Goal: Check status: Check status

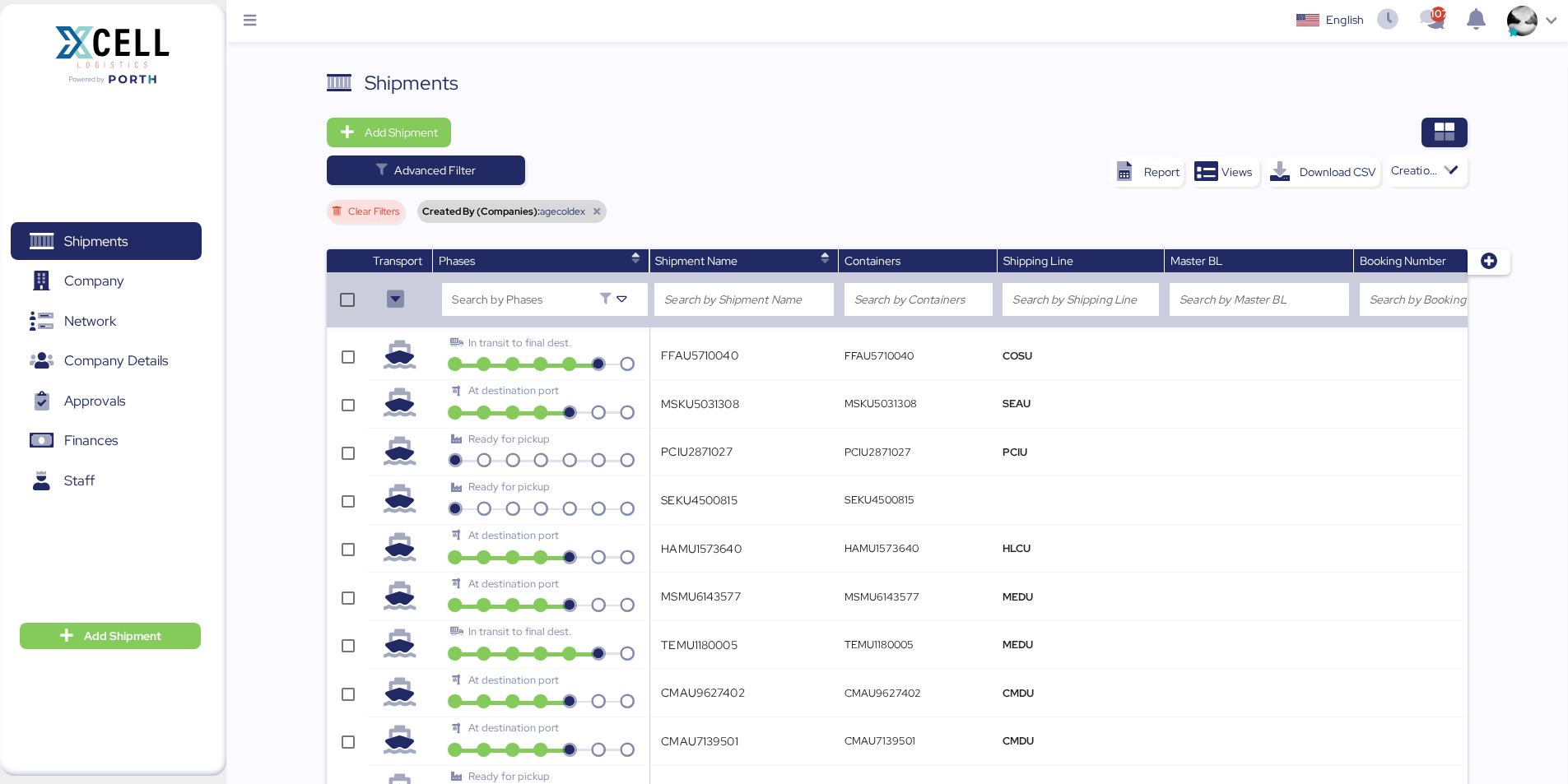
click at [598, 212] on icon at bounding box center [596, 211] width 10 height 10
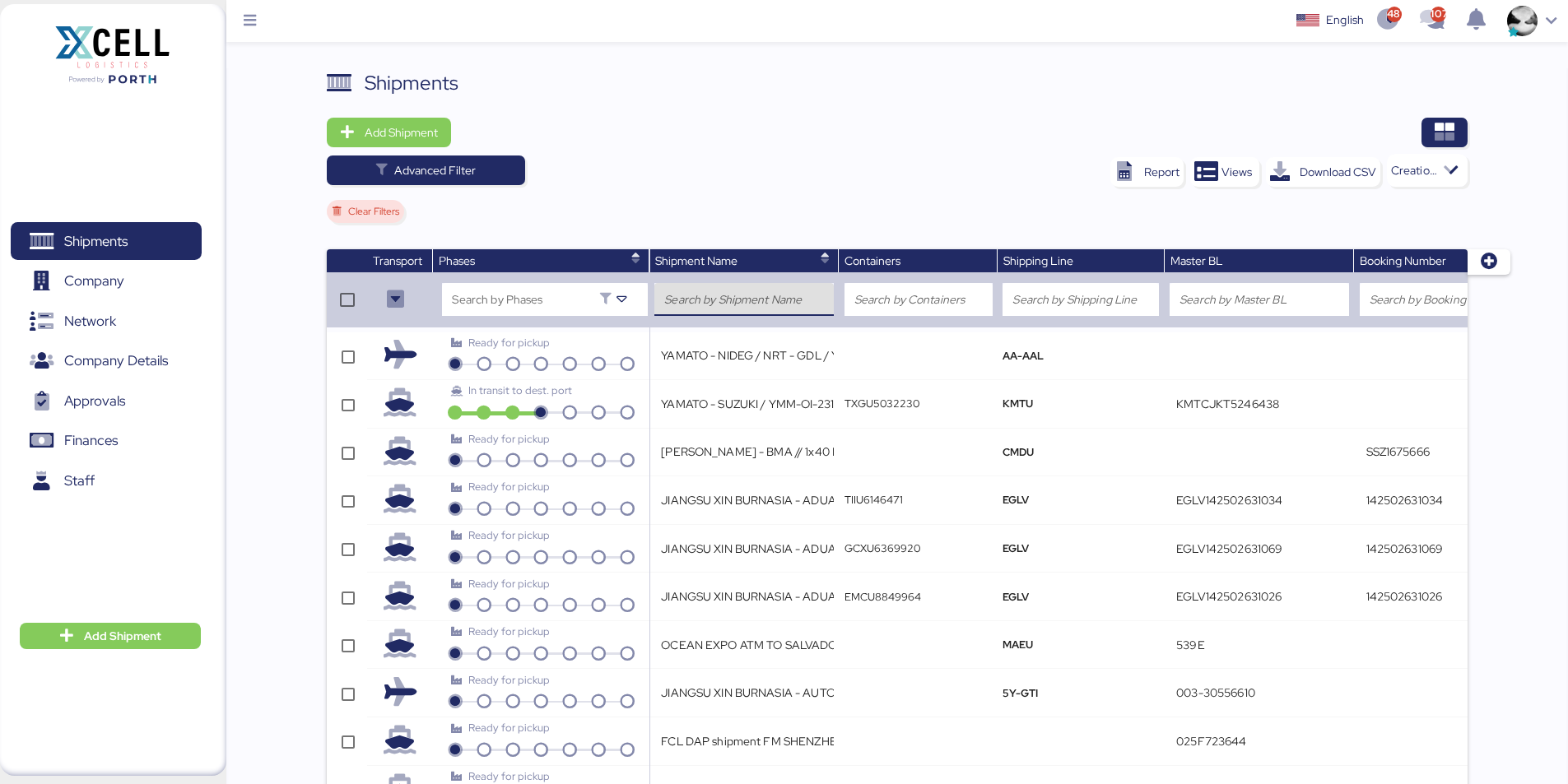
click at [798, 312] on div at bounding box center [744, 299] width 160 height 33
paste input "Your Shipment YAMATO - MURATA / YMM-OI-216 / MBL: NGTL7469018 / HBL: YTJTGI1000…"
type input "Your Shipment [PERSON_NAME]"
click at [811, 167] on div "Report Views Download CSV Creation date, Descending" at bounding box center [1135, 170] width 665 height 33
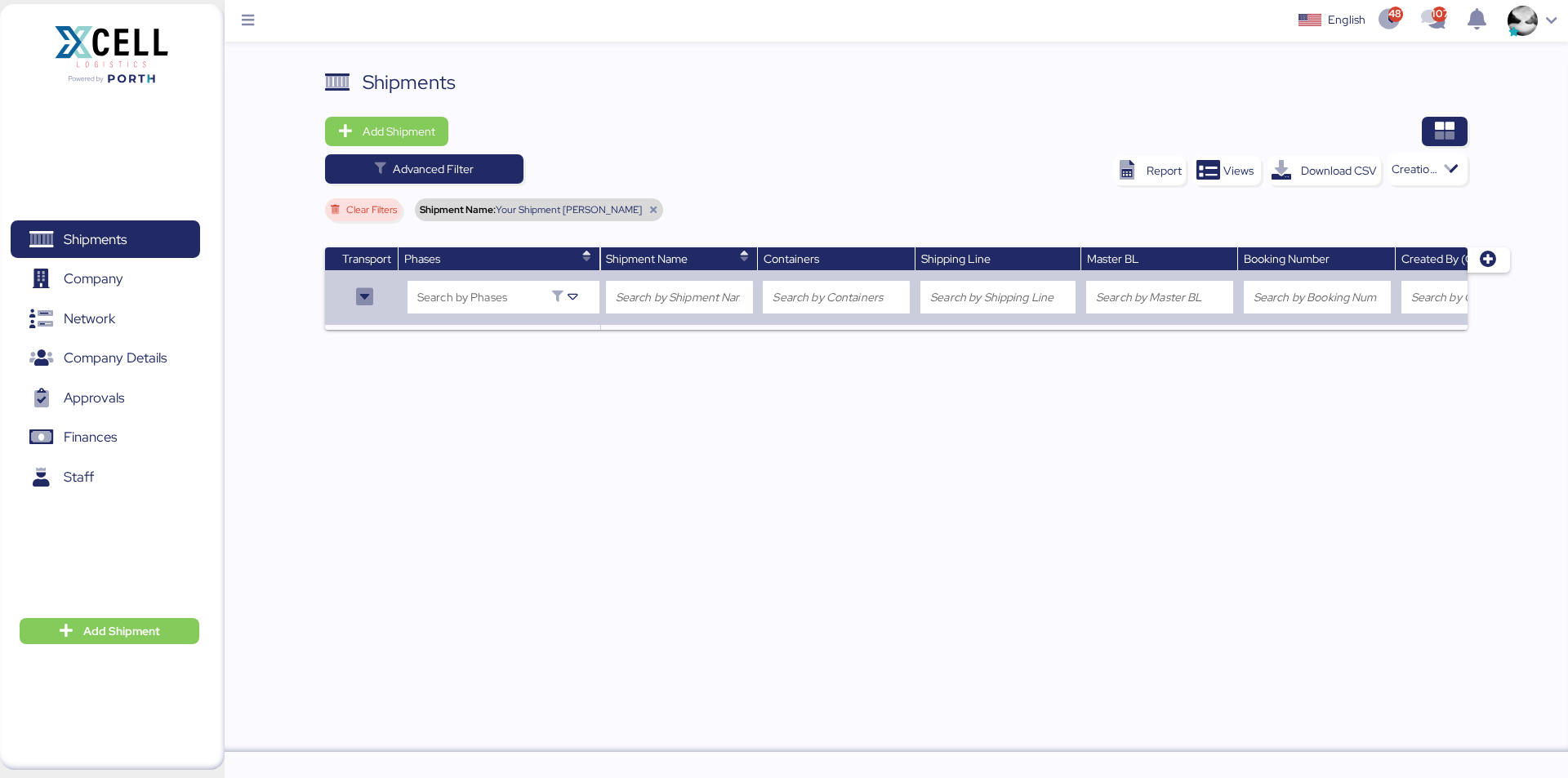
drag, startPoint x: 564, startPoint y: 211, endPoint x: 648, endPoint y: 212, distance: 84.0
click at [641, 212] on span "Your Shipment [PERSON_NAME]" at bounding box center [569, 209] width 146 height 10
copy span "[PERSON_NAME]"
click at [663, 205] on div "Shipment Name: Your Shipment [PERSON_NAME]" at bounding box center [538, 210] width 248 height 23
click at [653, 214] on div "Shipment Name: Your Shipment [PERSON_NAME]" at bounding box center [538, 210] width 248 height 23
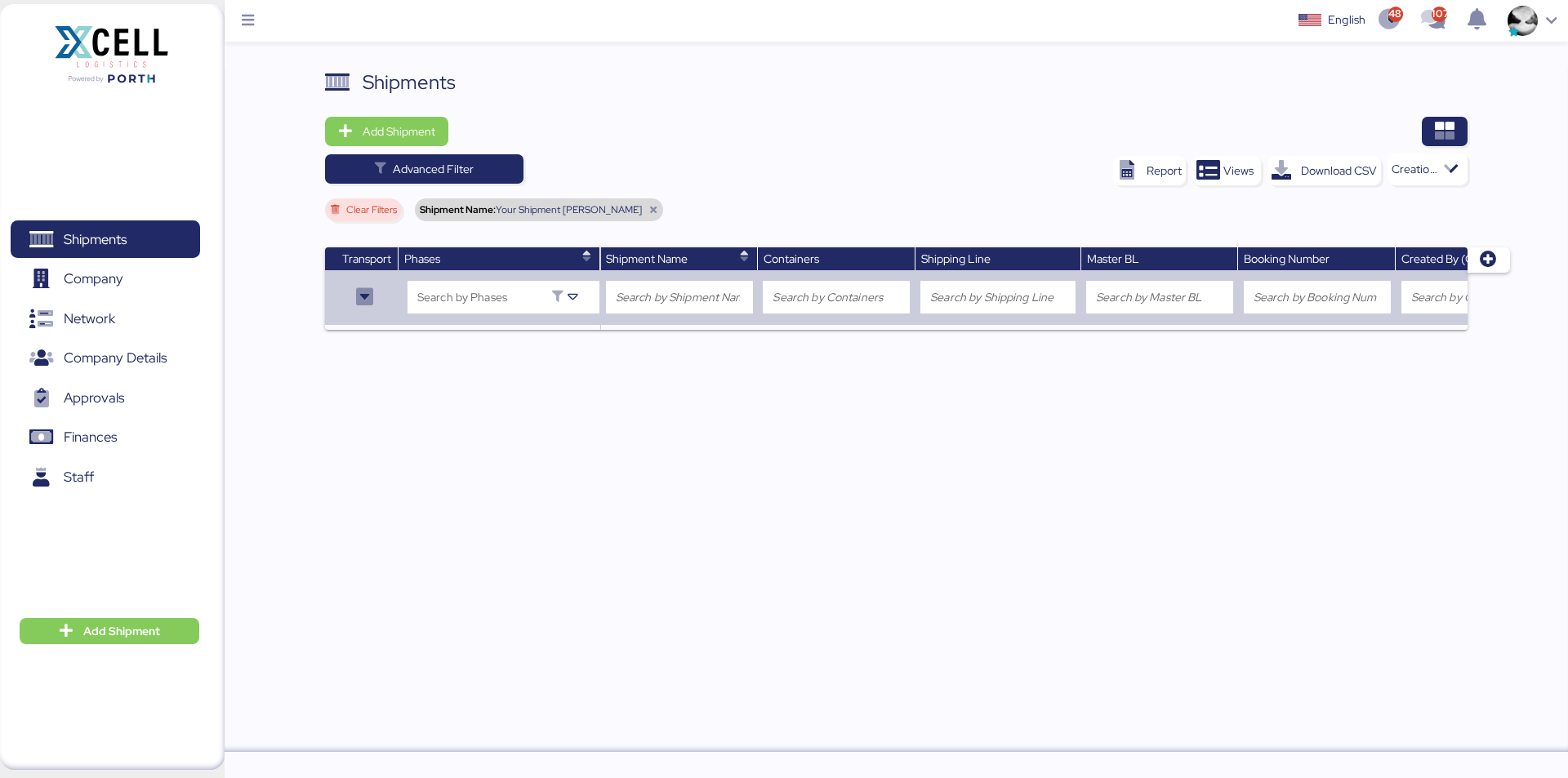
click at [658, 213] on icon at bounding box center [653, 209] width 10 height 10
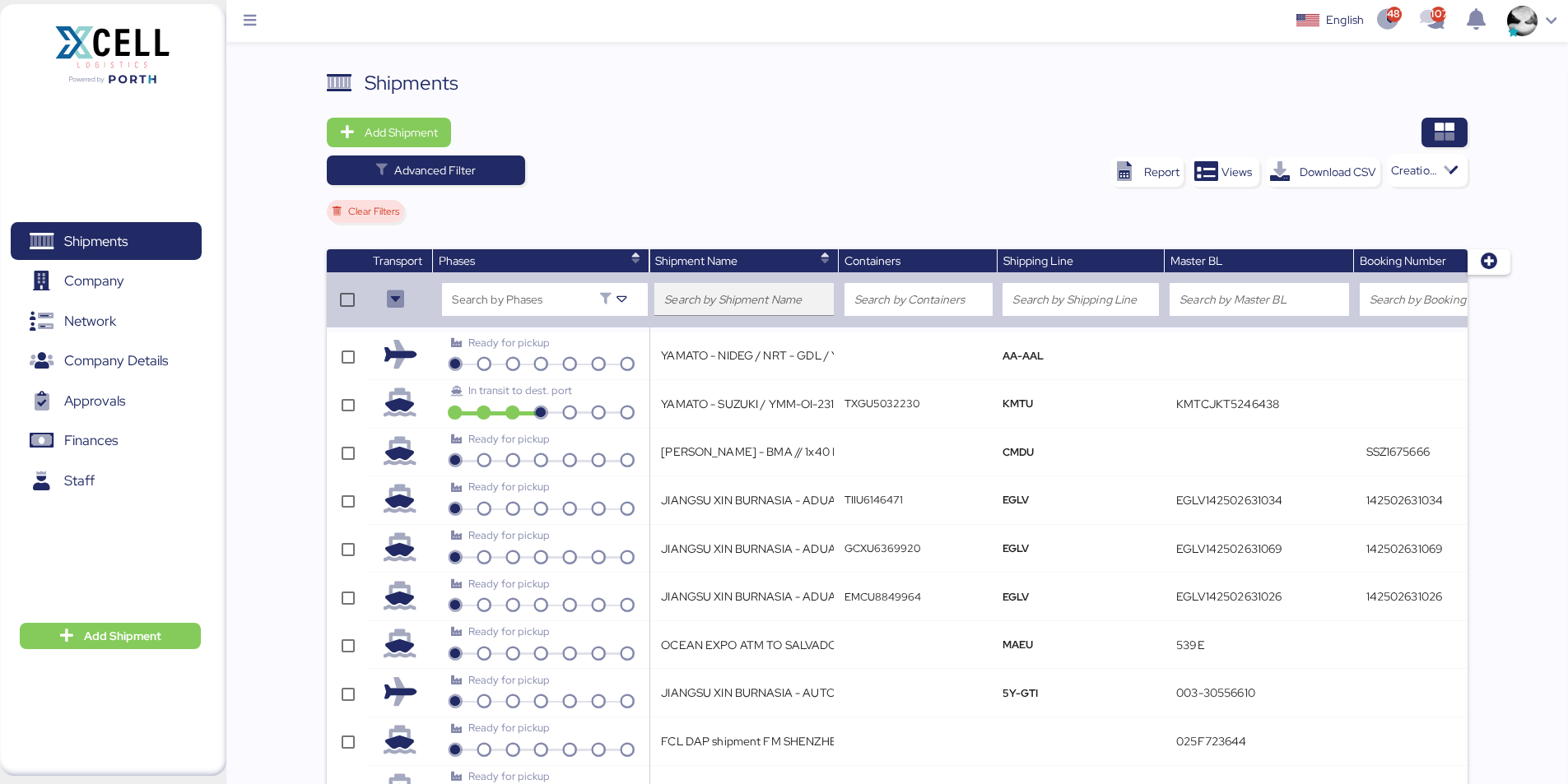
click at [743, 289] on div at bounding box center [744, 299] width 160 height 33
paste input "[PERSON_NAME]"
type input "[PERSON_NAME]"
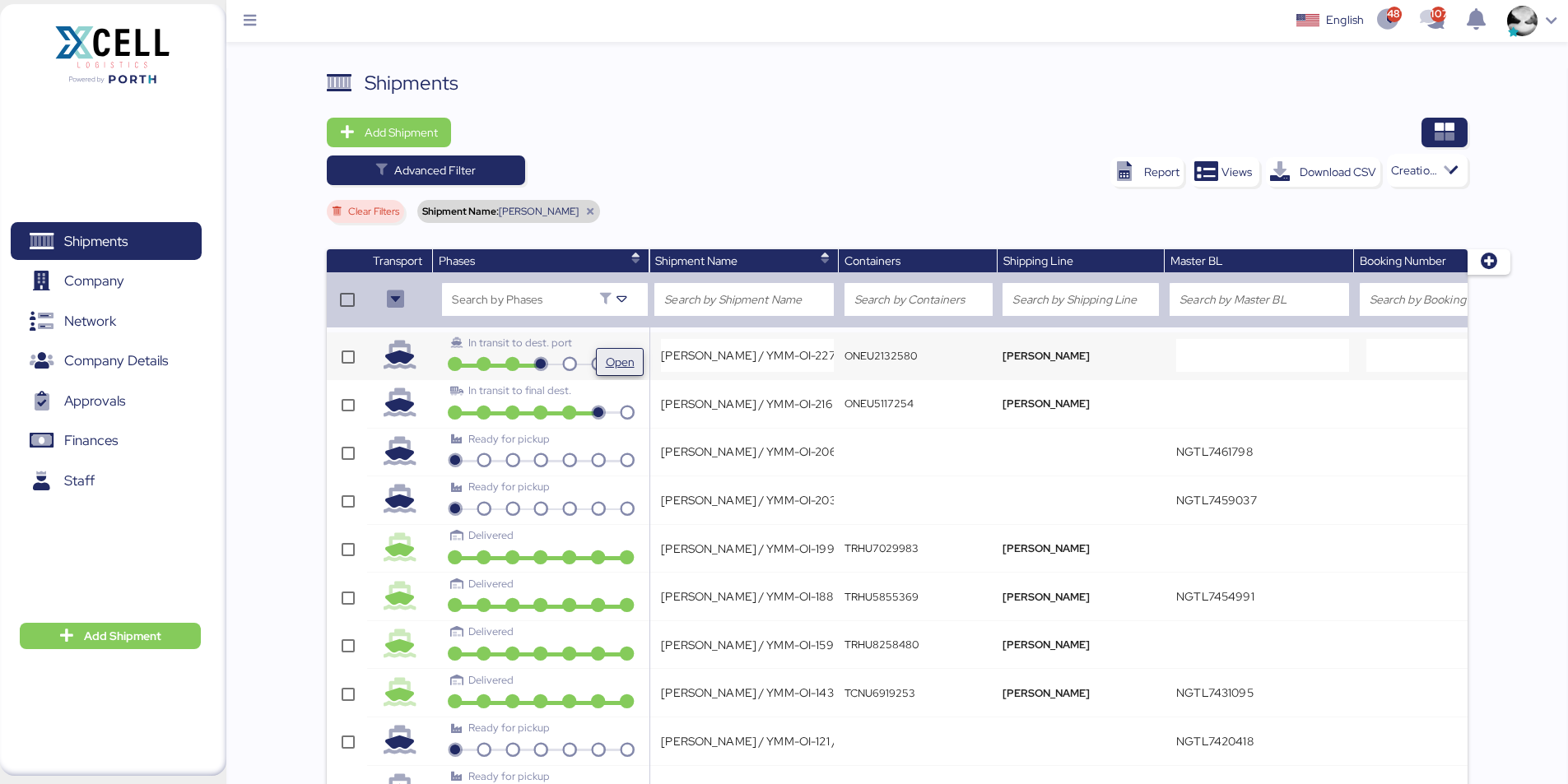
click at [606, 361] on span "Open" at bounding box center [620, 362] width 28 height 20
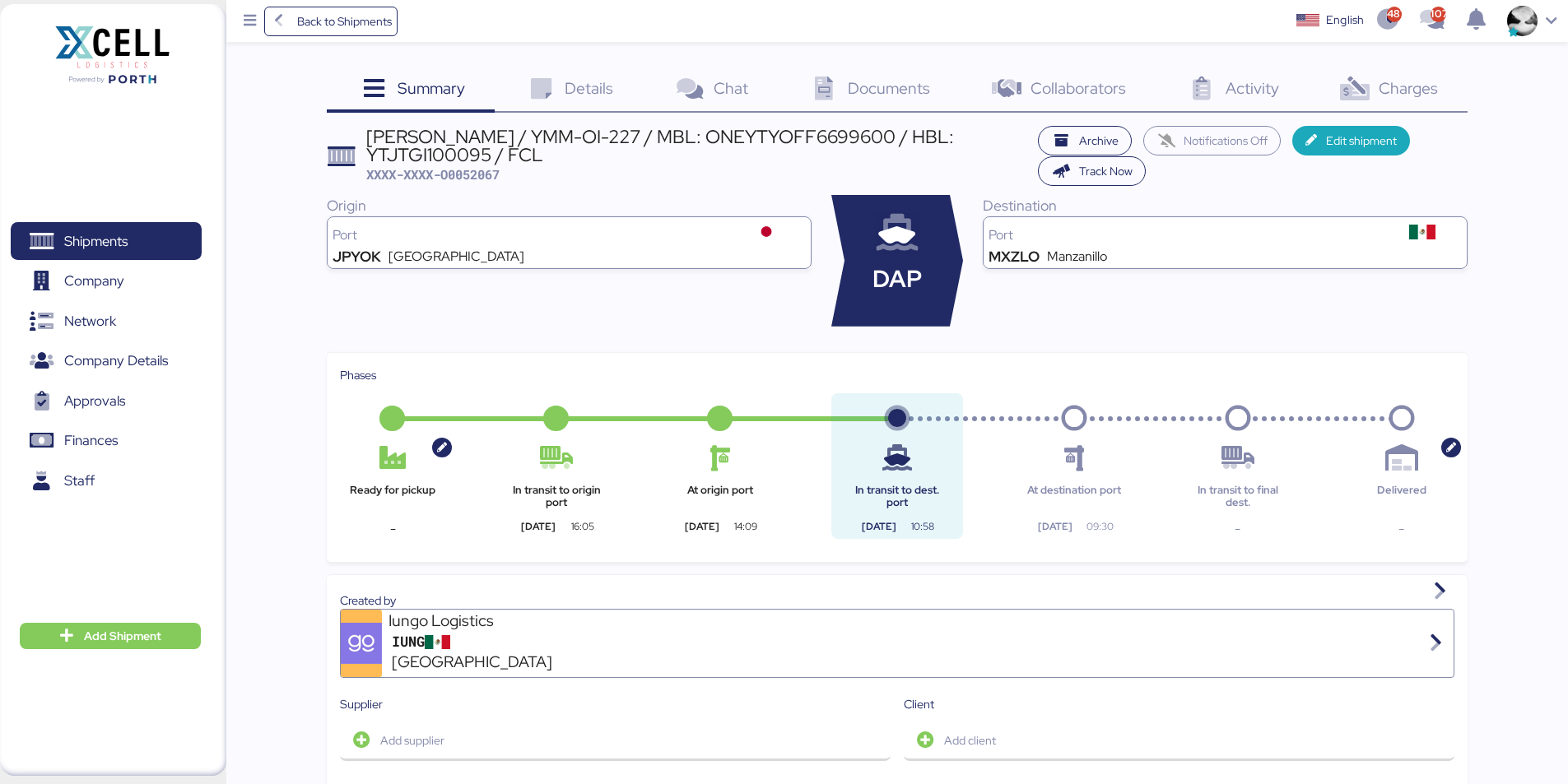
click at [607, 90] on span "Details" at bounding box center [589, 88] width 49 height 21
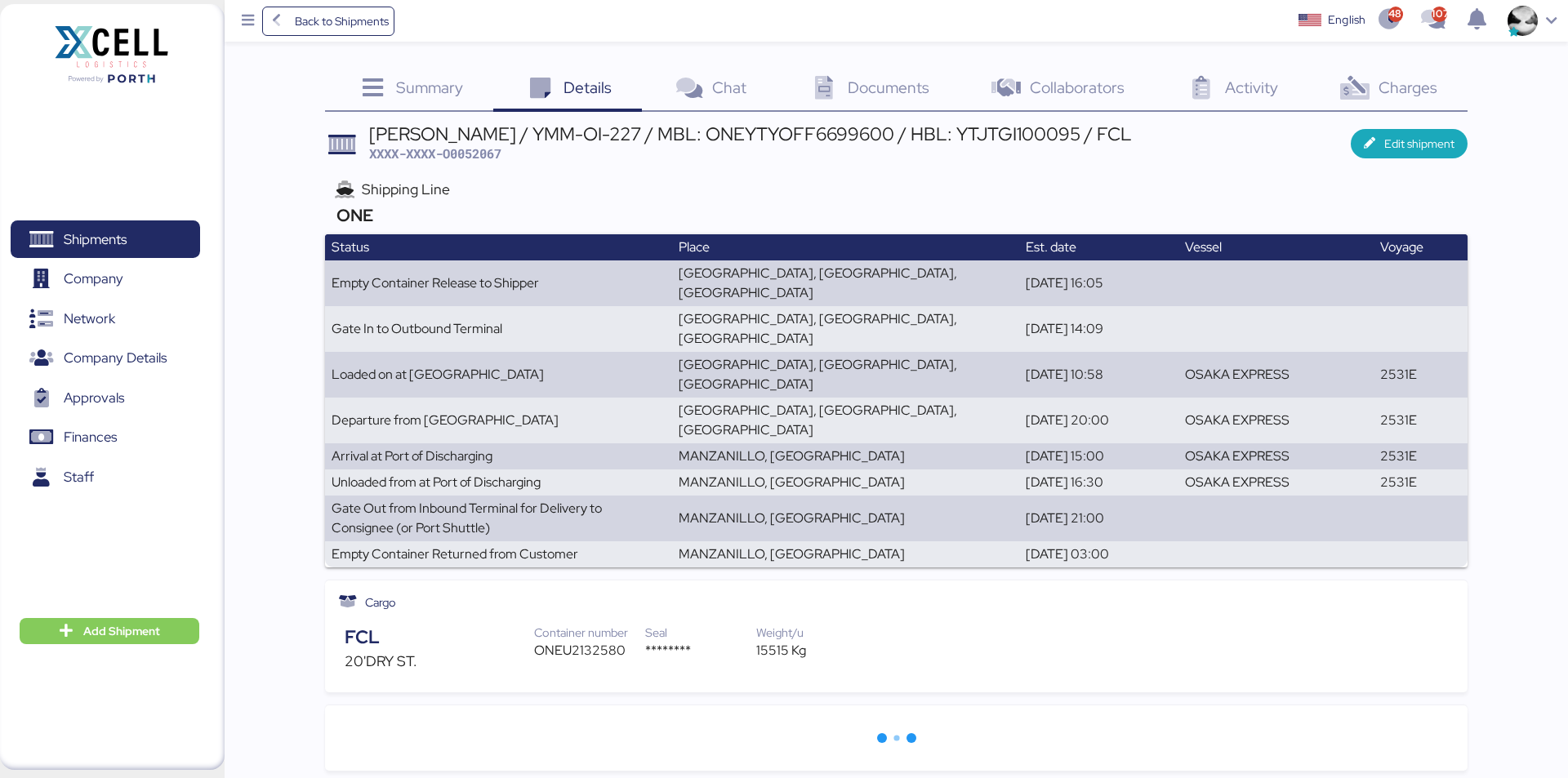
click at [859, 176] on div "Shipping Line ONE" at bounding box center [896, 203] width 1142 height 62
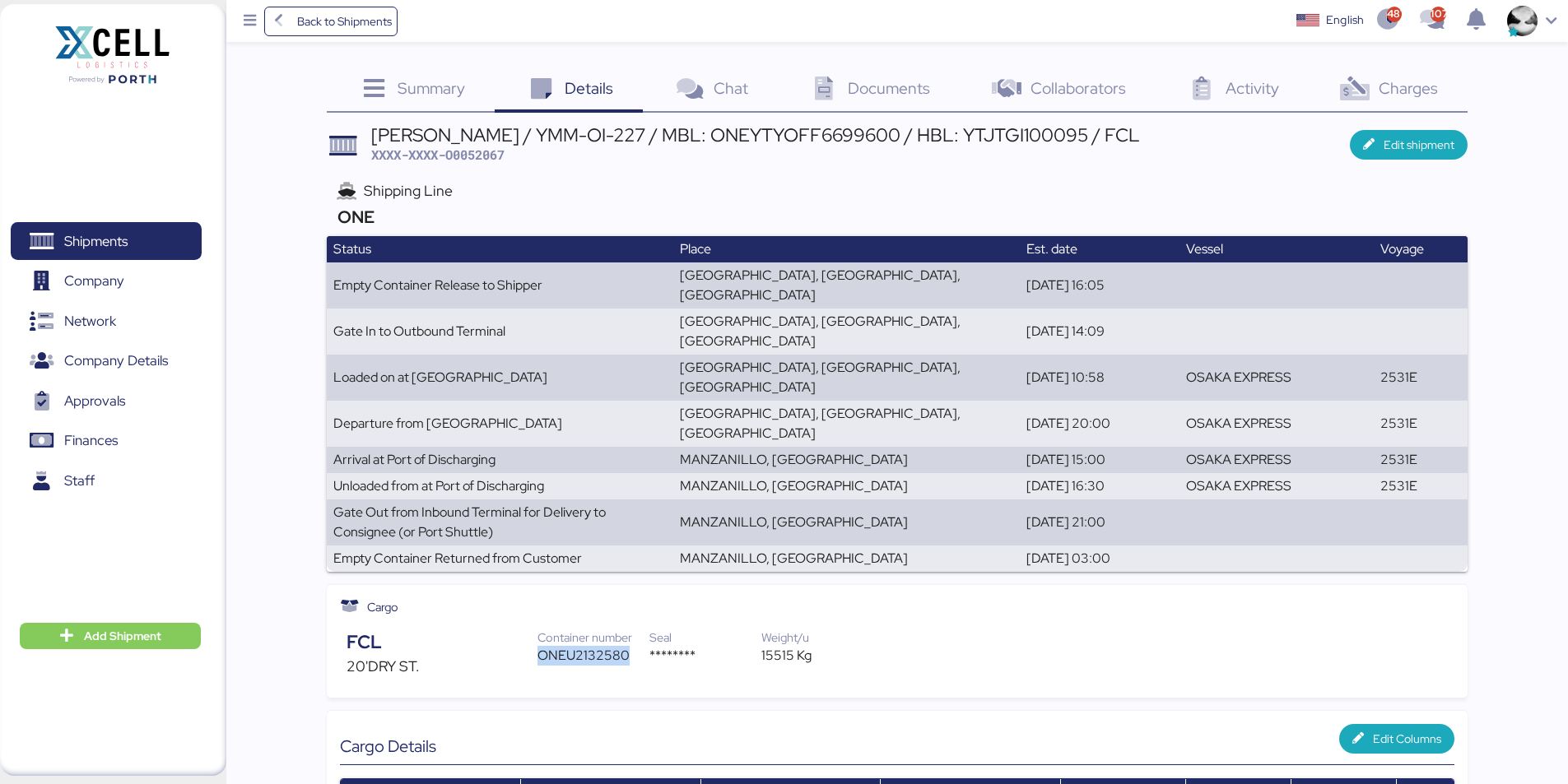
drag, startPoint x: 629, startPoint y: 577, endPoint x: 540, endPoint y: 576, distance: 89.0
click at [540, 645] on div "ONEU2132580" at bounding box center [593, 655] width 112 height 20
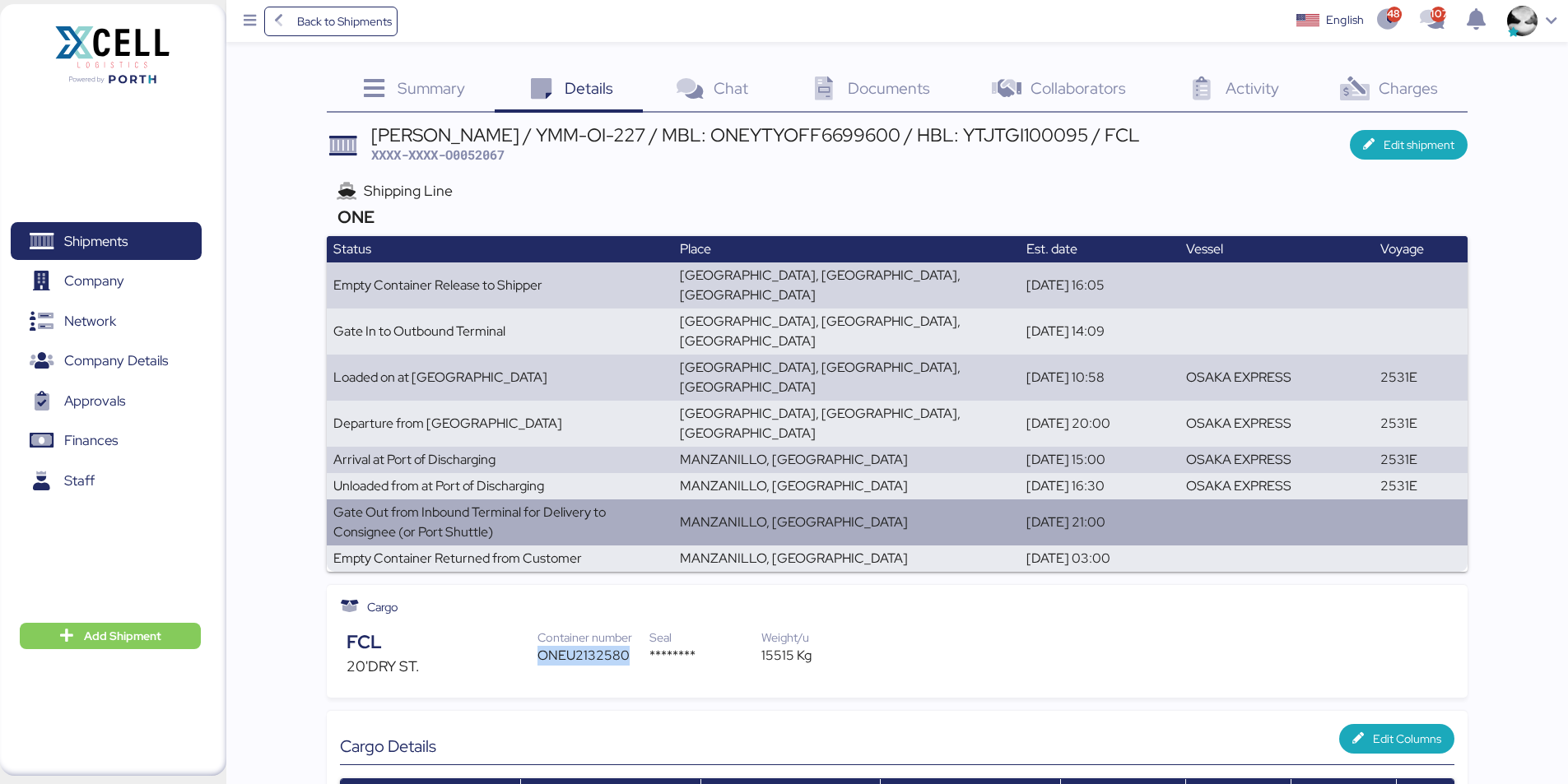
copy div "ONEU2132580"
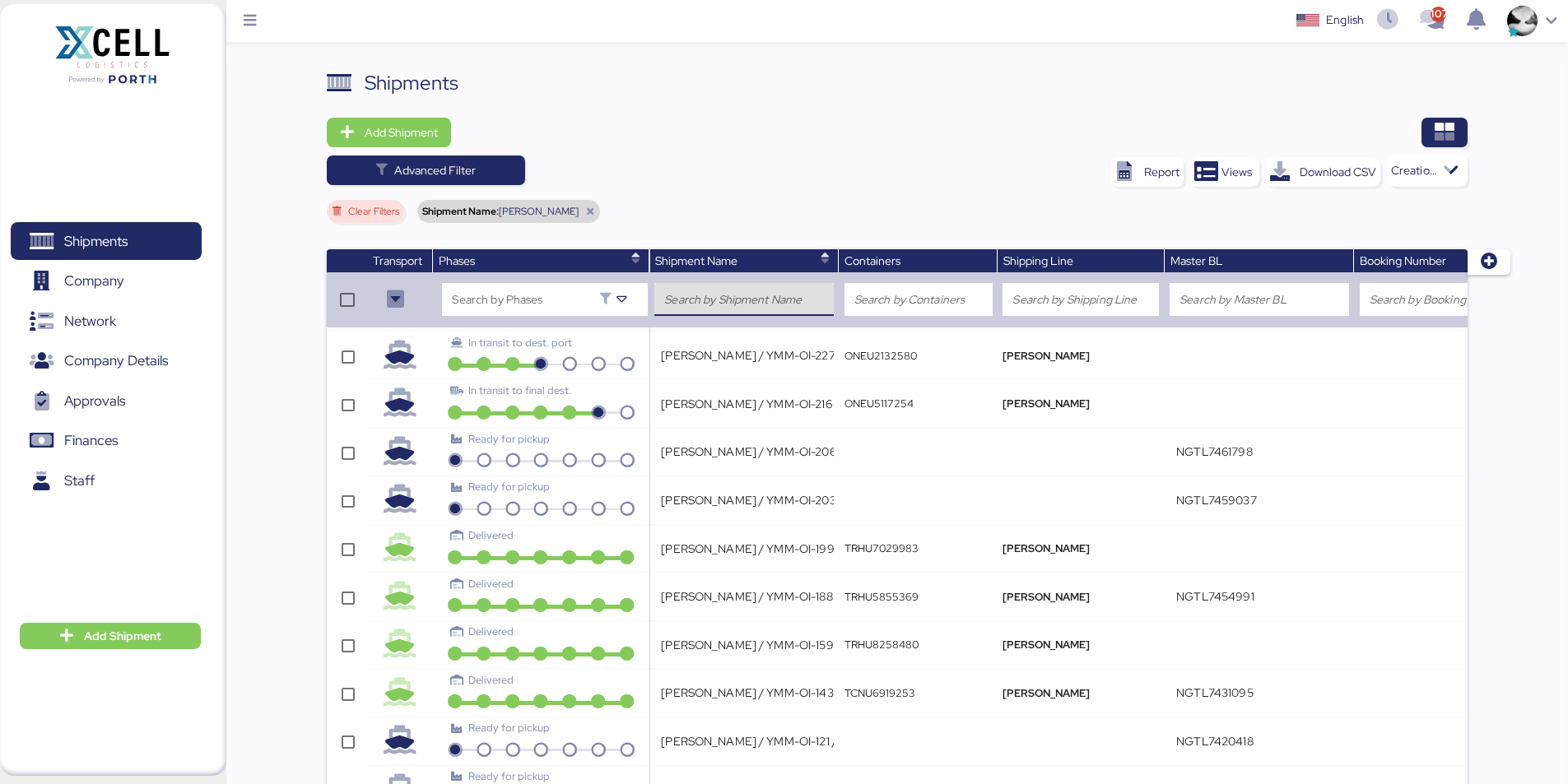
click at [751, 292] on input "search" at bounding box center [744, 300] width 160 height 20
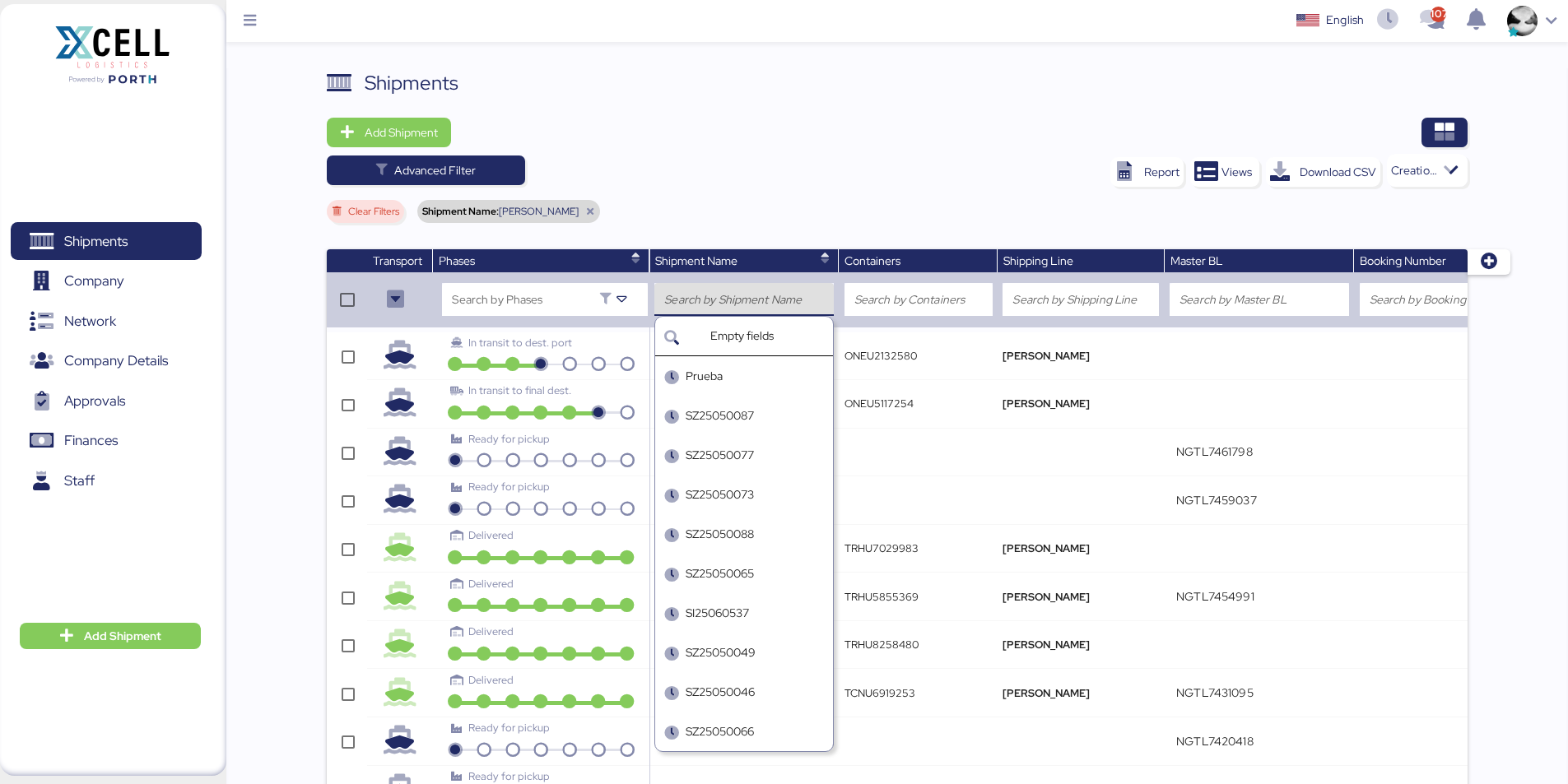
paste input "6100016645"
type input "6100016645"
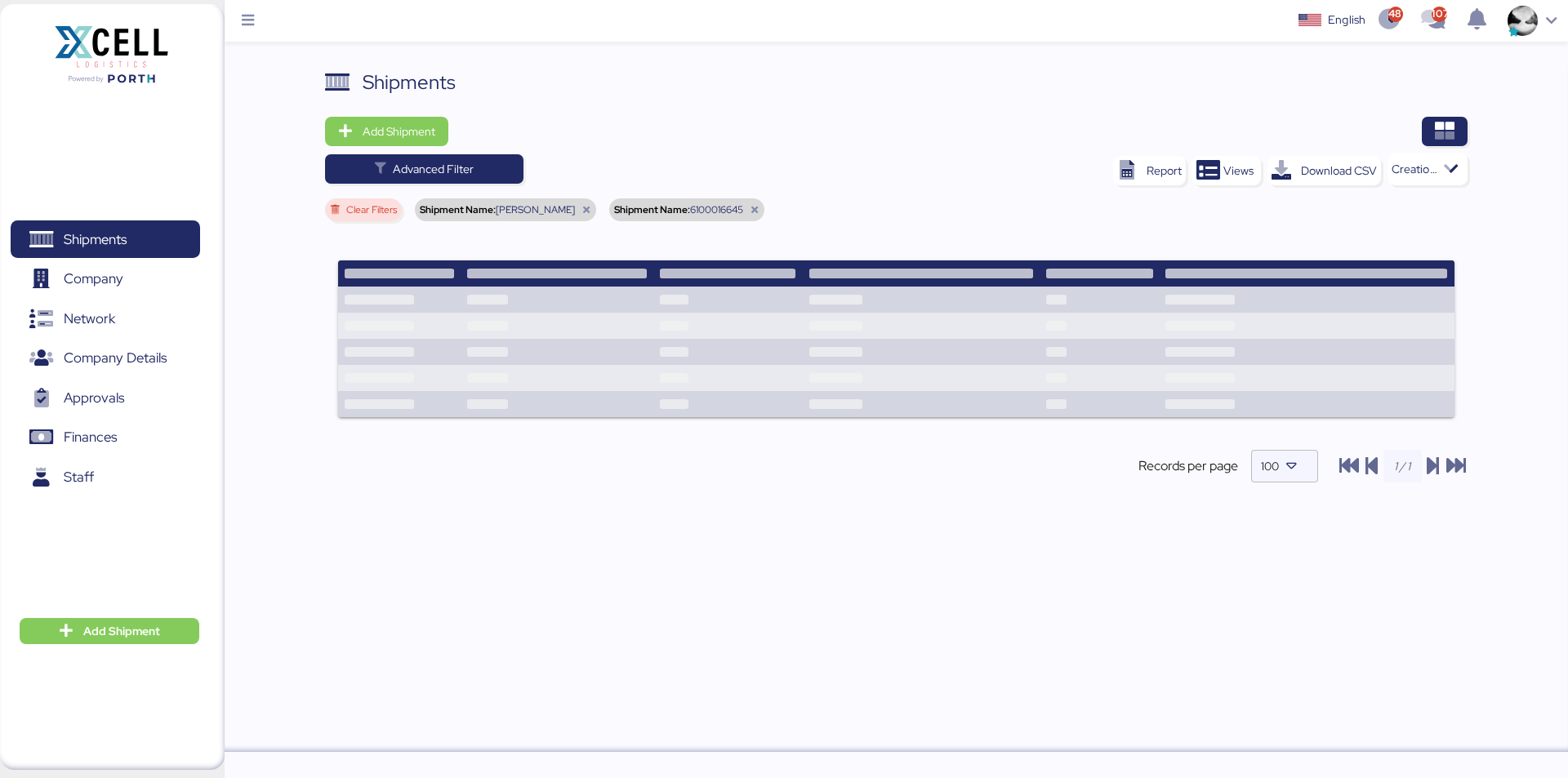
click at [591, 202] on div "Shipment Name: YAMATO - MURATA" at bounding box center [505, 210] width 181 height 23
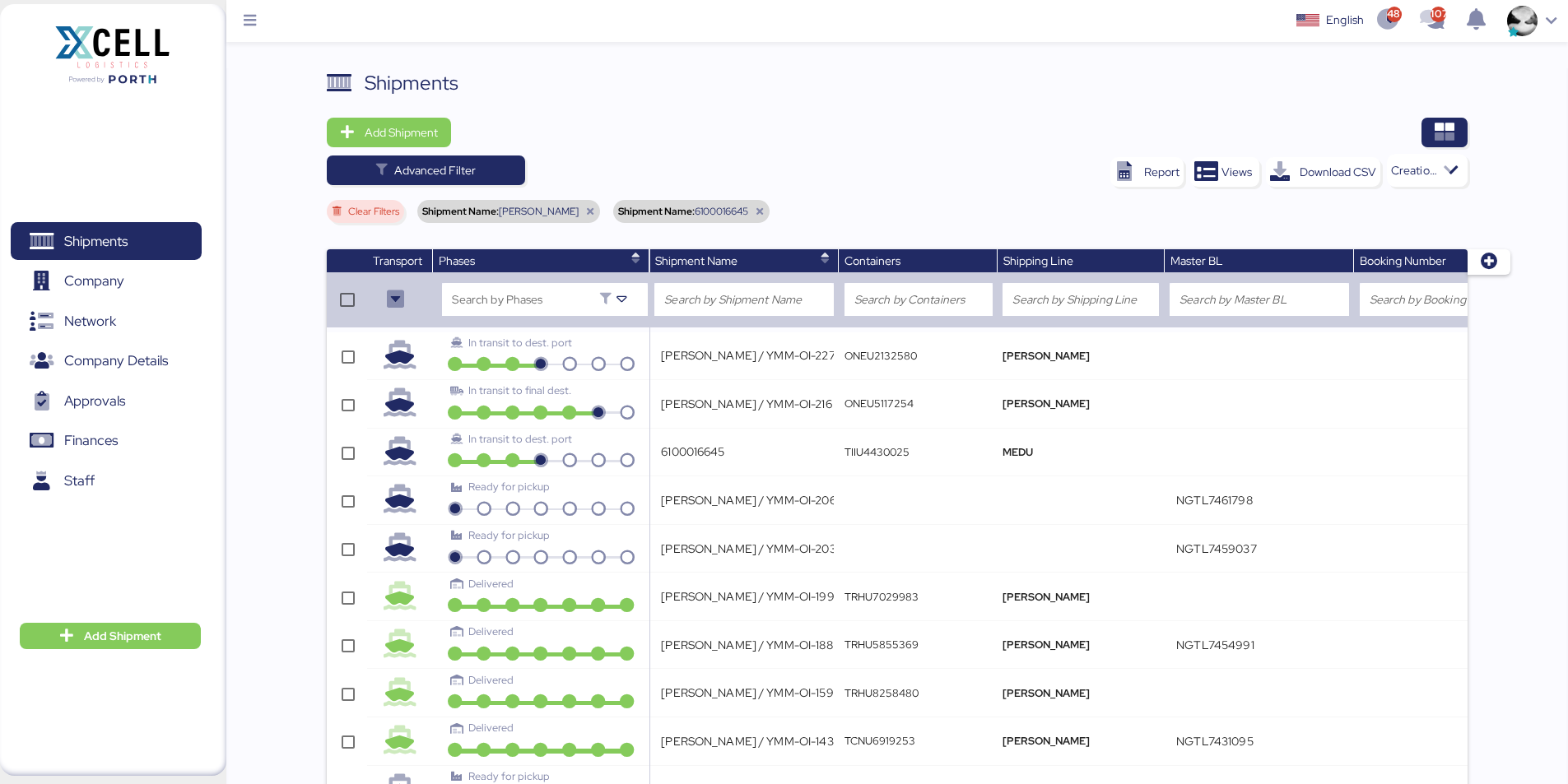
click at [595, 209] on icon at bounding box center [590, 211] width 10 height 10
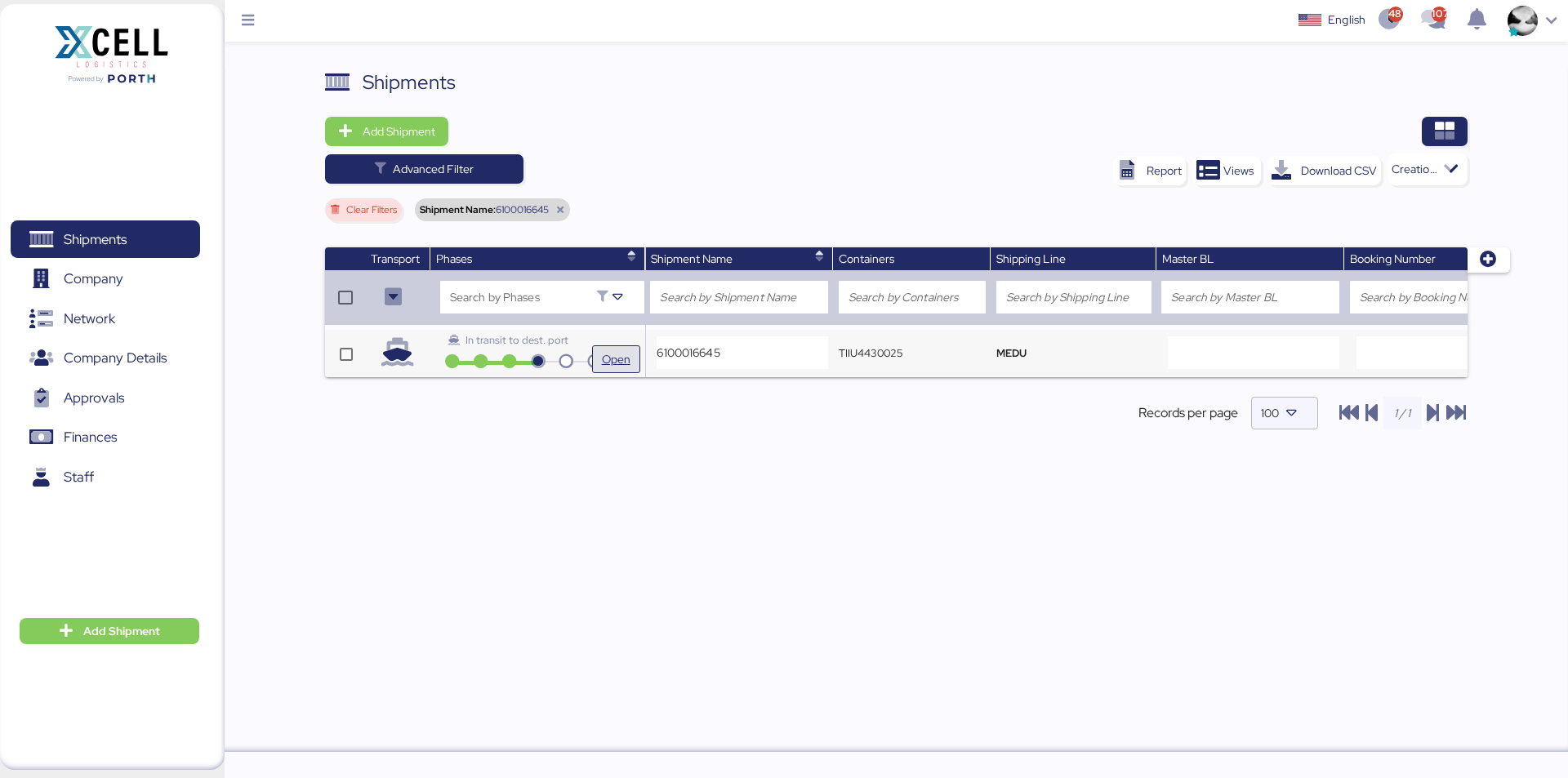
click at [616, 355] on span "Open" at bounding box center [616, 359] width 28 height 19
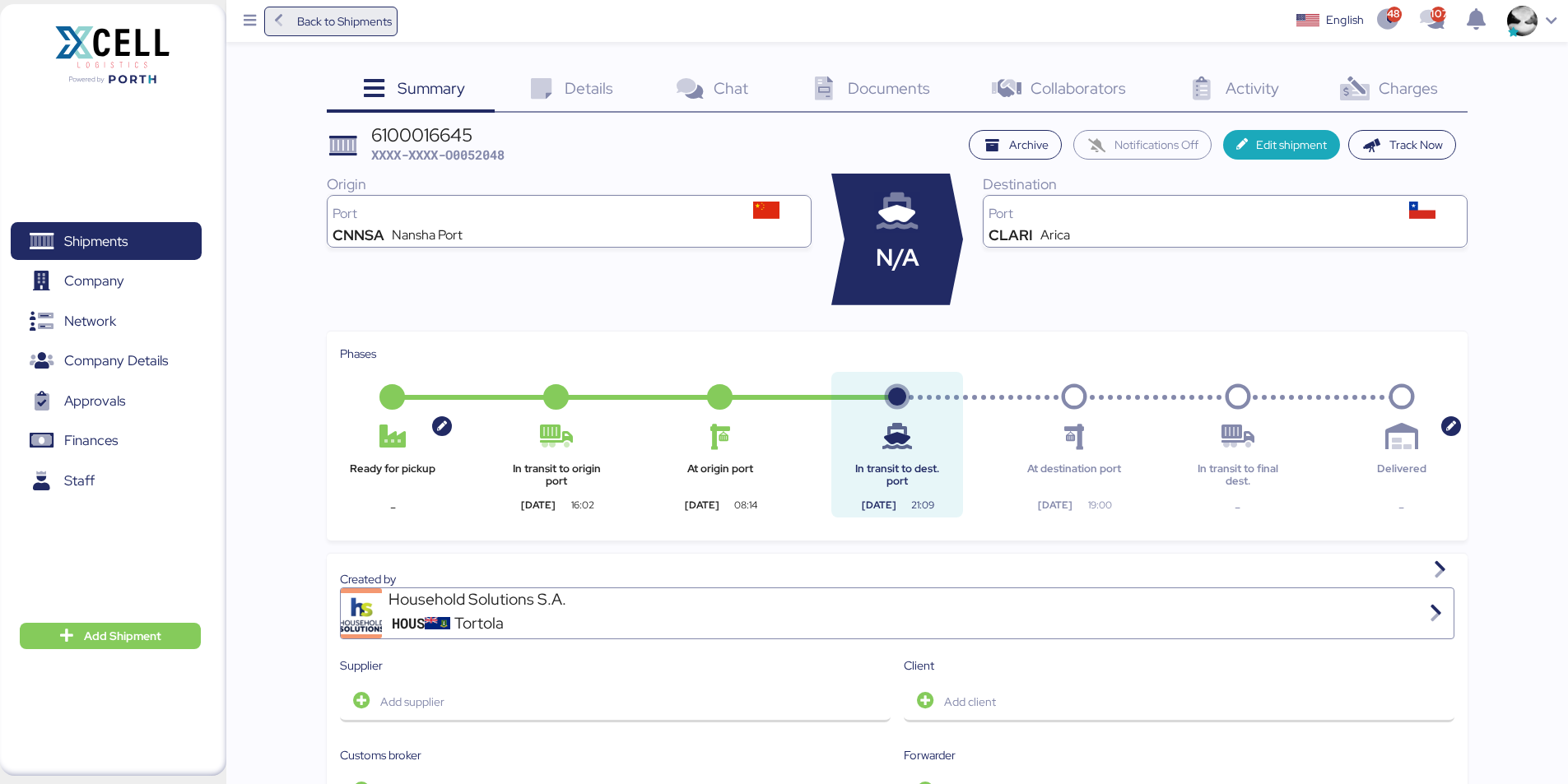
click at [286, 27] on icon at bounding box center [279, 21] width 18 height 15
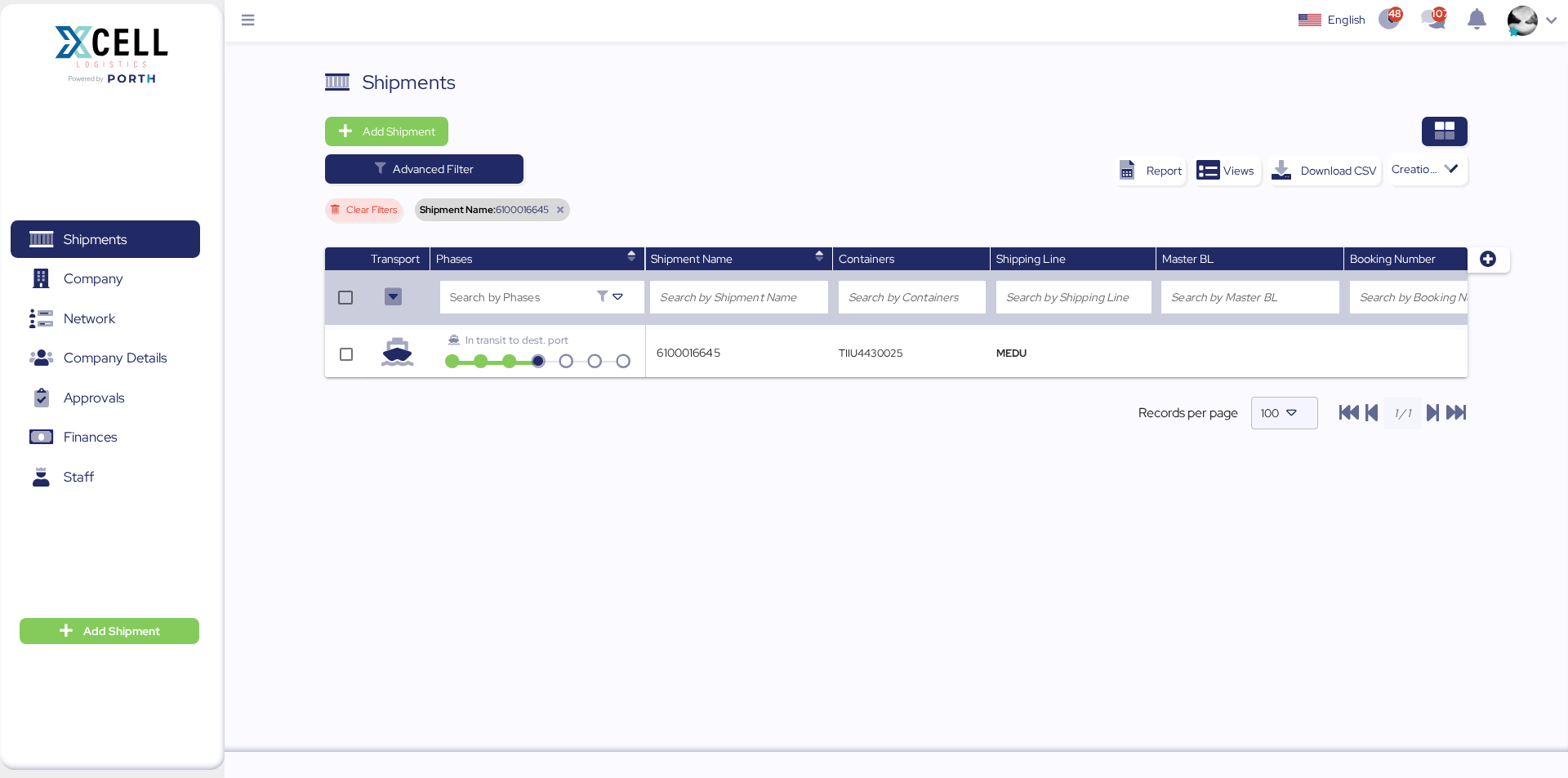
click at [563, 207] on icon at bounding box center [559, 209] width 10 height 10
click at [727, 291] on input "search" at bounding box center [739, 297] width 159 height 19
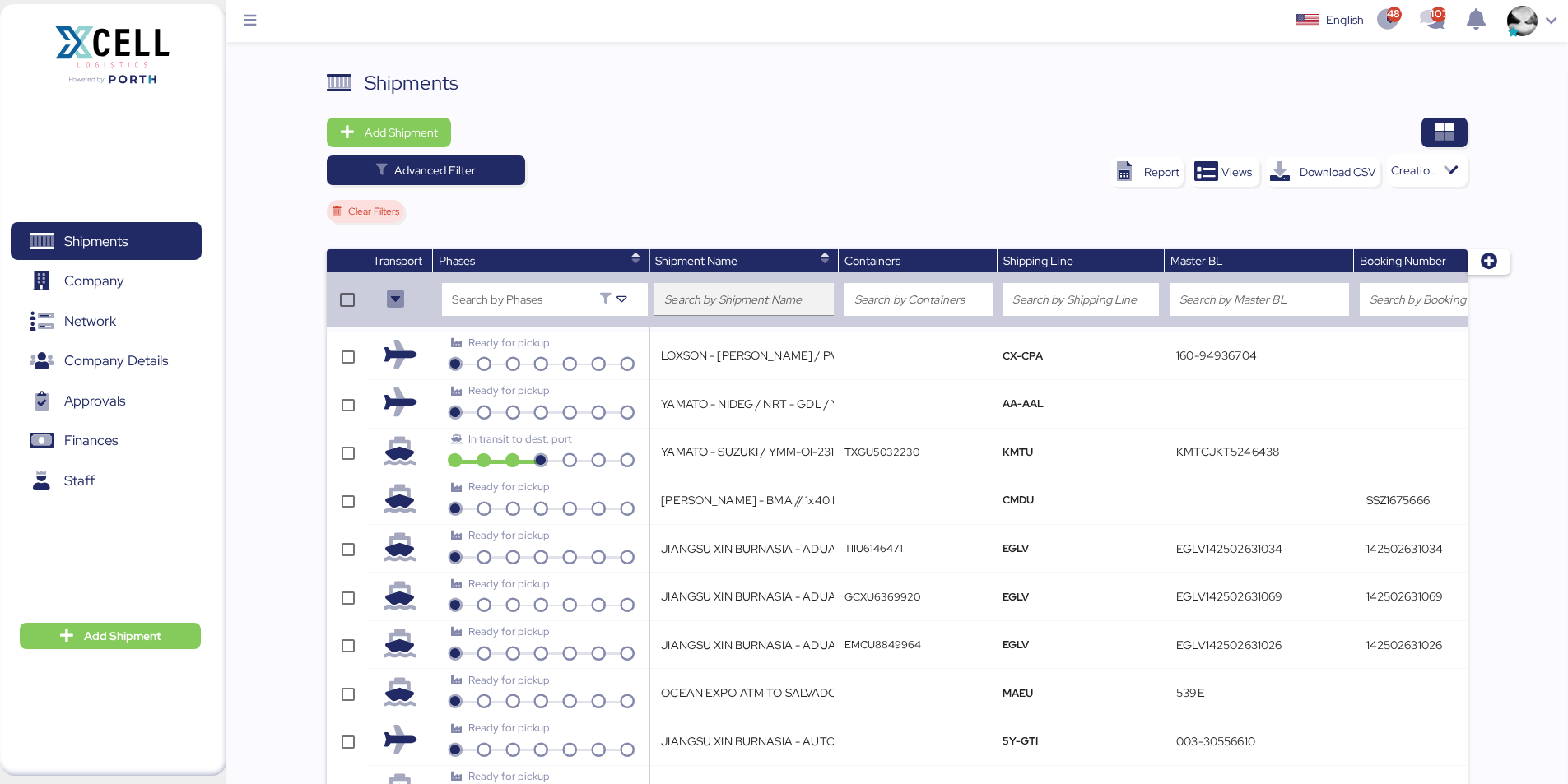
click at [760, 312] on div at bounding box center [744, 299] width 160 height 33
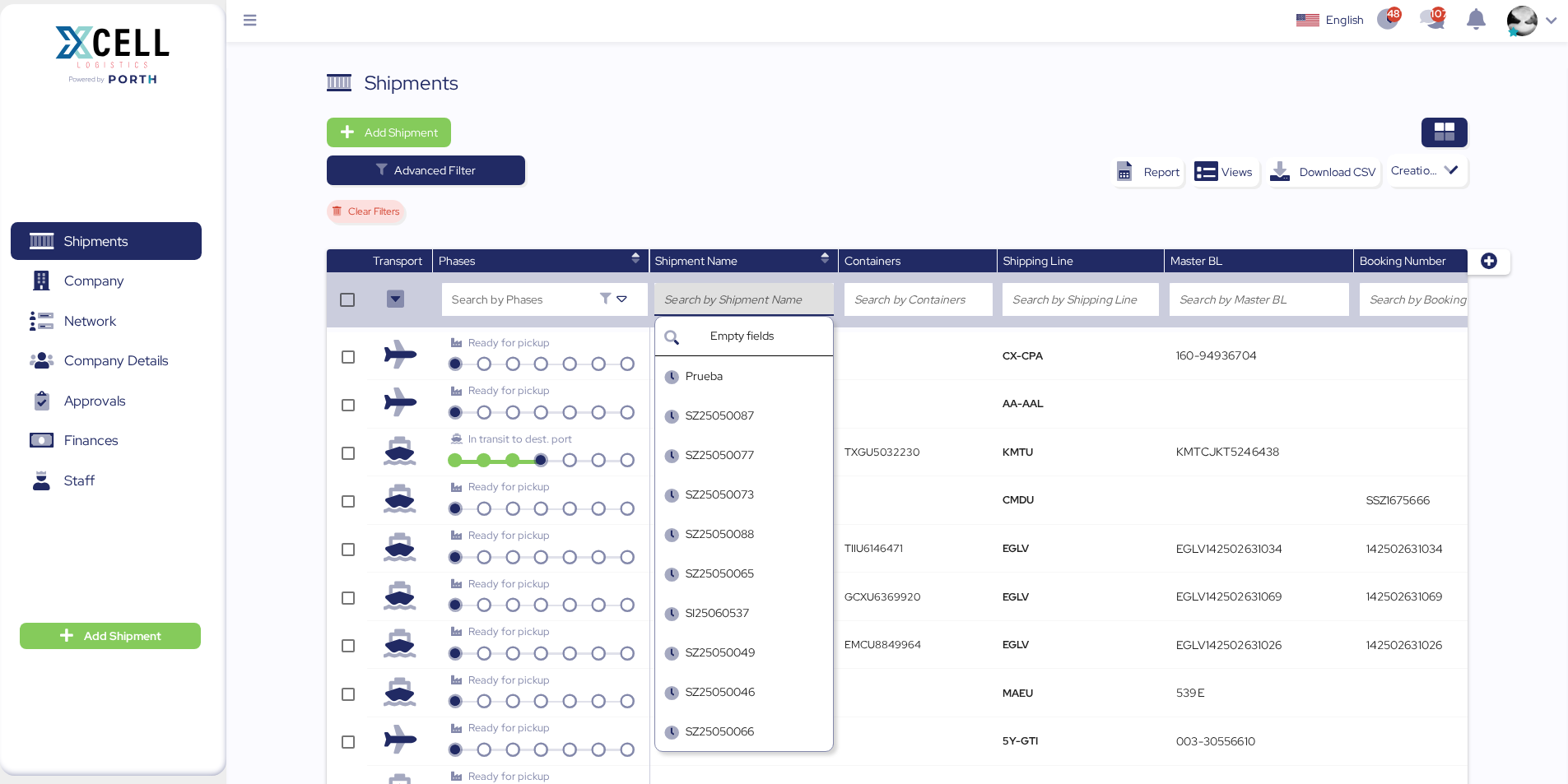
paste input "SZ25040083"
type input "SZ25040083"
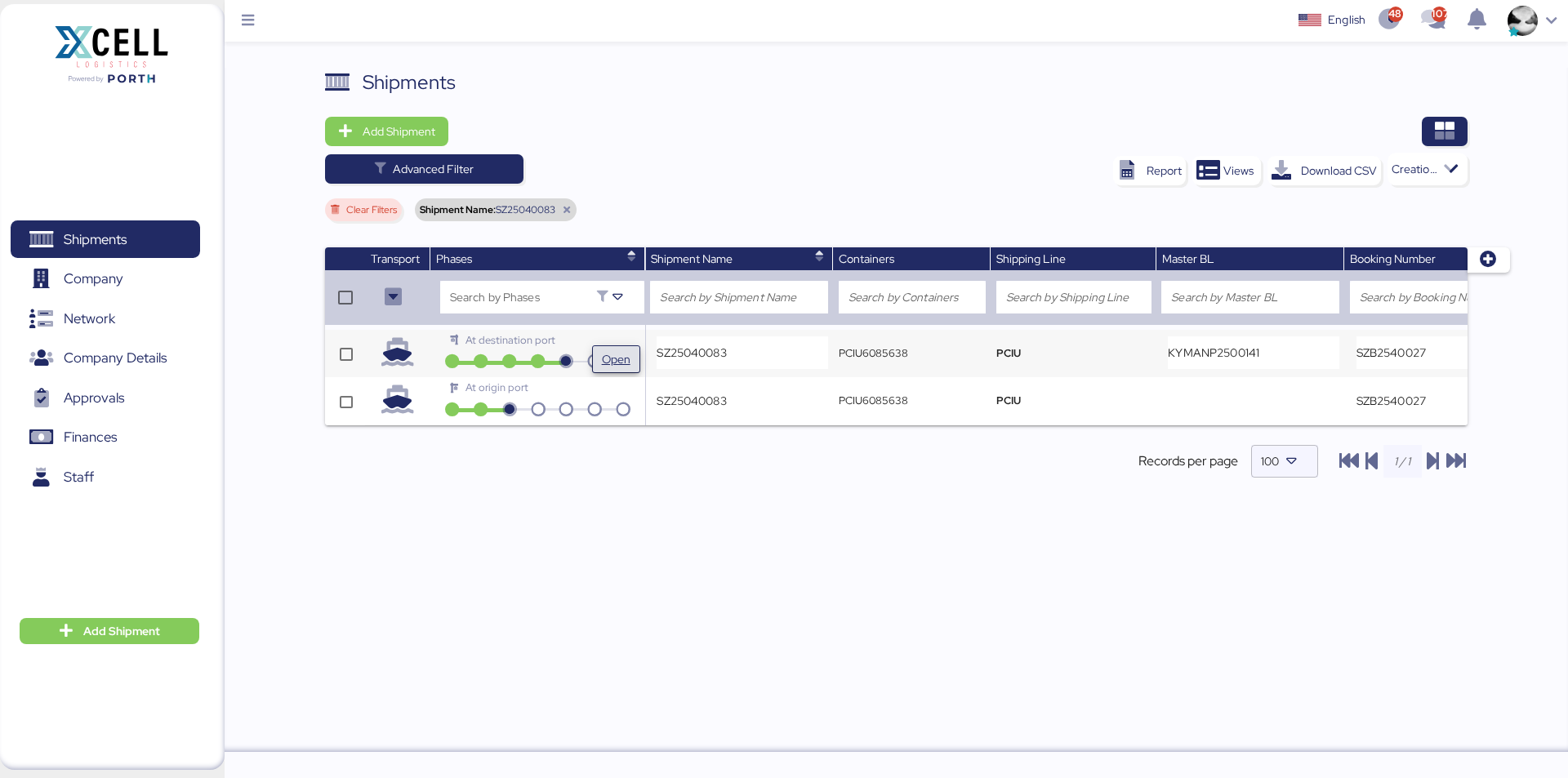
click at [620, 366] on span "Open" at bounding box center [616, 359] width 28 height 19
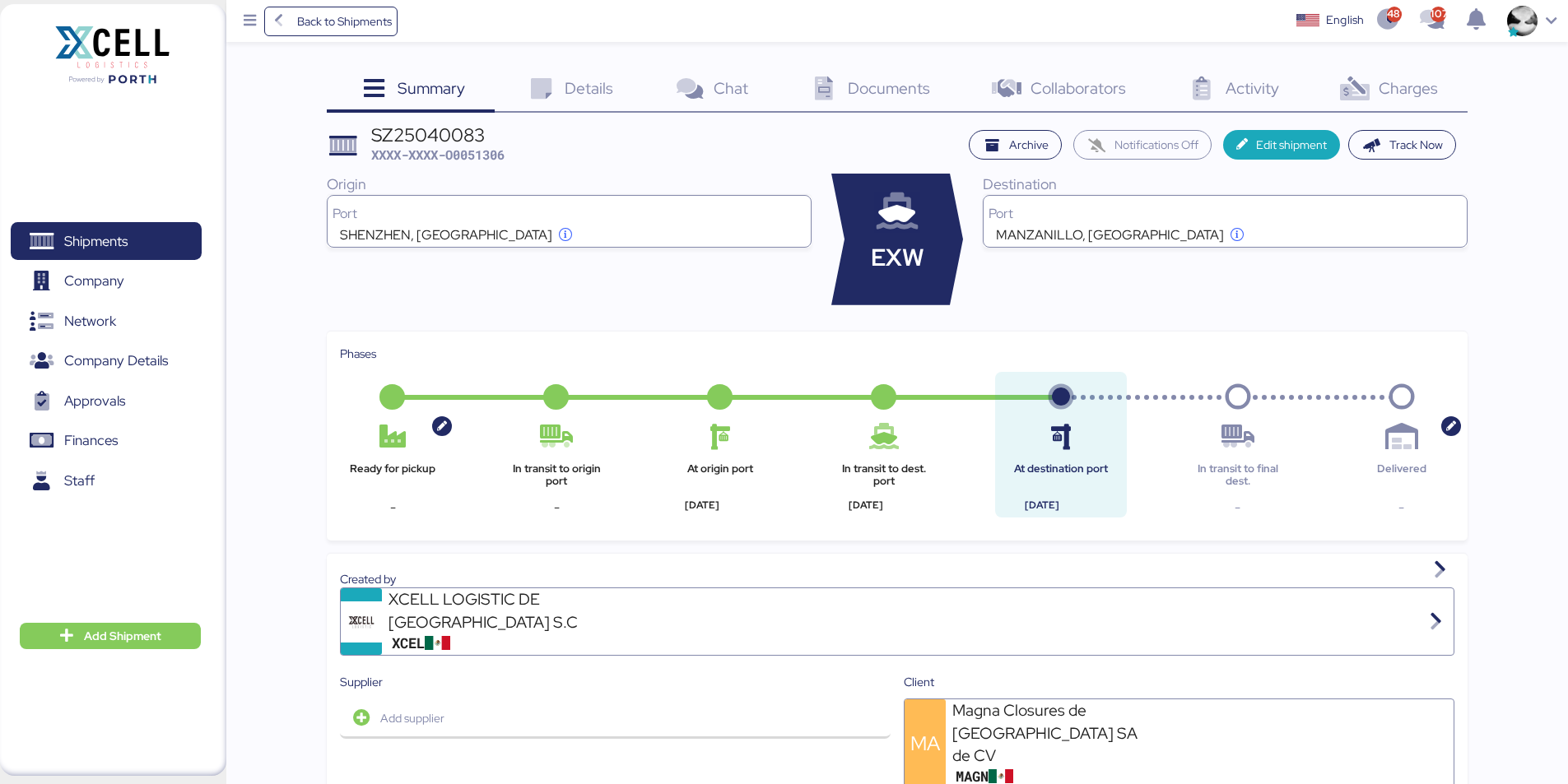
click at [588, 94] on span "Details" at bounding box center [589, 88] width 49 height 21
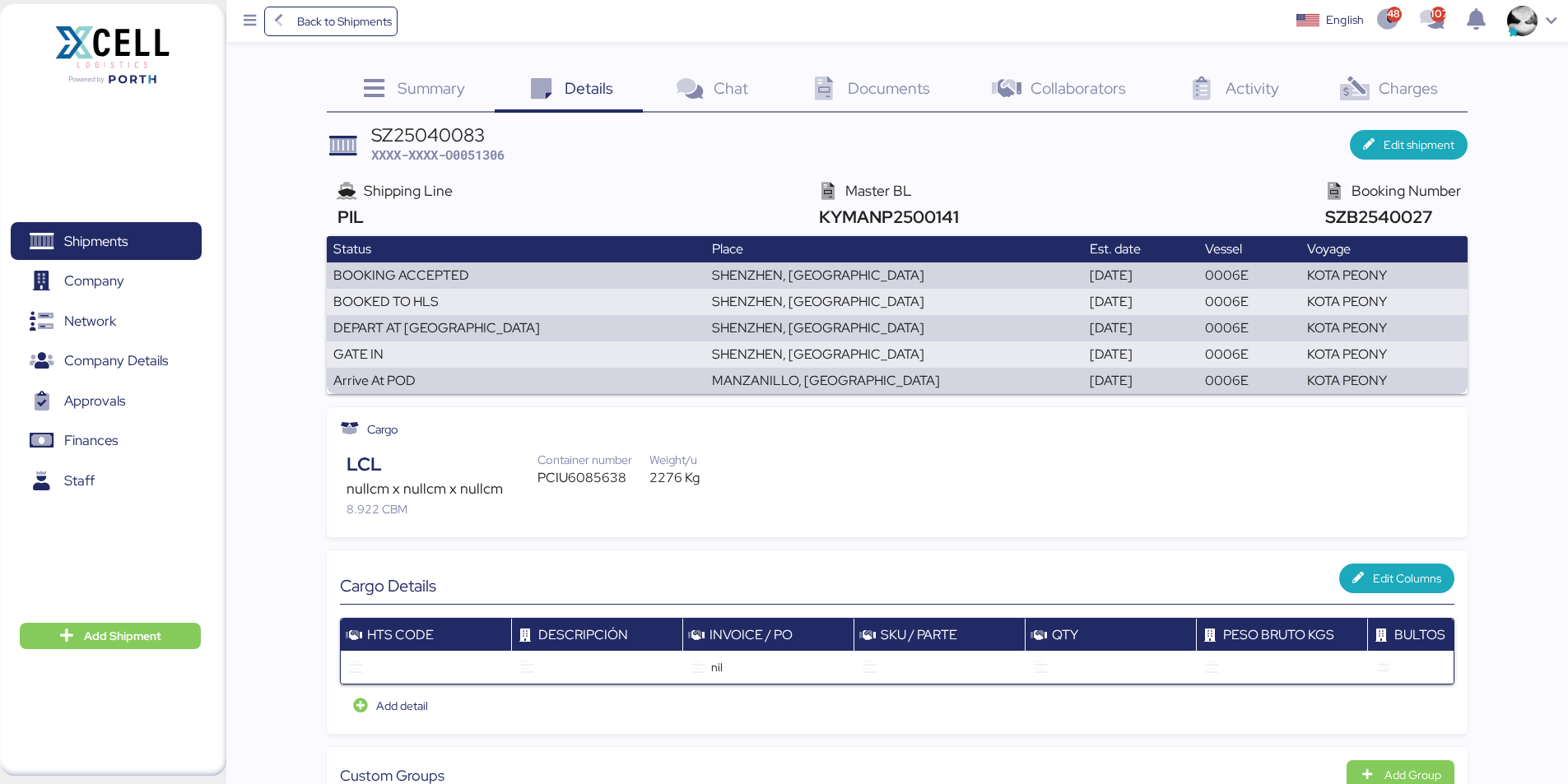
click at [1048, 95] on span "Collaborators" at bounding box center [1078, 88] width 95 height 21
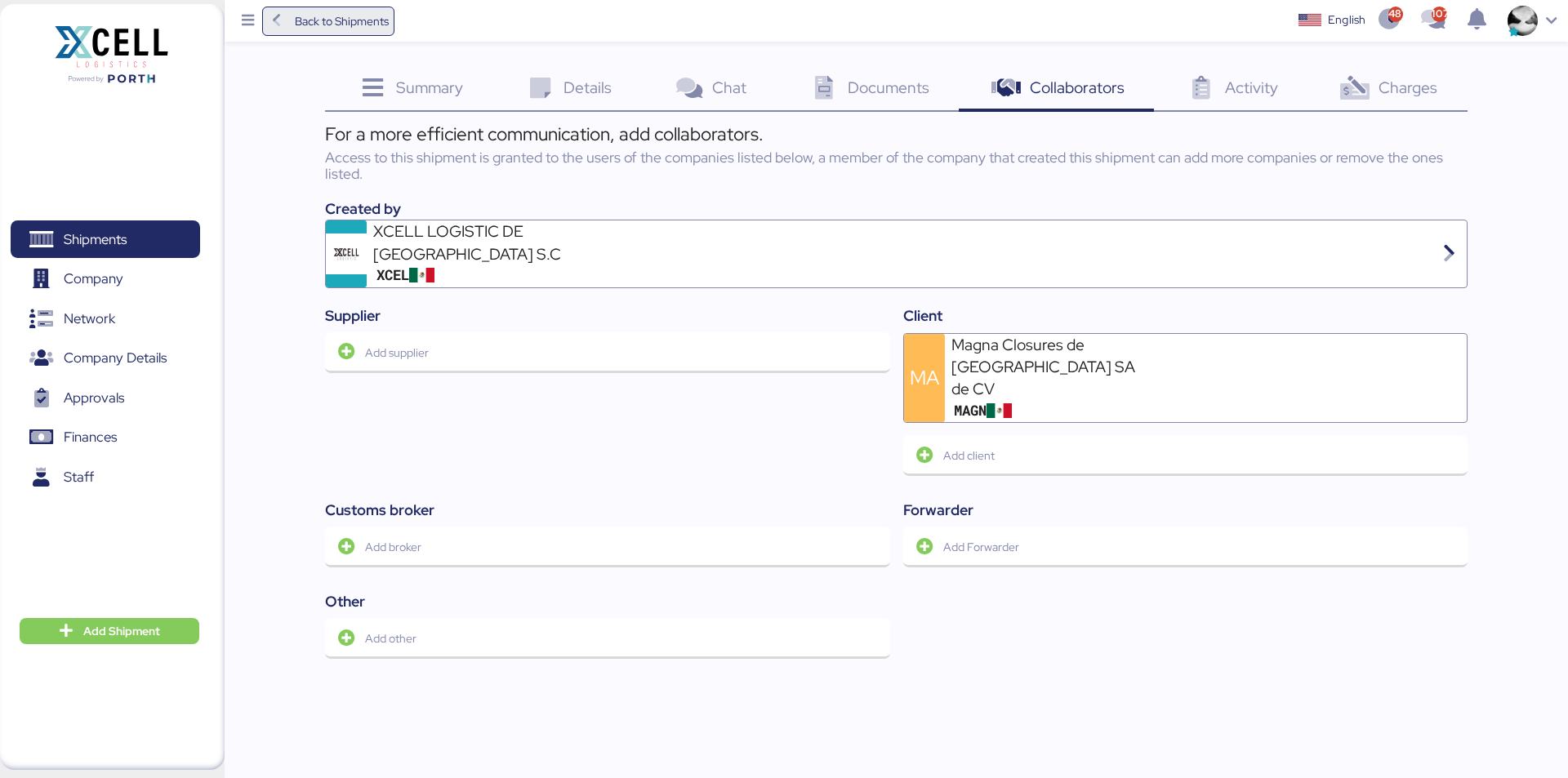
click at [350, 23] on span "Back to Shipments" at bounding box center [341, 21] width 94 height 19
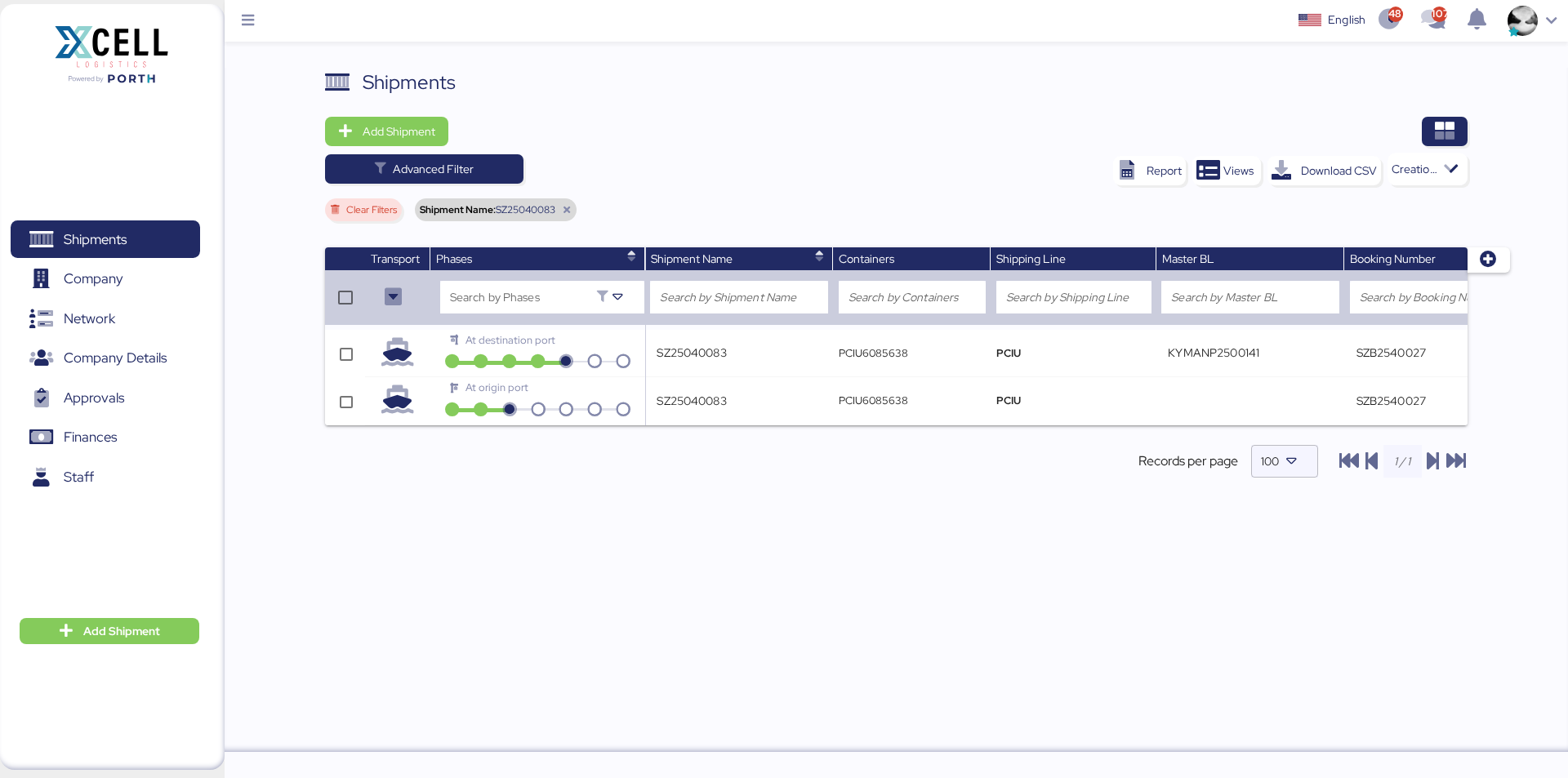
click at [562, 209] on div "Shipment Name: SZ25040083" at bounding box center [495, 210] width 161 height 23
click at [570, 209] on icon at bounding box center [566, 209] width 10 height 10
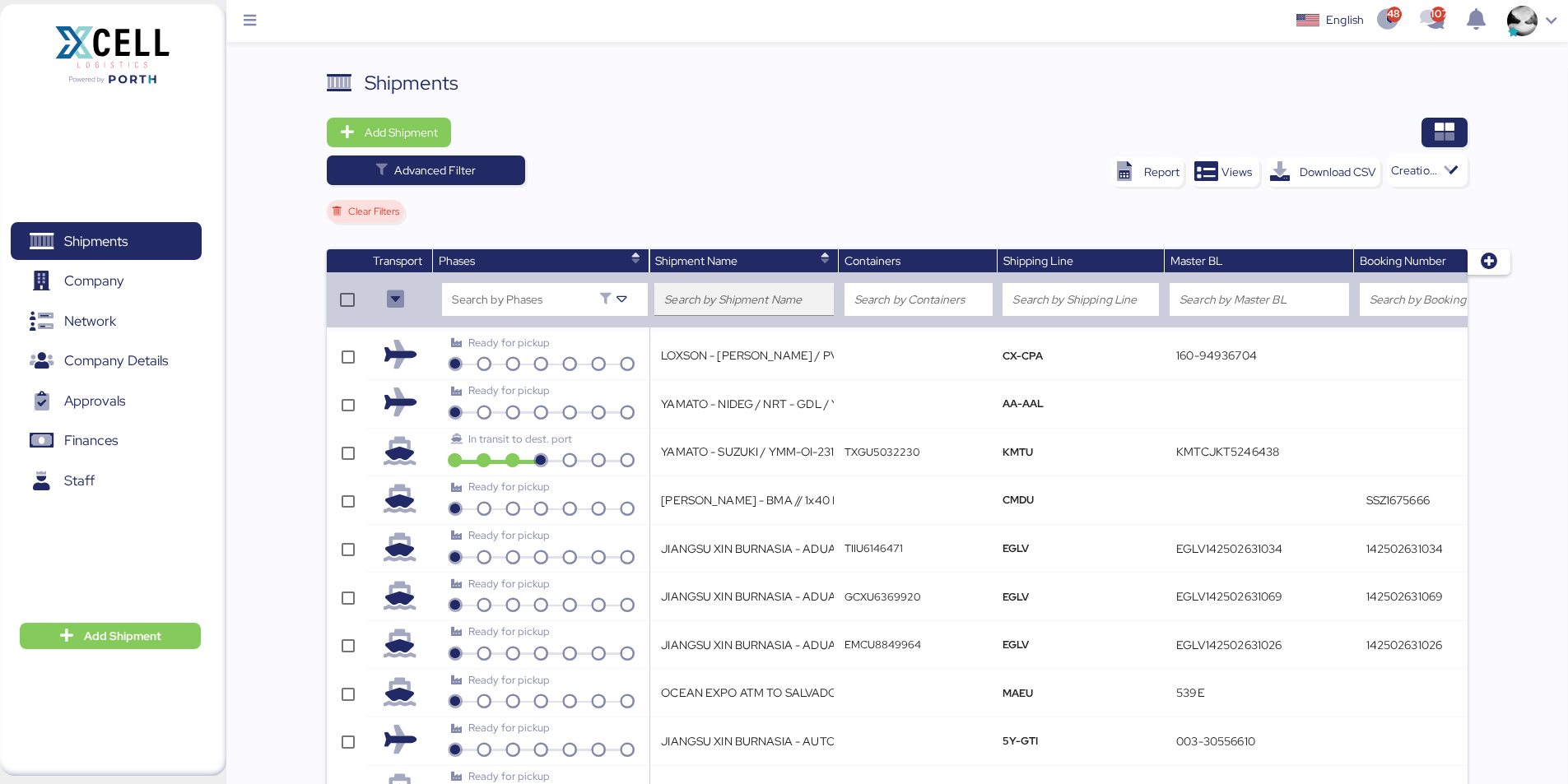
click at [729, 296] on input "search" at bounding box center [744, 300] width 160 height 20
paste input "LHV3752291 / REHLKO-99007214-PA"
type input "LHV3752291 / REHLKO-99007214-PA"
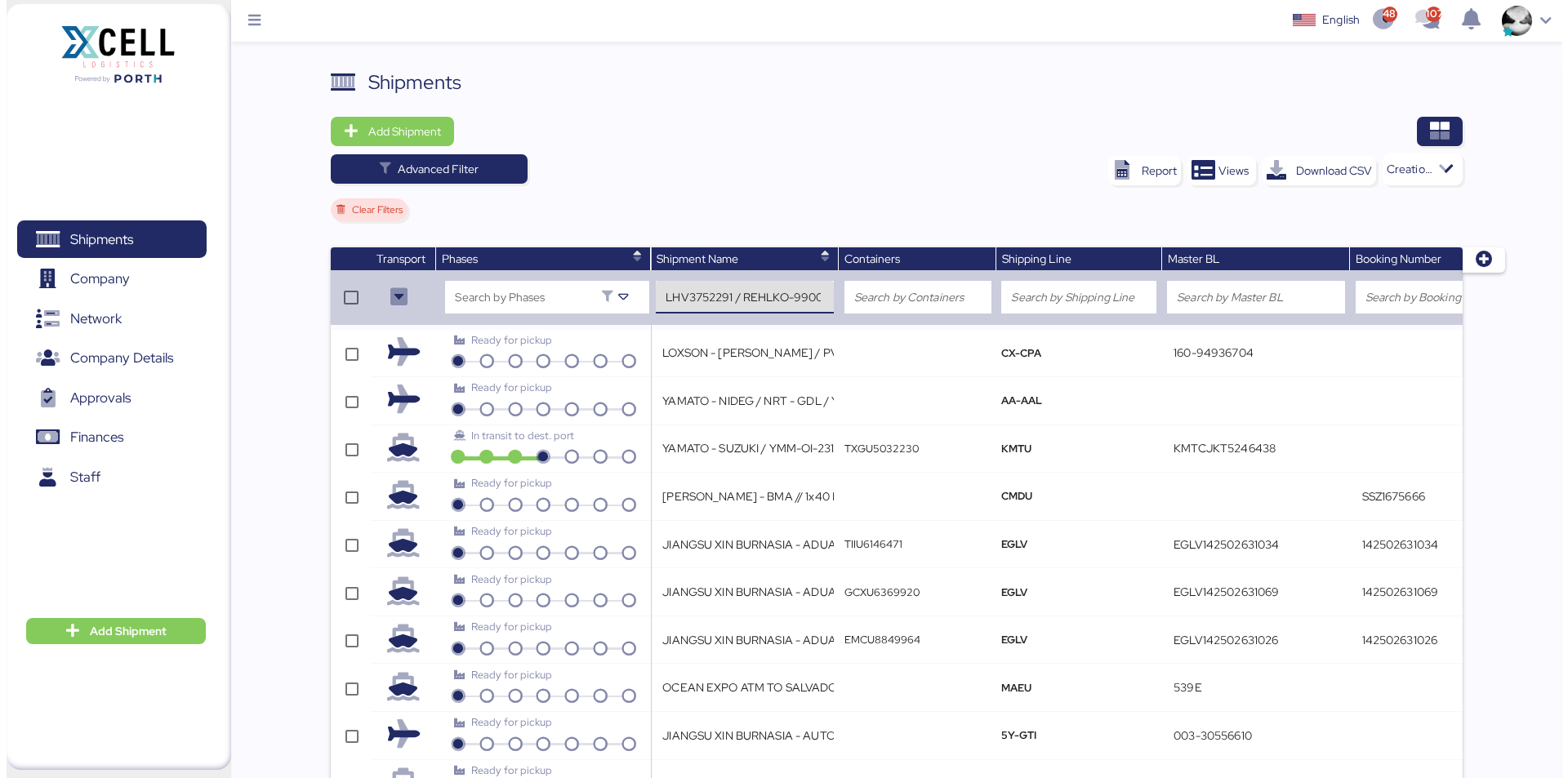
scroll to position [0, 47]
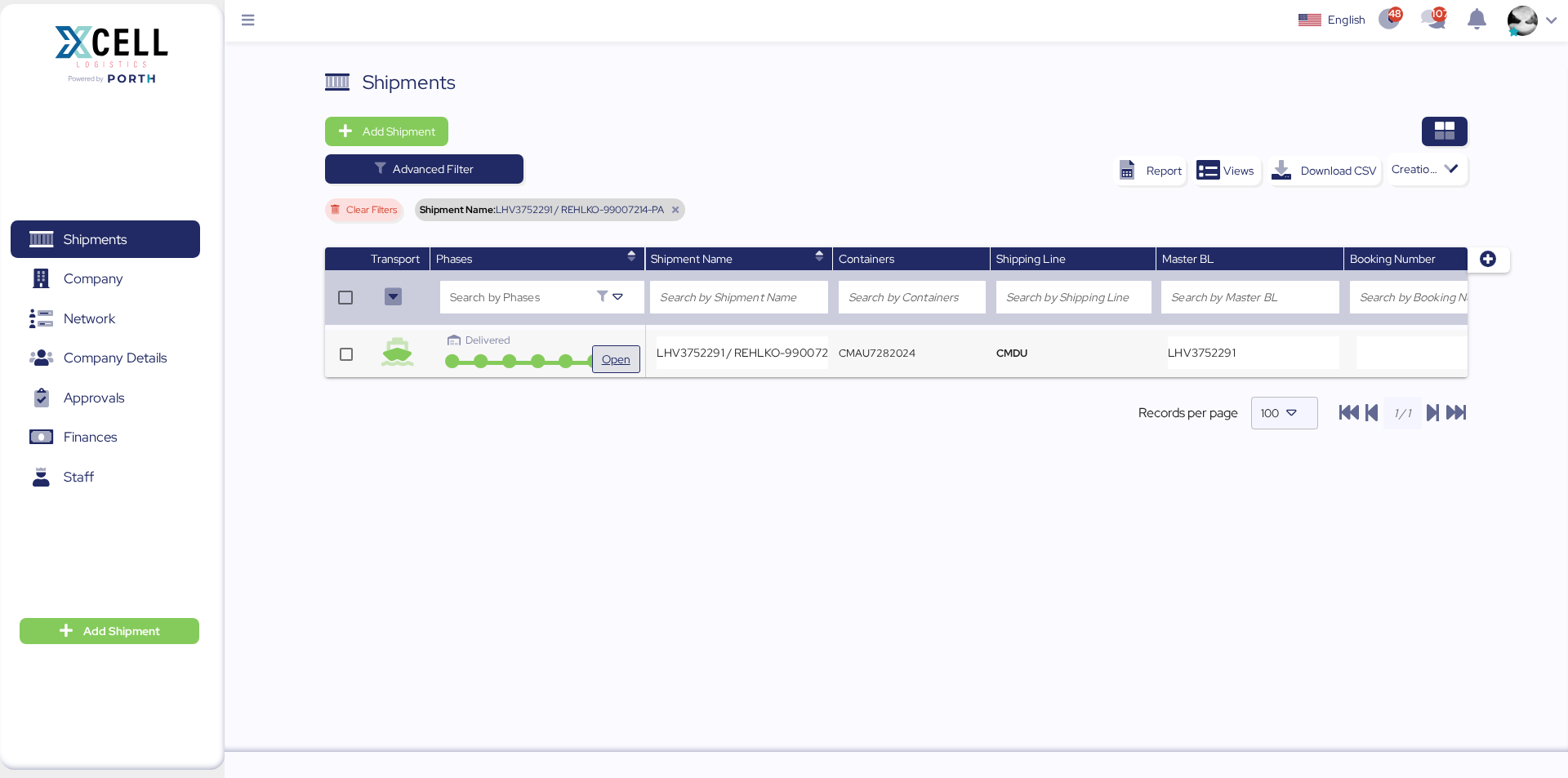
click at [602, 359] on span "Open" at bounding box center [616, 359] width 28 height 19
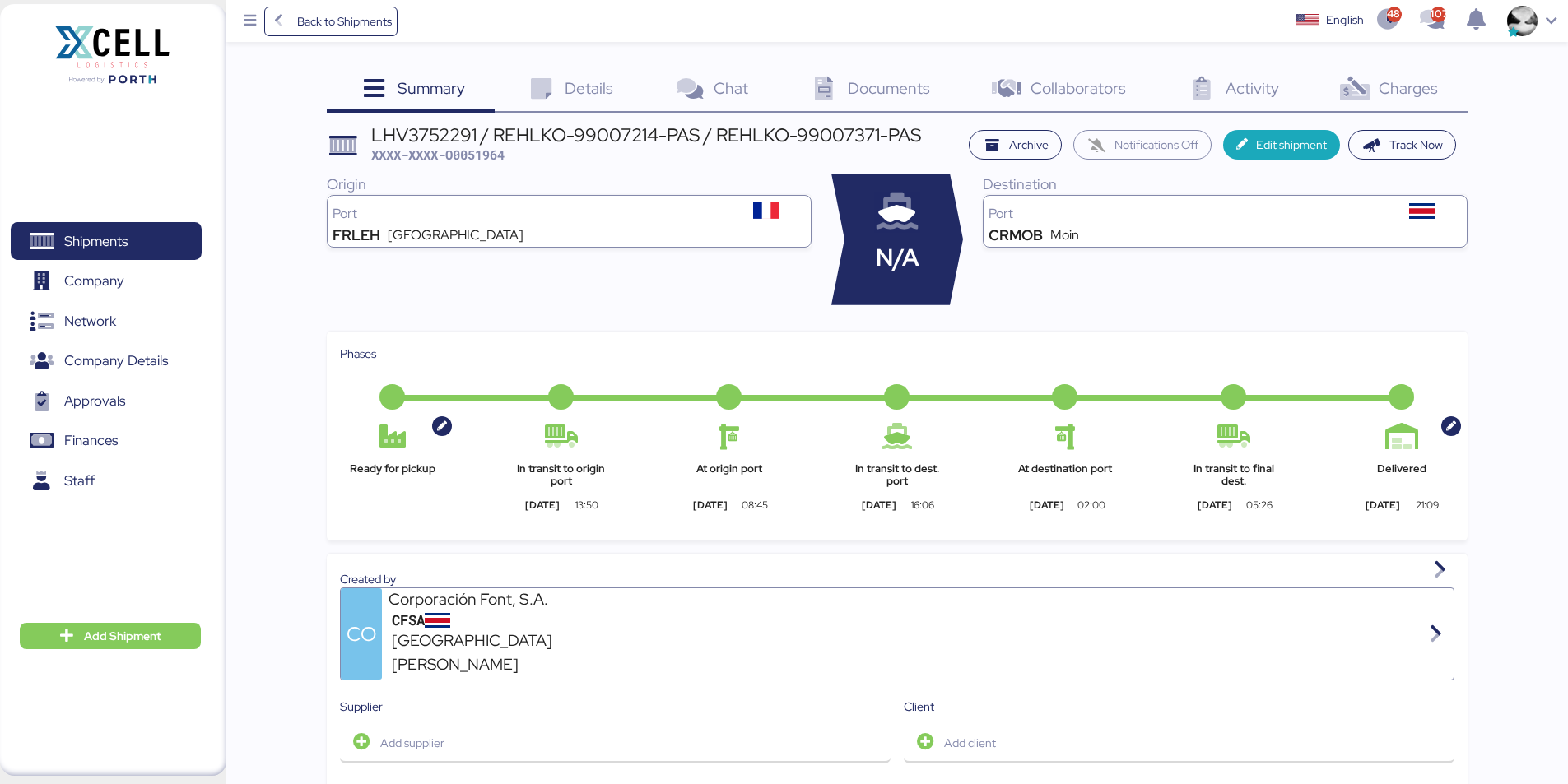
click at [1236, 82] on span "Activity" at bounding box center [1252, 88] width 53 height 21
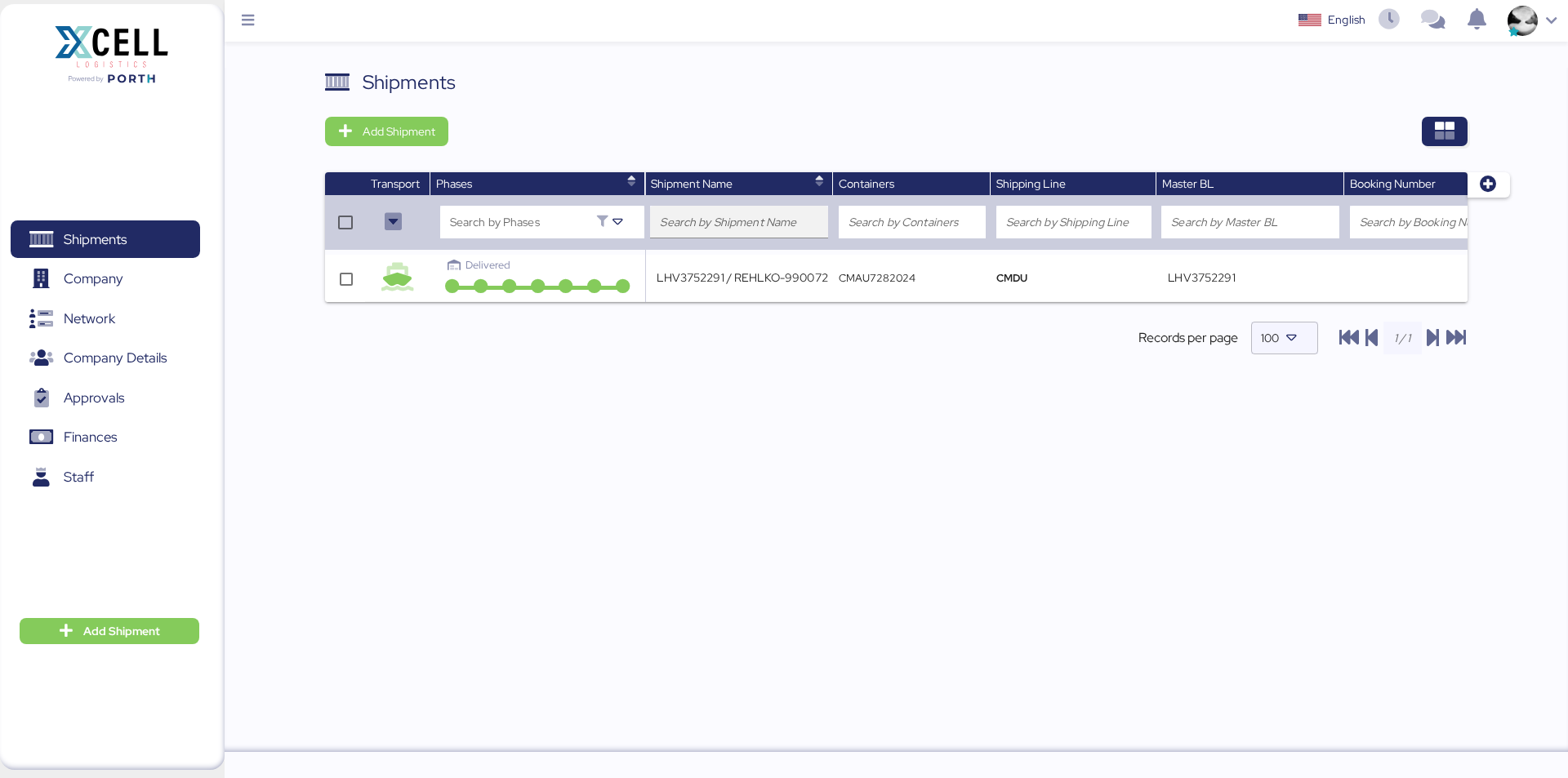
click at [746, 215] on input "search" at bounding box center [739, 222] width 159 height 19
paste input "818-MX"
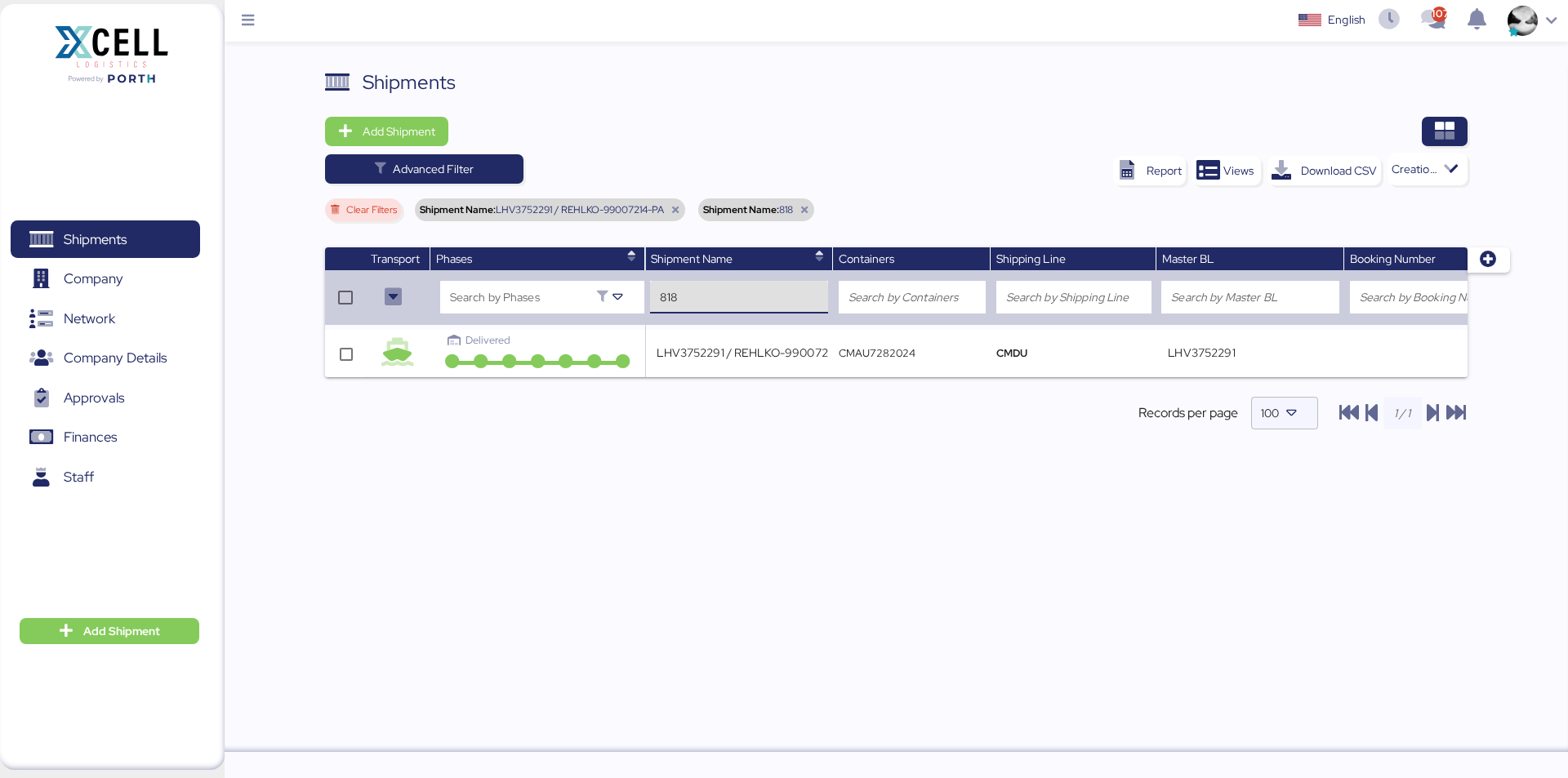
type input "818"
click at [678, 210] on icon at bounding box center [675, 209] width 10 height 10
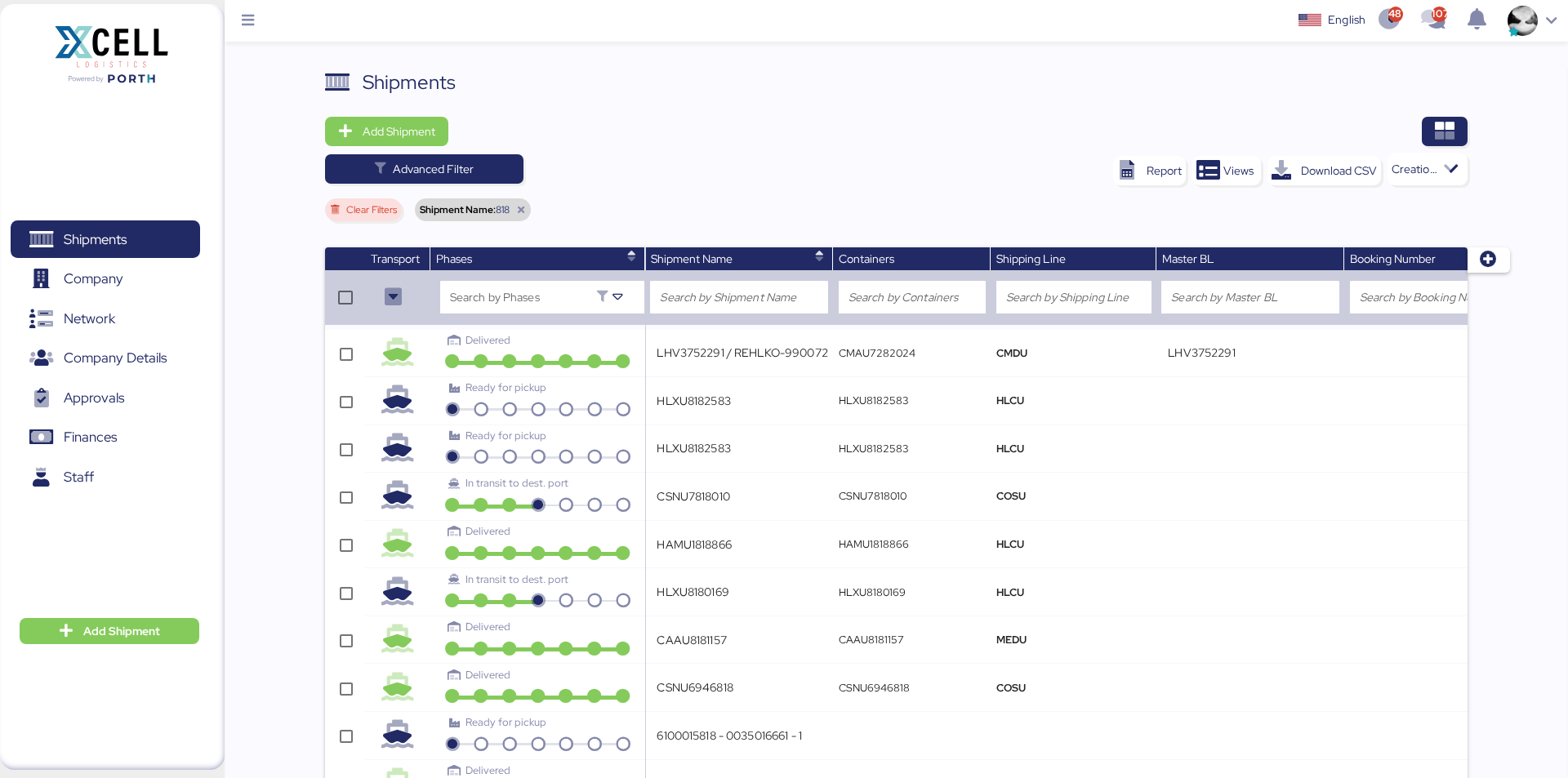
type input "HLXU8182583"
type input "CSNU7818010"
type input "HAMU1818866"
type input "HLXU8180169"
type input "CAAU8181157"
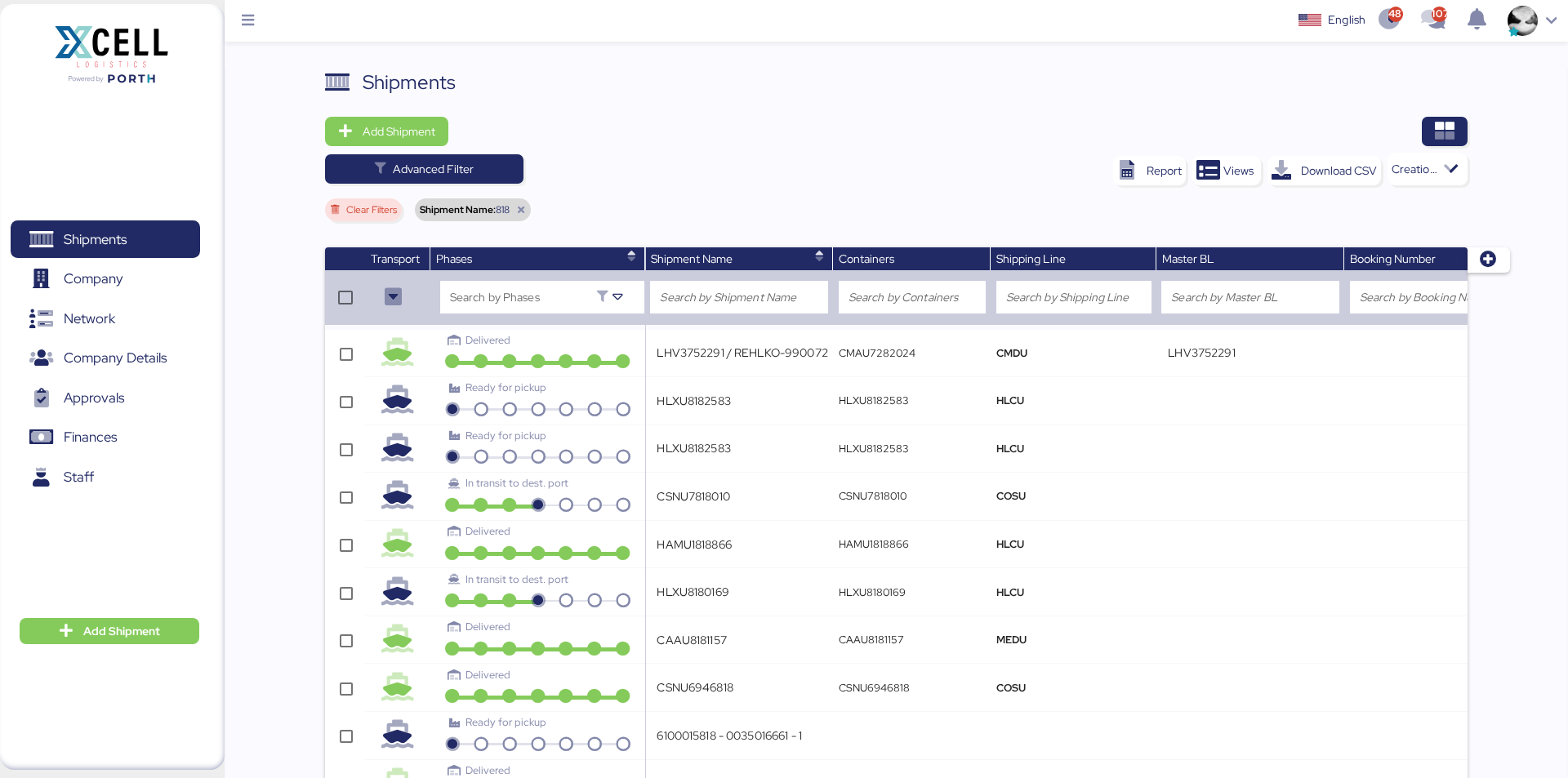
type input "CSNU6946818"
type input "6100015818 - 0035016661 - 1"
type input "CAAU7381886"
type input "GLF Logística/Import 2x40HQ/ TCNU1526459 - SUDU8608188 / Xiolan, China - Balboa…"
type input "MAEU247284520"
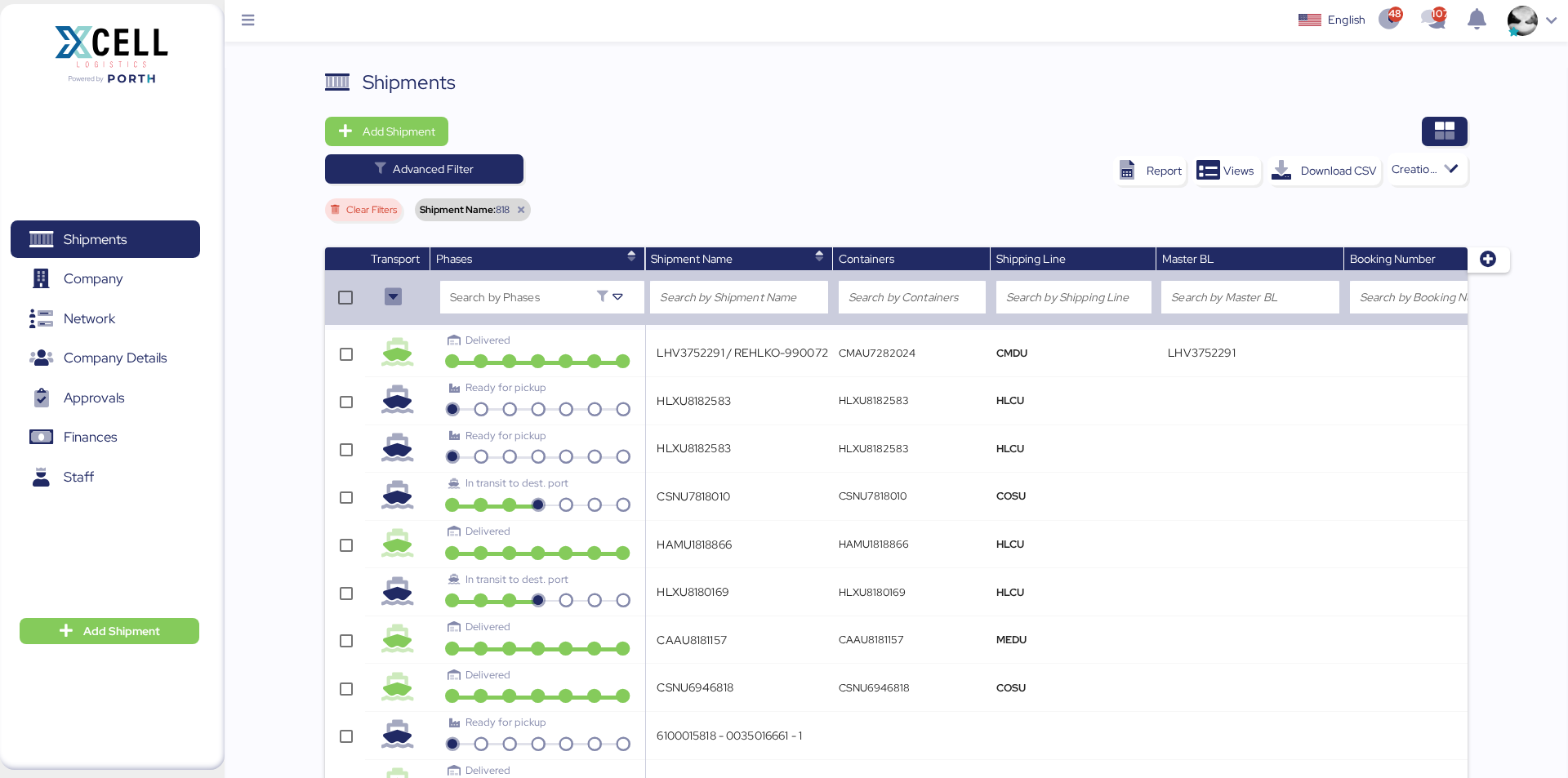
type input "247284520"
type input "6100014818 - undefined"
type input "TRHU7678180"
type input "TCNU1818888"
type input "MRKU8186678"
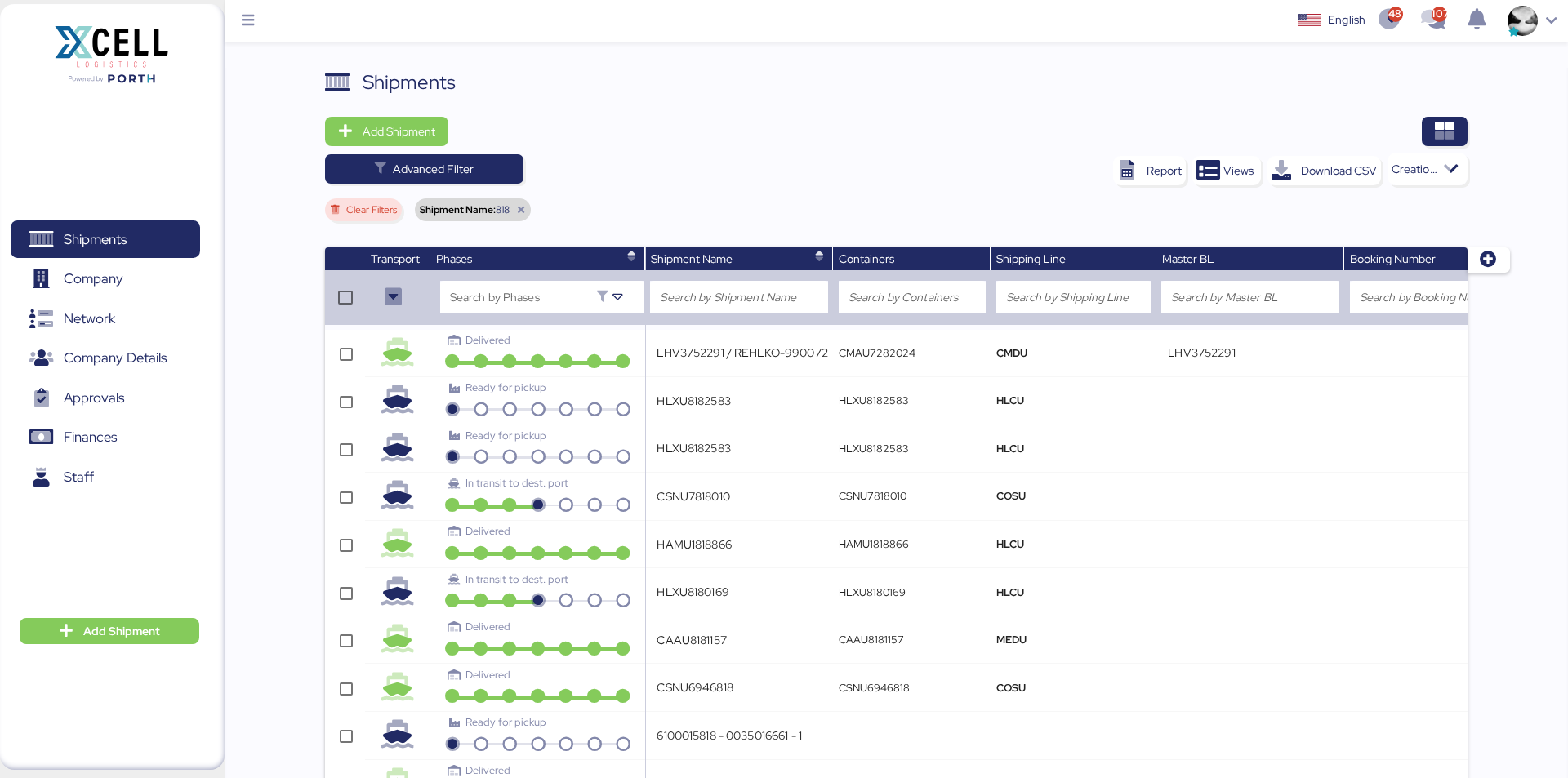
type input "MRKU8189933"
type input "HLXU8188880"
type input "LOXSON - CHEERSSON / SHANGHAI - MANZANILLO / MBL: COSU6399659080 - HBL: YQSE241…"
type input "COSU6399659080"
type input "6399659080"
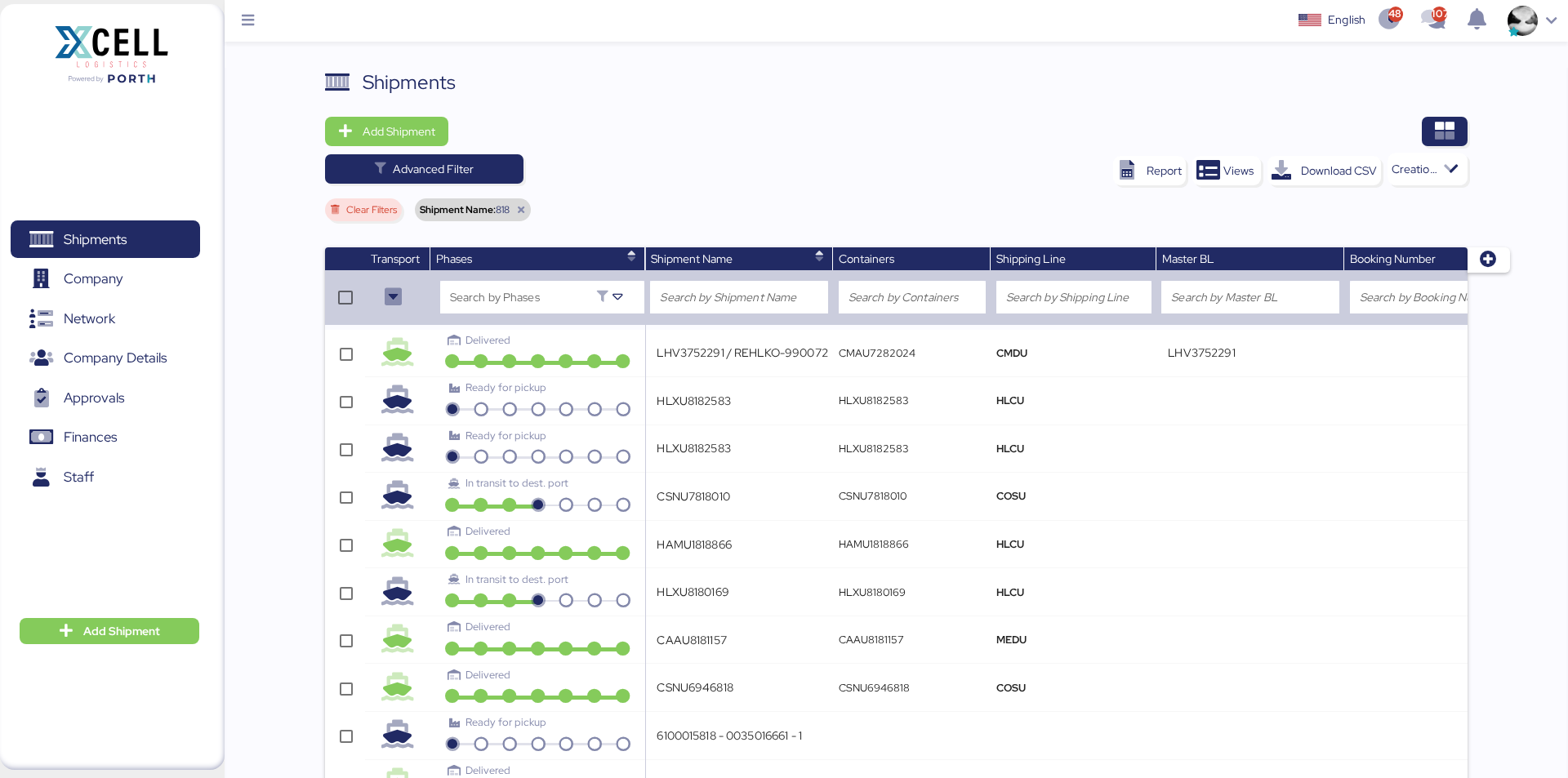
type input "I-FCL-000369 - NG: 21778818181 / GCT - LINC / DAP GUATEMALA / LIN CA / ​BOOKING…"
type input "GEN1769844"
type input "MSKU3386818"
type input "HLXU8180066"
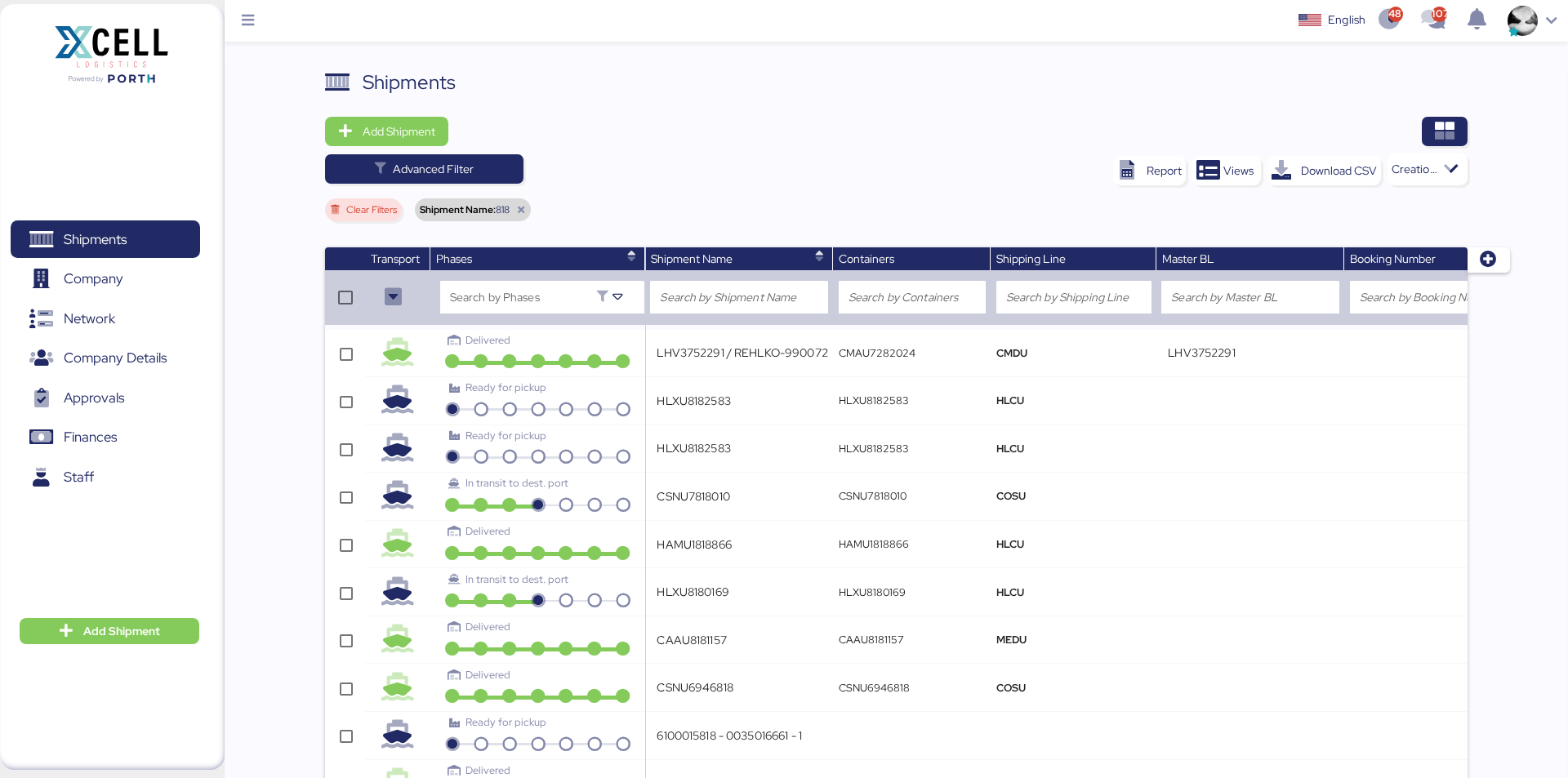
type input "TCLU8180530"
type input "6100013818 - undefined"
type input "BOC2436635"
type input "SZPEAU890800"
type input "CAXU8187355"
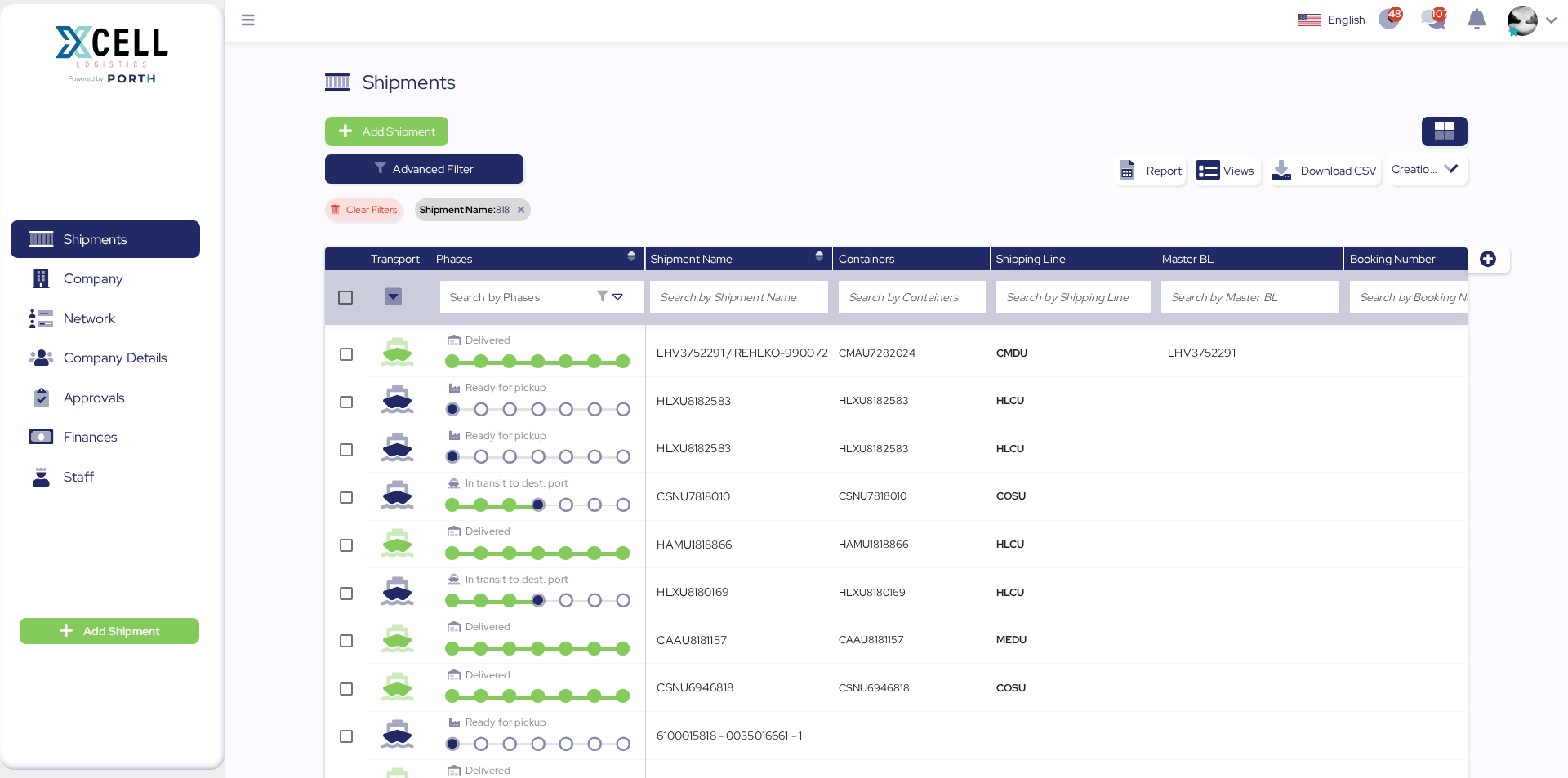
type input "FANU3181866"
type input "E-FCL-000562 - 20818902117 / ARQUIPOR"
type input "HLCUGU2240761990"
type input "64296476"
type input "BERTOLINI - BMA // 1x40 HQ // Rio grande - Veracruz // MBL: HLCURI4240818090- H…"
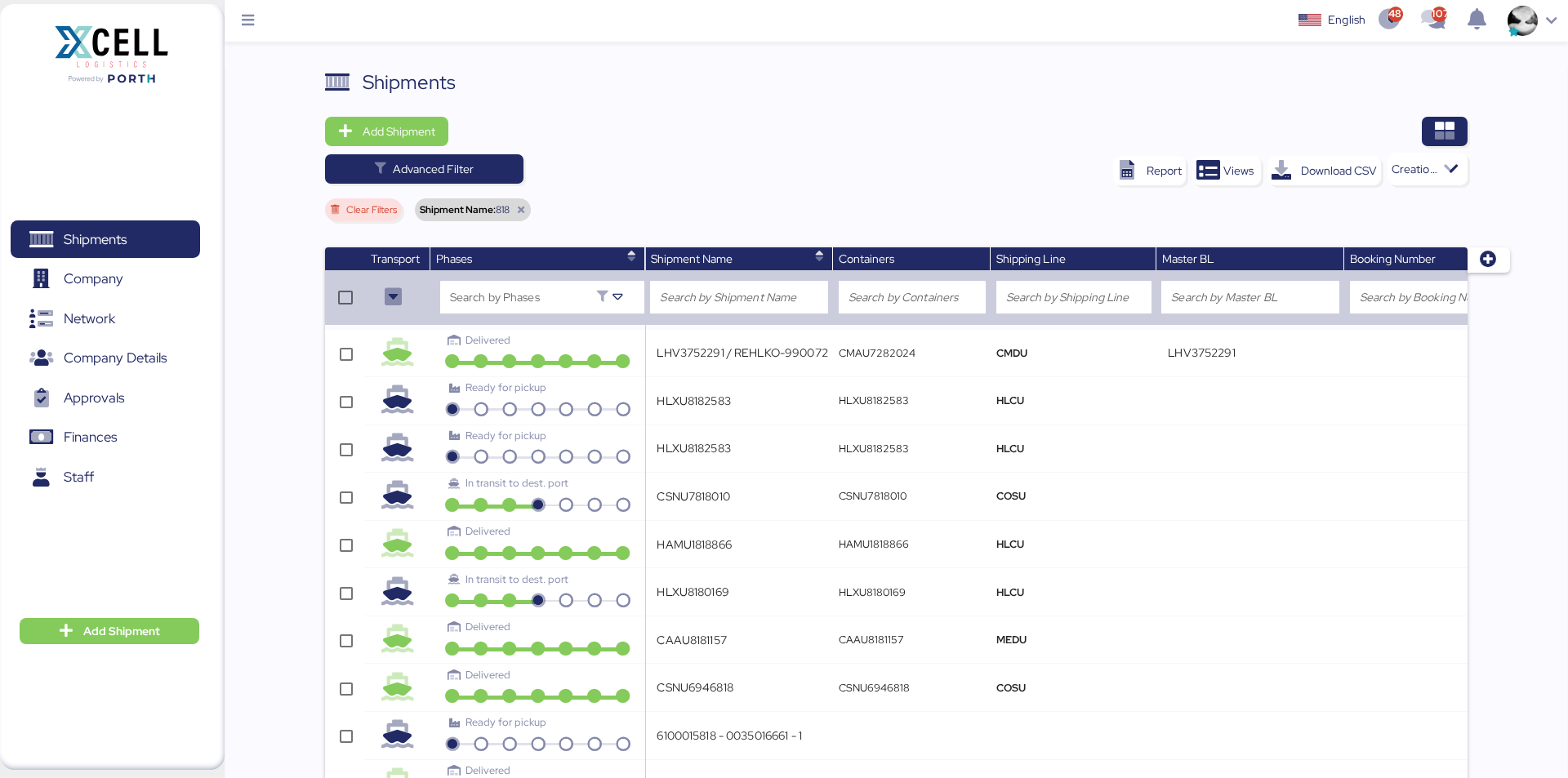
type input "HLCURI4240818090"
type input "68299640"
type input "BERTOLINI - BMA // 1x40 HQ // Rio grande - Veracruz // MBL: HLCURI4240818119 - …"
type input "66632982"
type input "CAIU6081819"
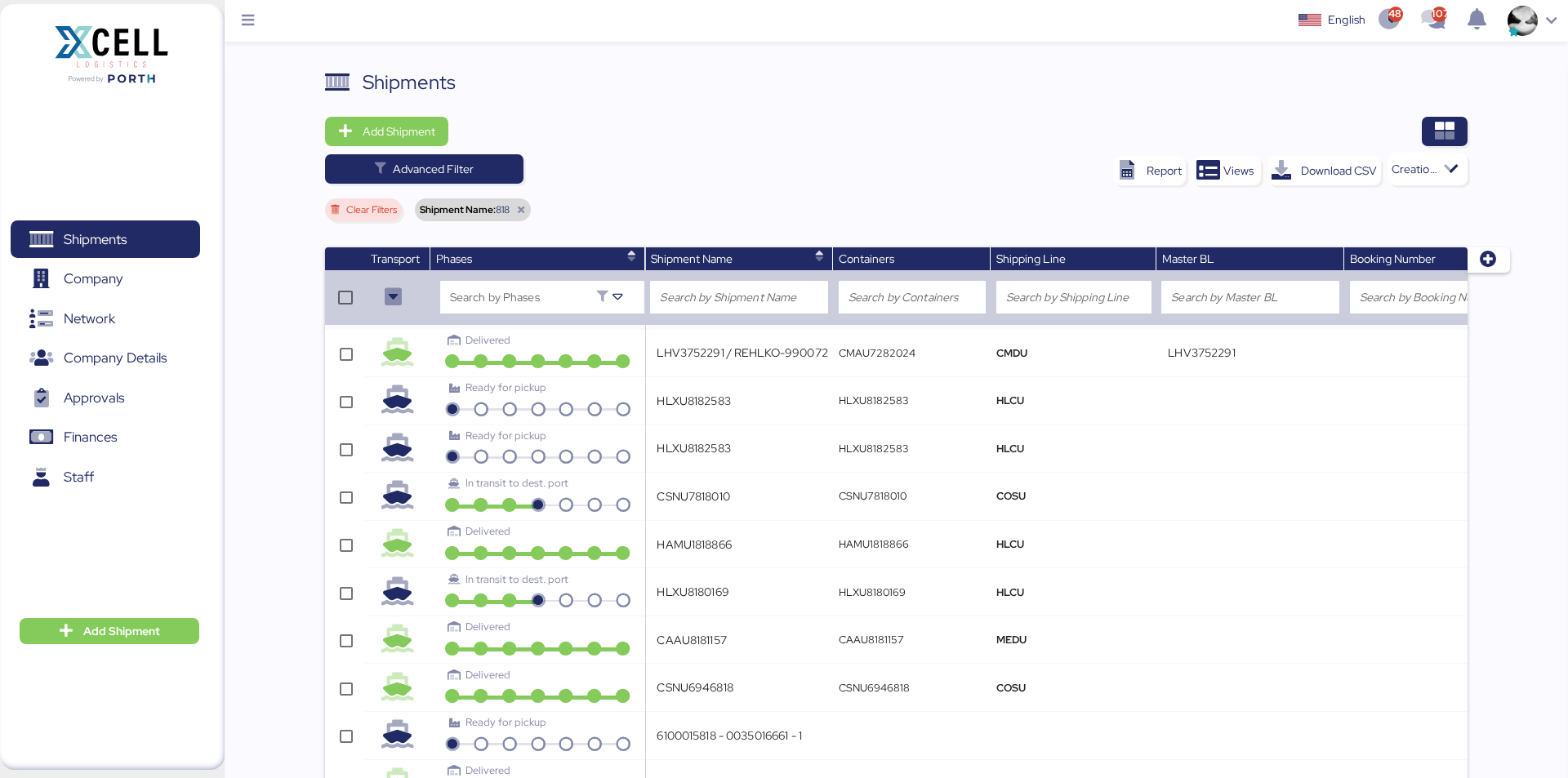
type input "19700818483-IM-FCL 40HC-INTRACA-MX-CR-JUNIO"
type input "MXO0706414"
type input "HLBU1483818"
type input "UACU8481810"
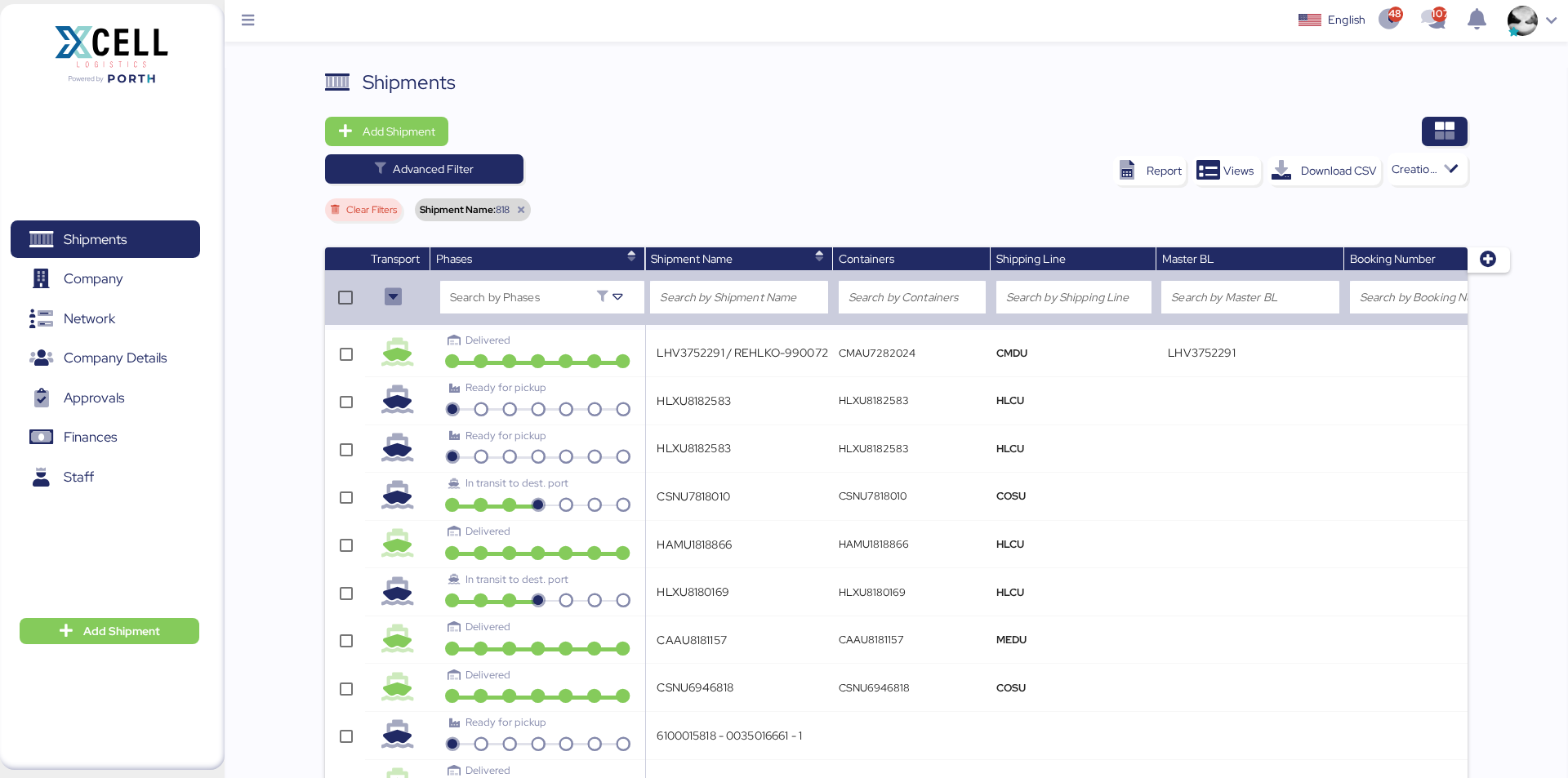
type input "NEON NIETO - 19015618183"
type input "417-12599031"
type input "GLF Logística/Import-1x40HQ/BSIU8184257/IZMIT-MANZANILLO//GUROK PAZARLAMA VE TI…"
type input "6100012818 - undefined"
type input "ASNKG400844"
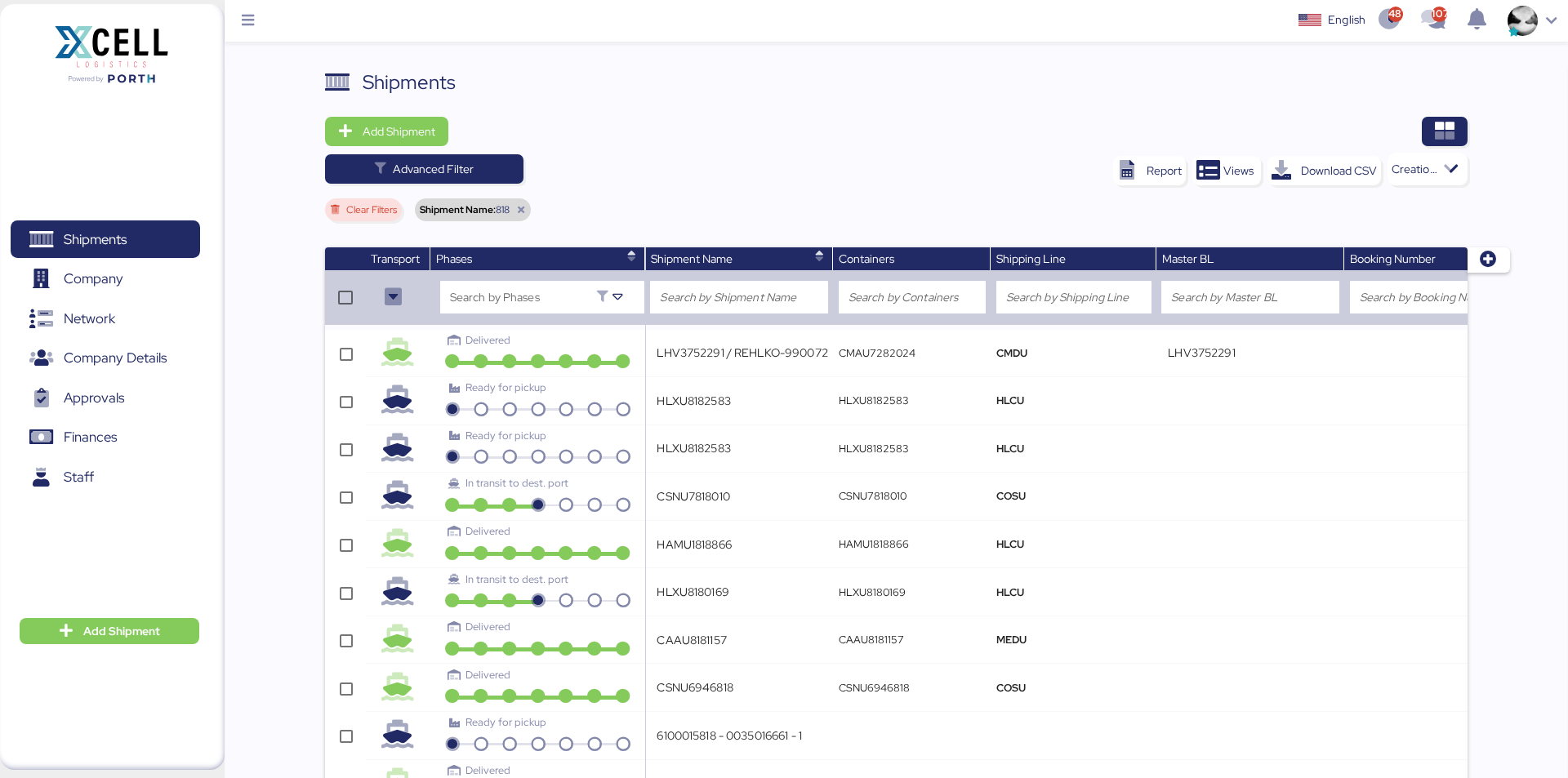
type input "JNG0222842"
type input "6100008183 - 0035008049 - 35008049"
type input "2024-818"
type input "ONEYMEXE06145800"
type input "MBL: EGLV142452051439 - HBL: YQSE240114168 - POs: 4500007984, 4500000215, 45000…"
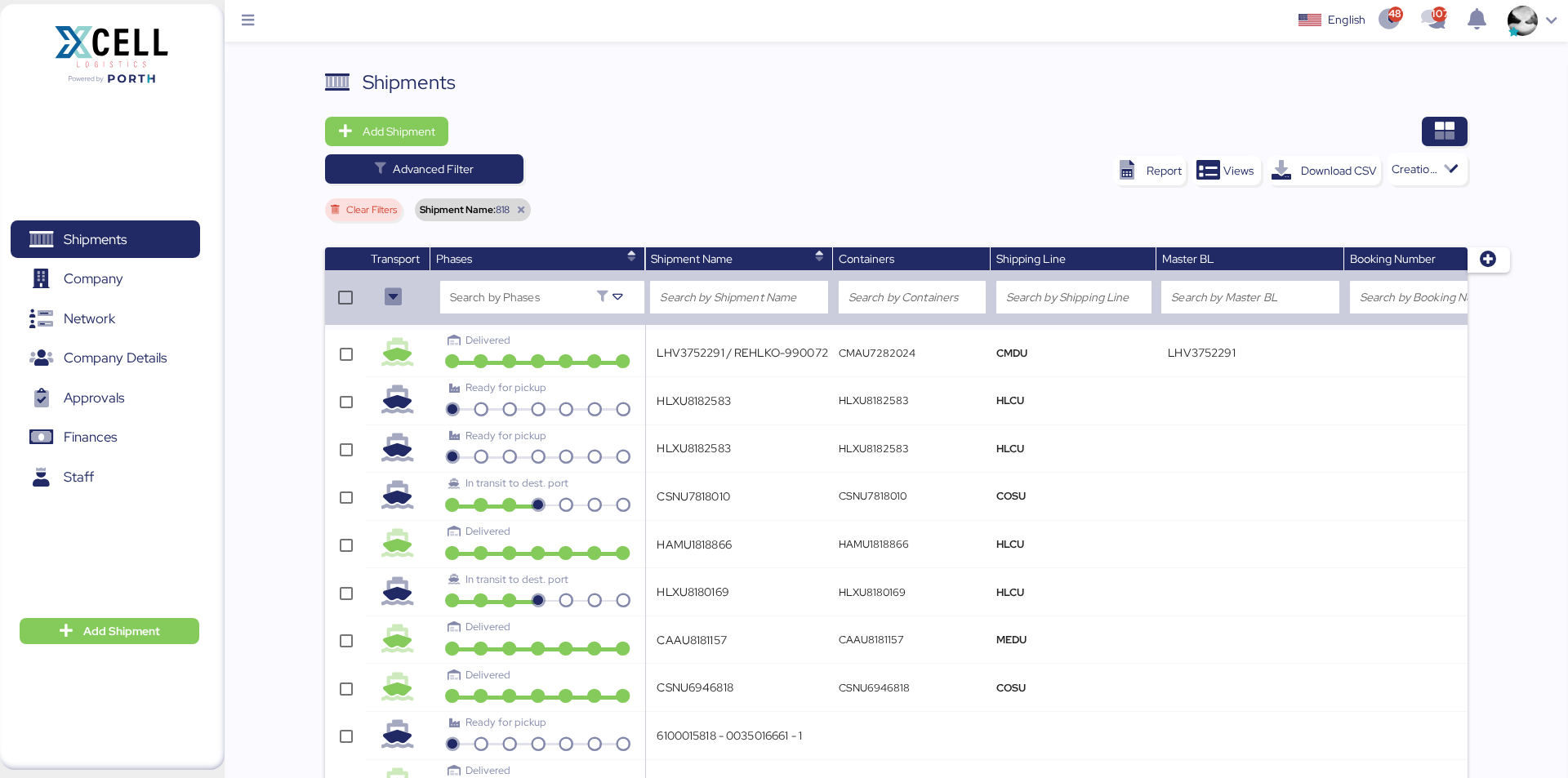
type input "EGLV142452051439"
type input "142452051439"
type input "MEDU4324818"
type input "270510878186"
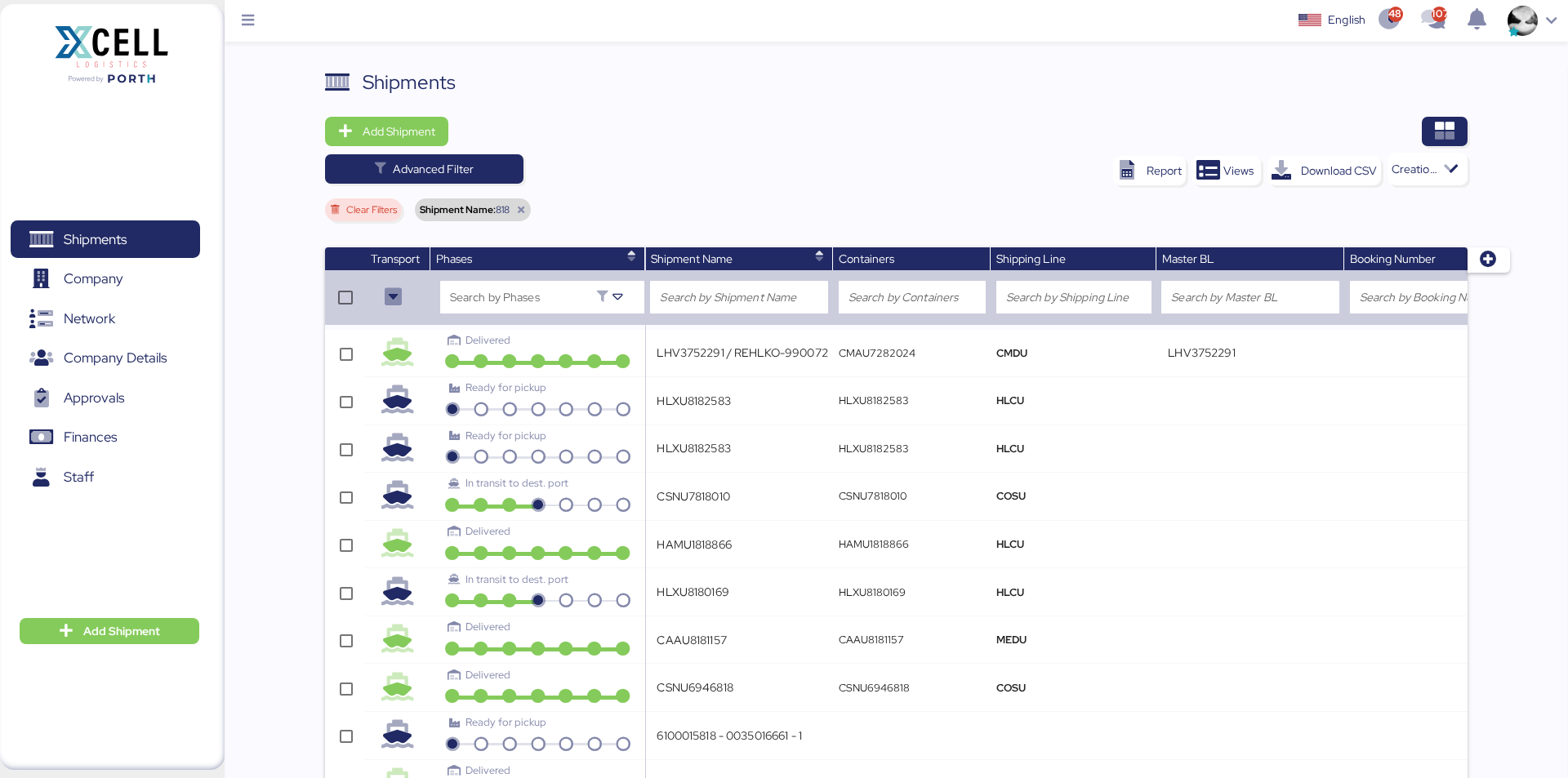
type input "MOBELVENTO - BMA // 1x40 HQ // RIO GRANDE - Veracruz // MBL MEDURG818061 HBL: A…"
type input "EBKG07854188"
type input "6100011818 - 0035011778"
type input "16881819295-EX-FCL-MATTHEWS-CR-PAISES BAJOS-BOOKING WK#3"
type input "CAXU3226818"
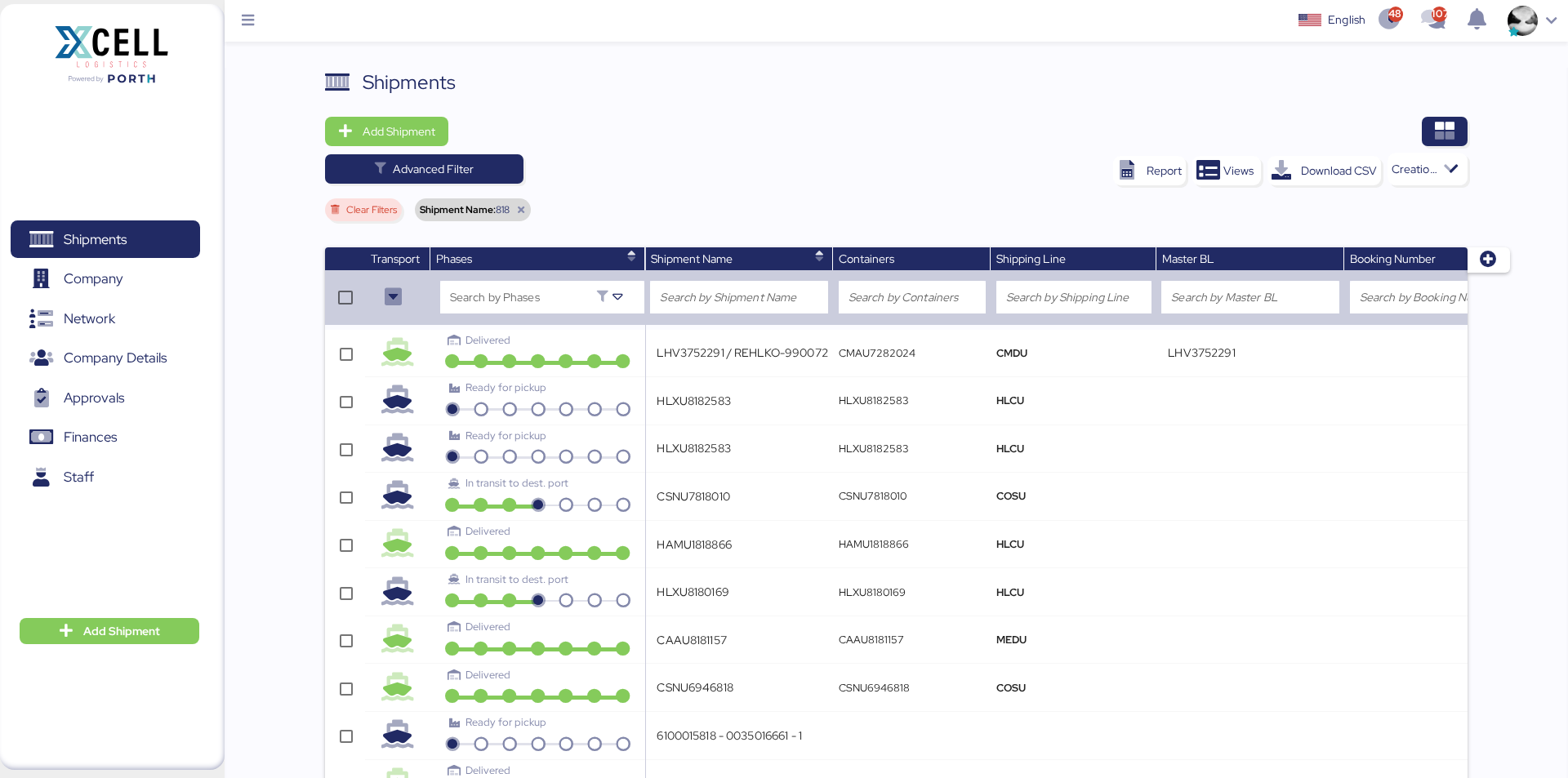
type input "16003158818-IM-FCL-UNIT SHPPING-GRECIA-CR // PRE ADVISE EGRSKG236719 // MOBILIN…"
type input "6100010818 - 0035011362"
type input "255898131"
type input "BERTOLINI S/A - BMA// 1X40 // RIO DE JANEIRO - VERACRUZ // BO:64582818 MBL:HLCU…"
type input "64582818"
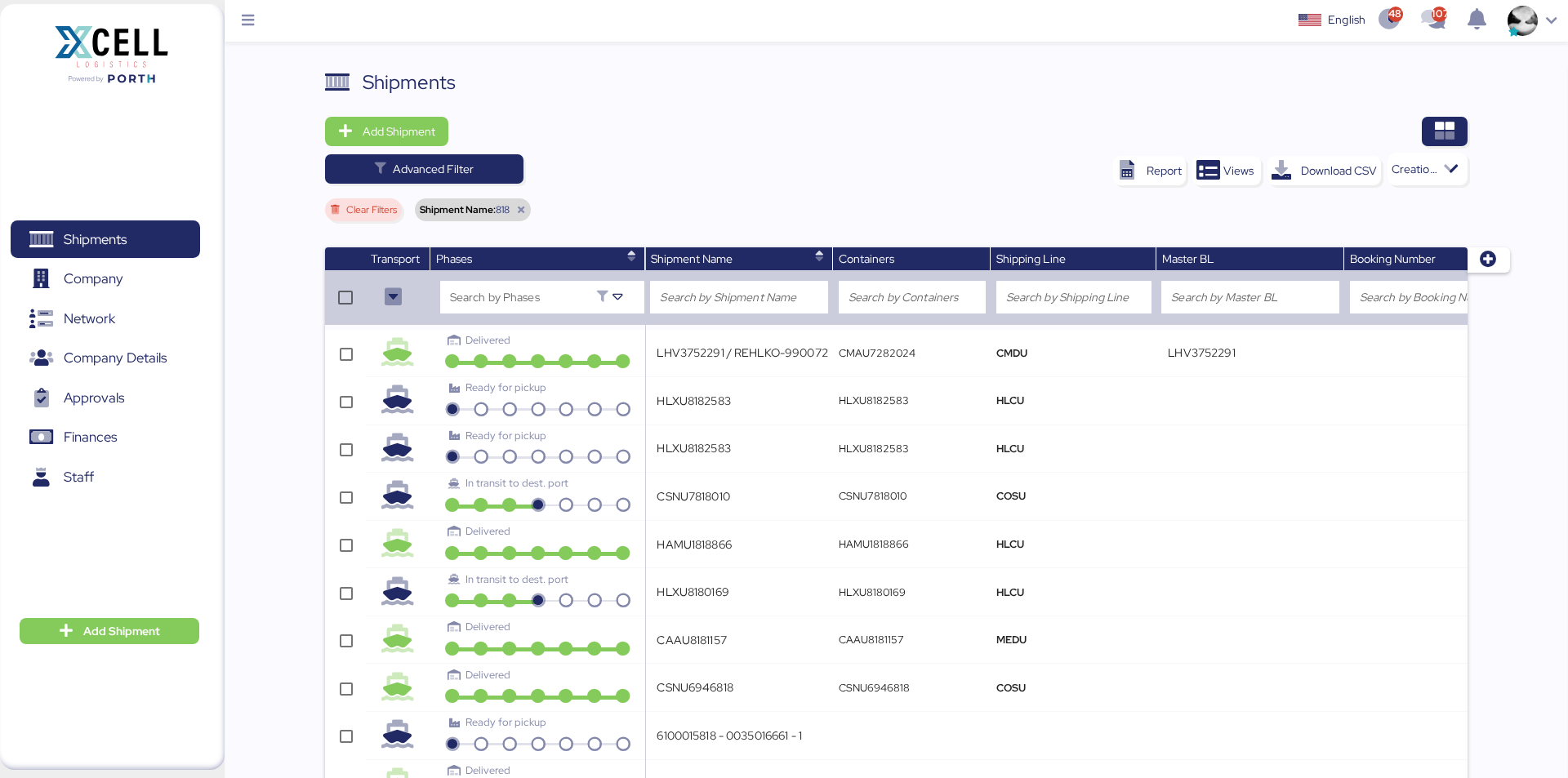
type input "15549383772-IM-FCL-DISAGRO-SHA-NICARAGUA-2023-981850 H49074-85/95"
type input "15547858306-IM-FCL-DISAGRO-SHA-HN-2023-981829 H49140-51"
type input "15495387818-EX-AIR-E&X LOGISTICA INTERNACIONAL-CR-MEX // UNED / FIL GUADALAJARA"
type input "6100008345 - 35008188"
type input "6100008346 - 35008189"
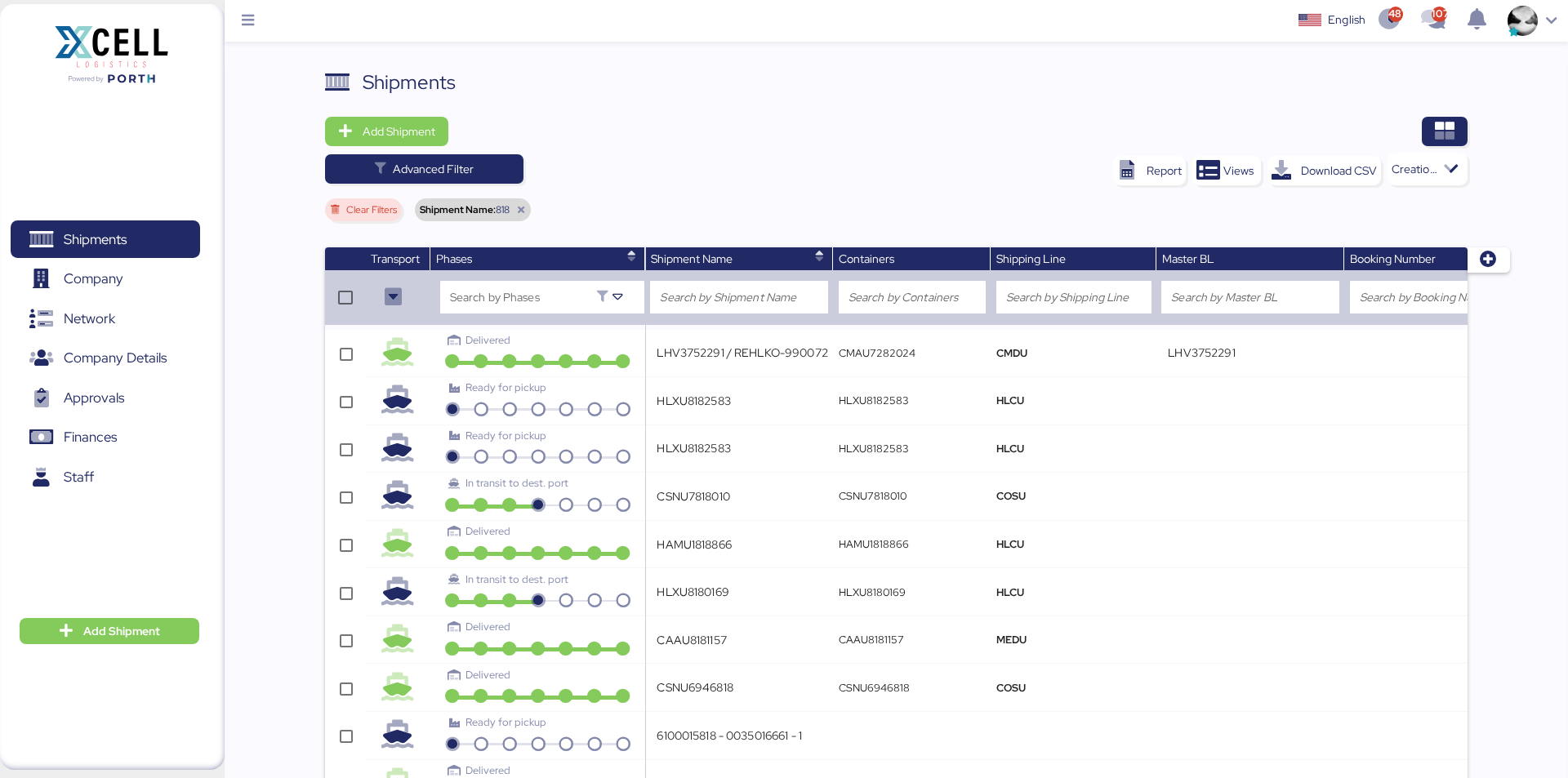
type input "6100009818 - 35010056"
type input "230748186"
type input "8184348"
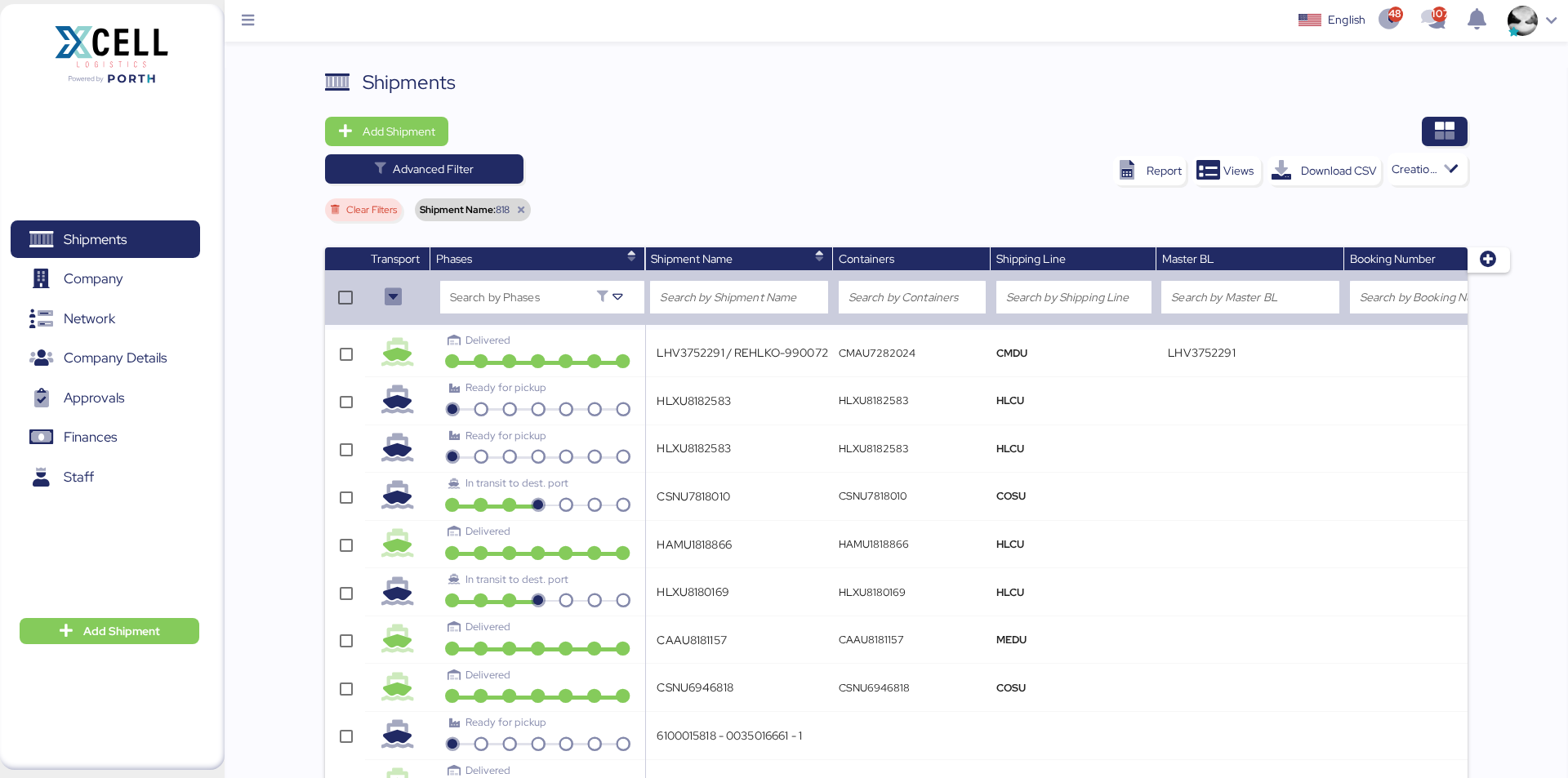
type input "GLF Logística/Import-1x20GP/ MSDU1818922/ Foshan-Rio Haina/ FOSHAN SKYPLANET IM…"
type input "HLXU8189572"
type input "10x40 - Pettenon > Pro Salon / REF N°58/59/60/61/62/64/65/66/67 / 63 IMO // Boo…"
type input "MEDUGN608591"
type input "0163068187 - EBKG06263406"
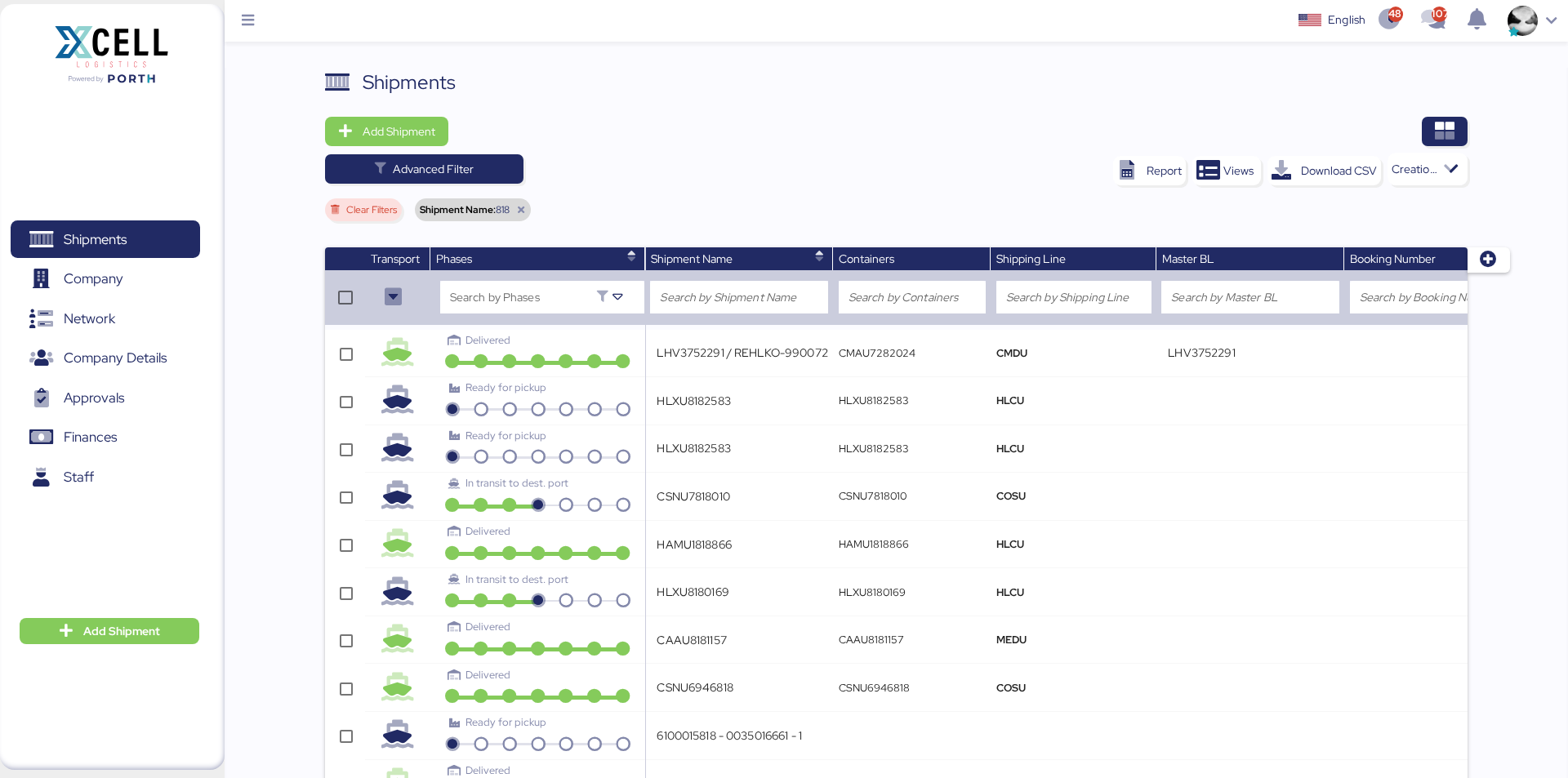
type input "EGHU9468818"
type input "EGHU9538181"
type input "OOLU2718184540"
type input "MEDUIF818633"
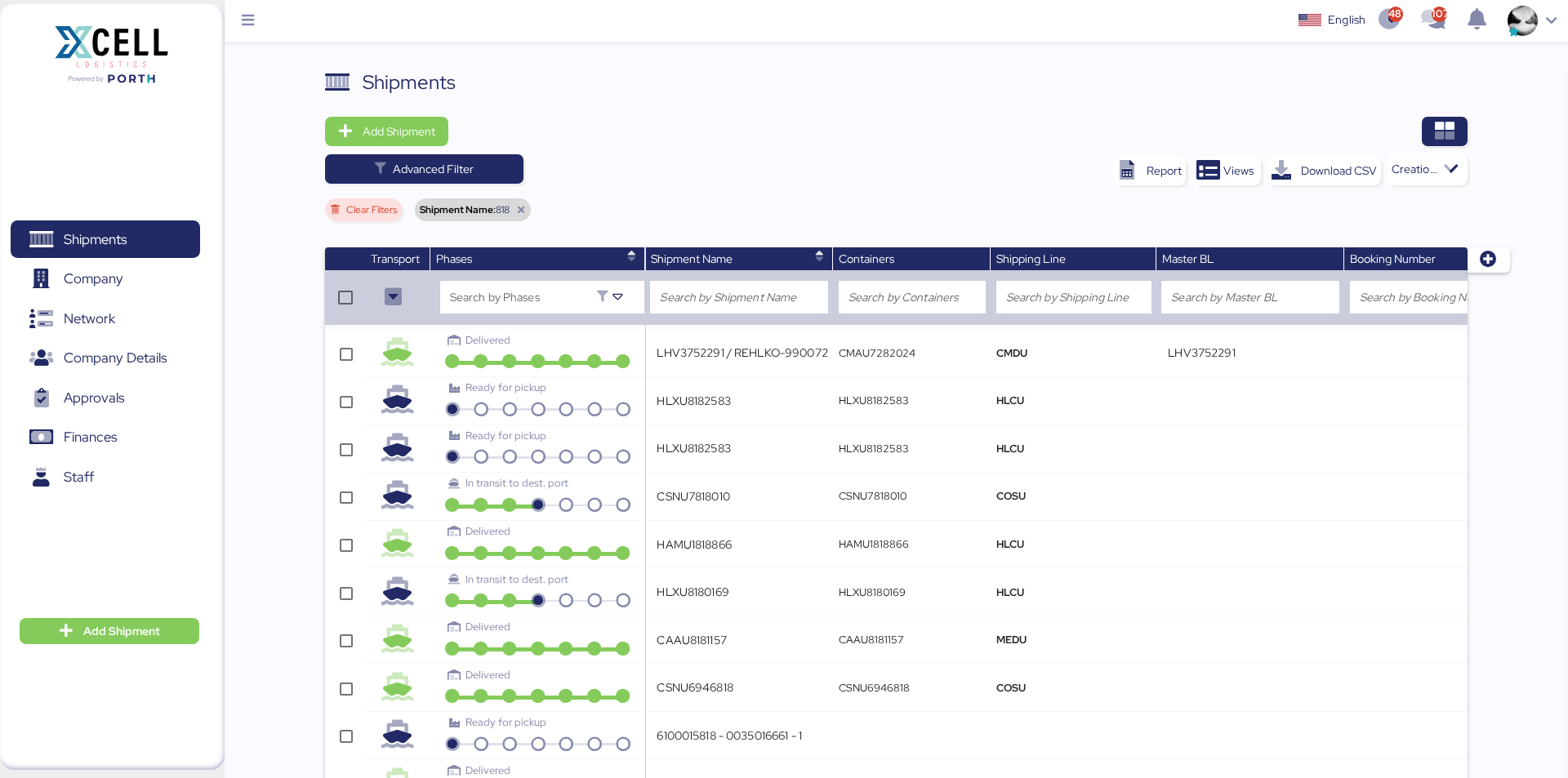
type input "MEDUIF818633"
type input "MSMU5481857"
type input "TXGU6818630"
type input "FLETE TERRESTRE LTL // APEX - FLEXITEK // USA - MEX // PRO 28228 // Codigo de R…"
type input "MSKU0818754"
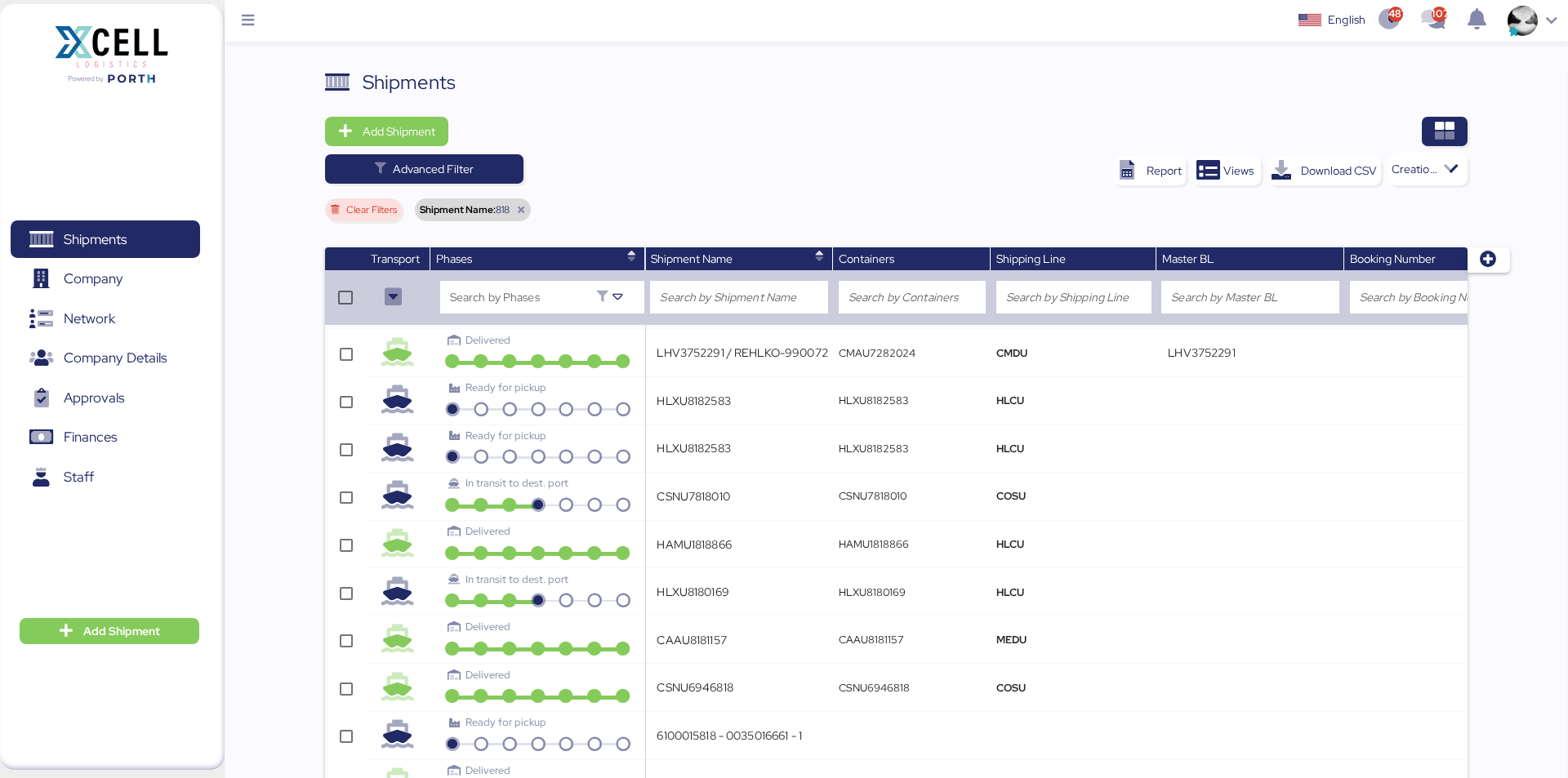
type input "APRU5818845"
type input "BSIU8180539"
type input "FANU1818507"
type input "CAIU8185983"
type input "OOCU4818594"
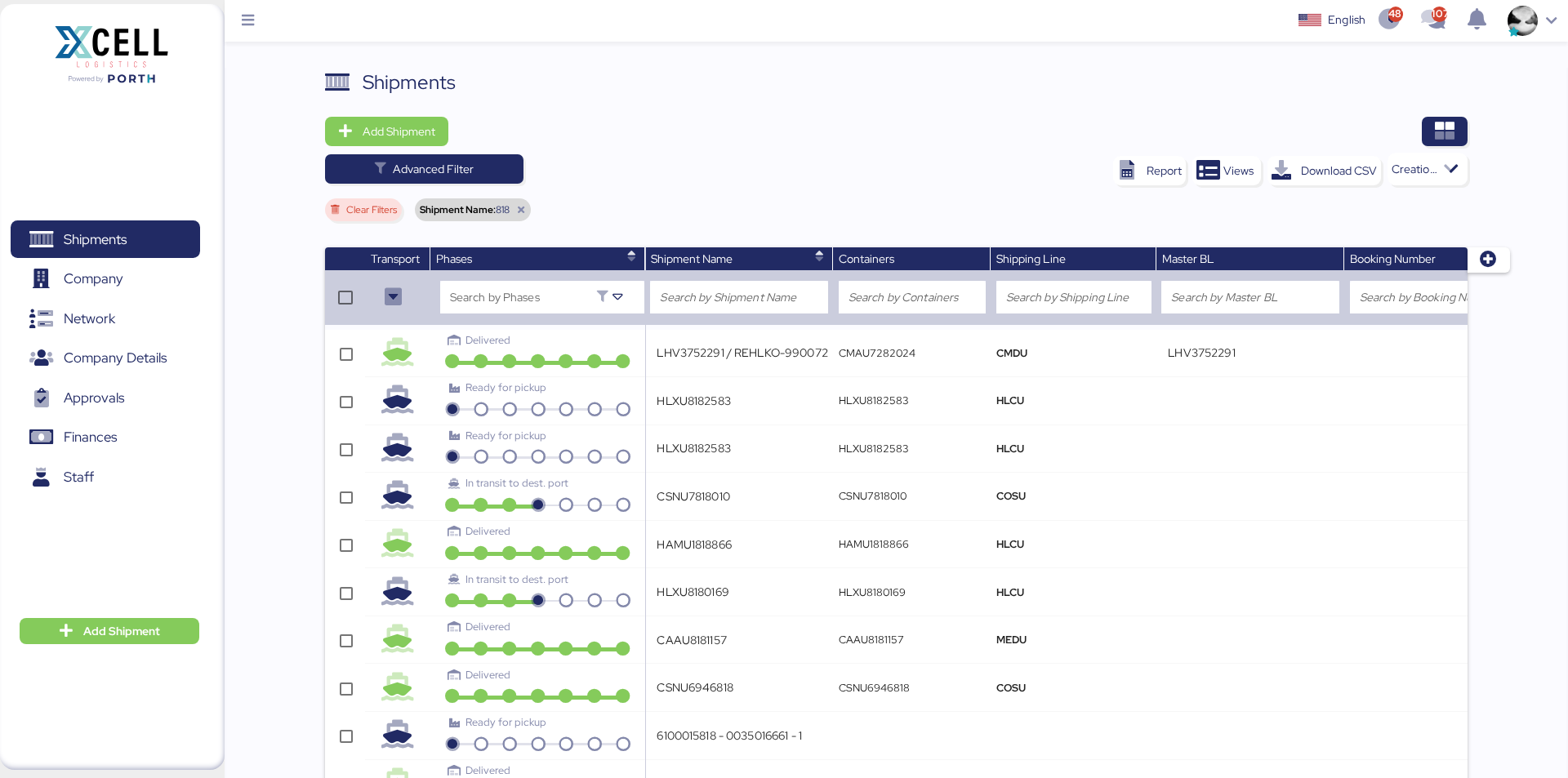
type input "MEDU4818338"
type input "TGBU8058180"
type input "ACBEL 44006679 FFAU2368186"
type input "MEDUPH192684"
type input "MNNZLO128845V"
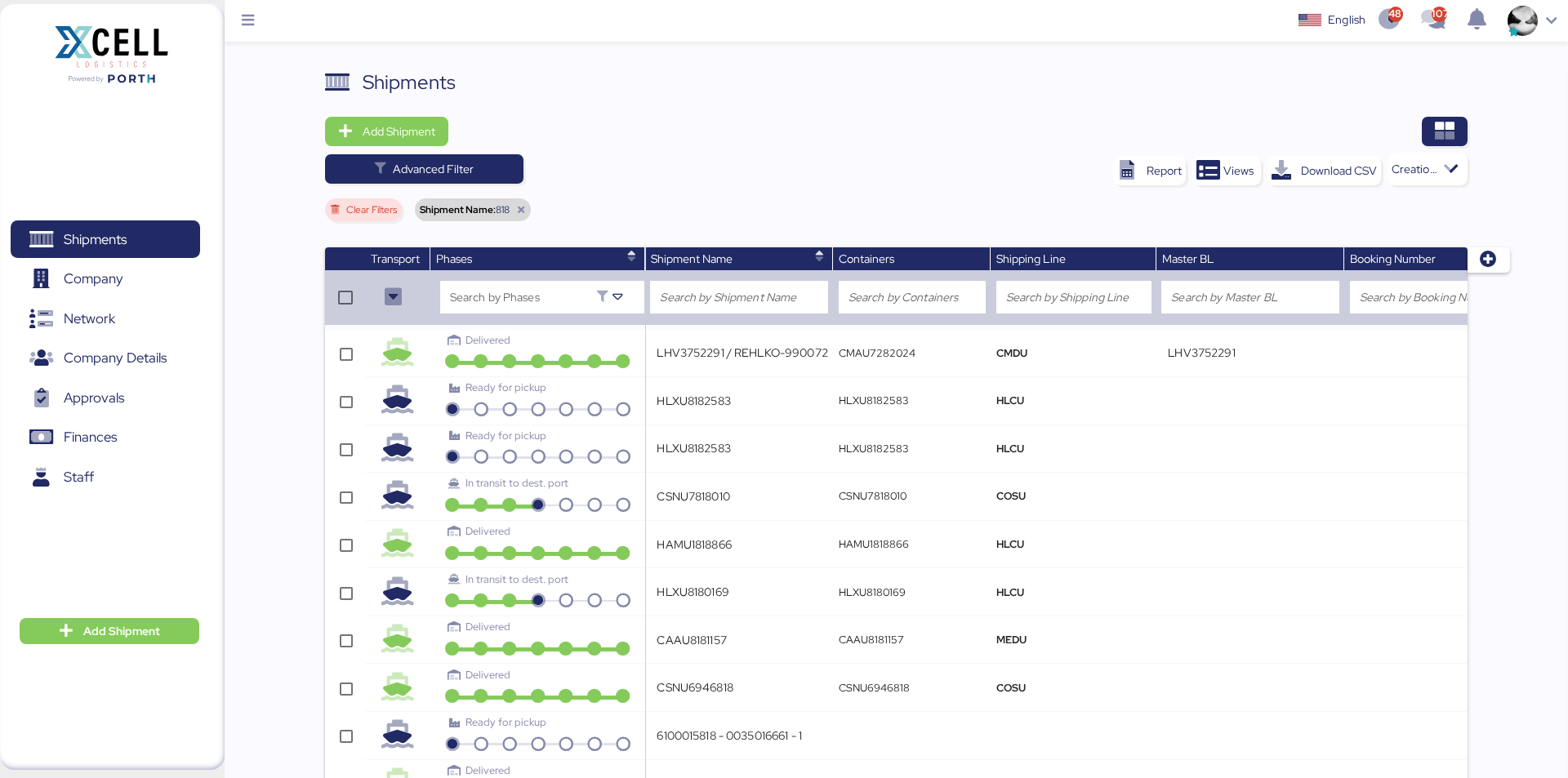
type input "26818"
type input "HLCUSJ2221201376"
type input "MRSU3602501 // PSCR EXPORTADORA S.A. // PO 12908185"
type input "MAEU1KT725873"
type input "1KT725873"
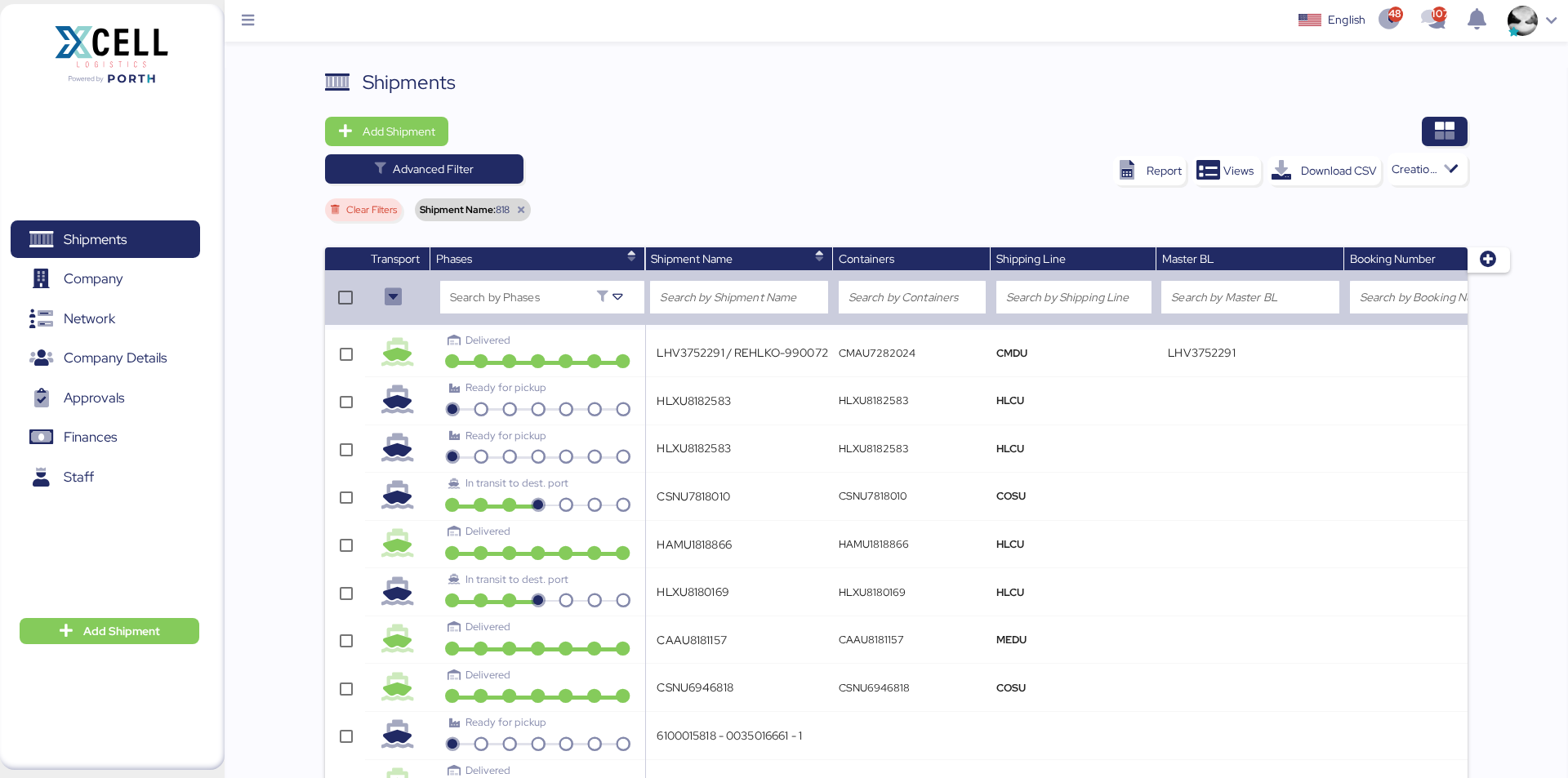
type input "I-FCL-000218 - 1012818322 / SHINWONGT"
type input "149206894678"
type input "SVG EXPORTS - BORGO//1X20// CHENNAI - MANZANILLO//BKG: 106200081809"
type input "106200081809"
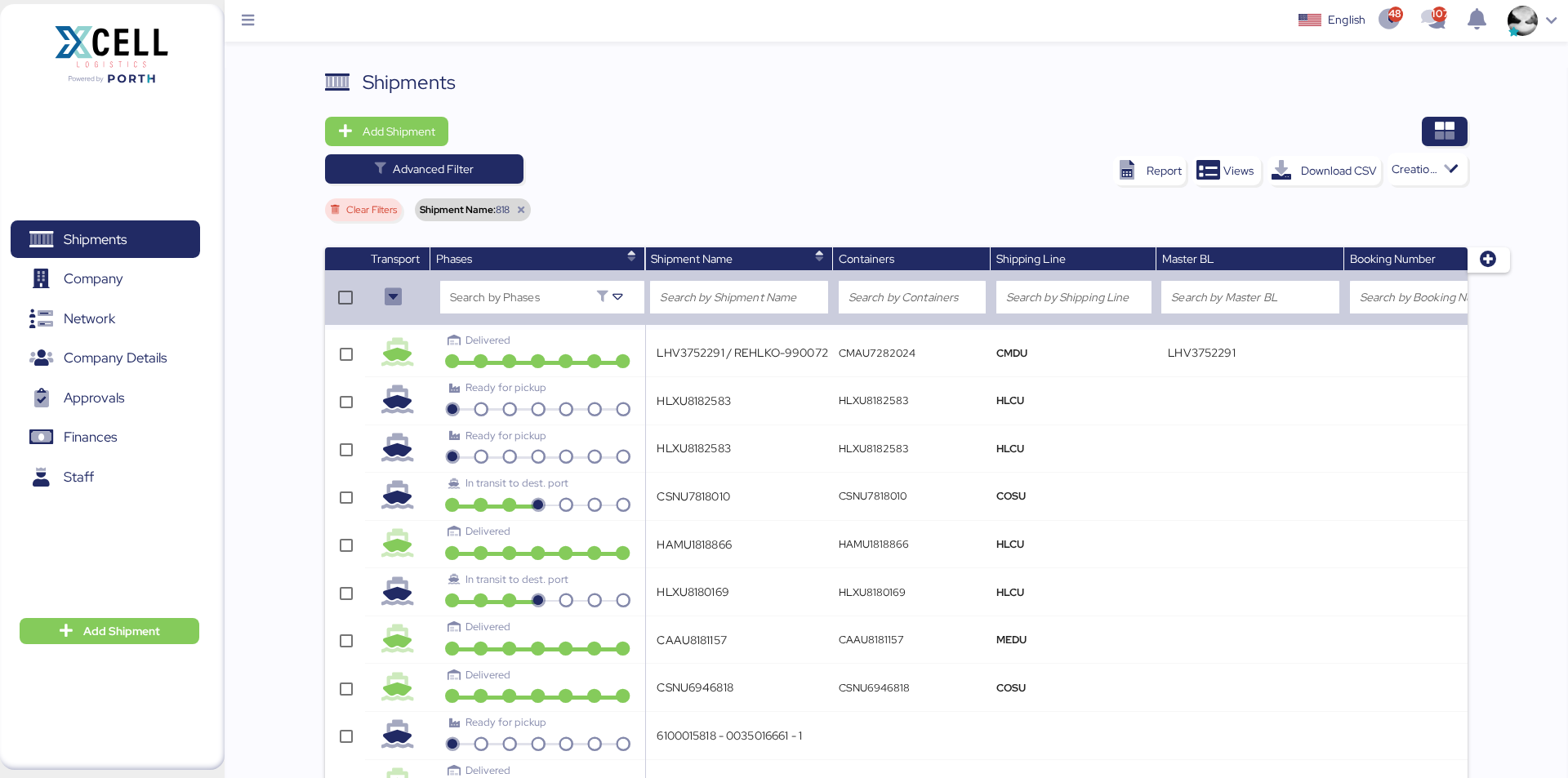
type input "8832187020 // FERRETERIA EPA // ILOB64481 // 218183424 // MRKU5898067"
type input "218183424"
type input "1 Pallet - Creasens / 230-61781860"
type input "230-61781860"
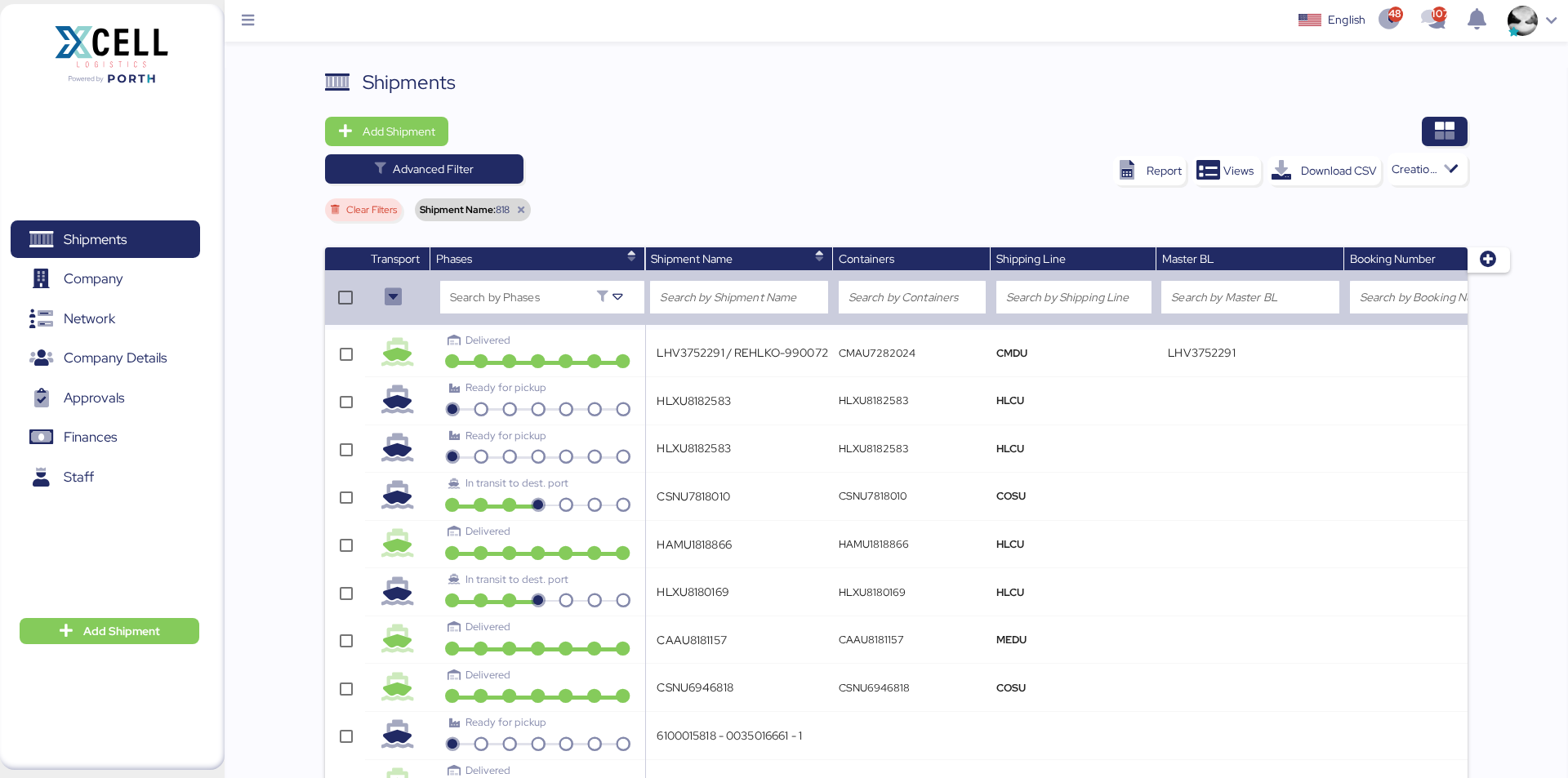
type input "OT 285902 / Factura A5275 / DUA 006-2022-027818"
type input "COSU6318570580"
type input "HFG > CAMPEROS/ 112818 / SILCA / Pechuga sin hueso Rivelli LP 2x7.5 KGS"
type input "IM00443-2021/ MX08182021-289/ MEYER INDUSTRIES - C"
type input "COSU6310455760"
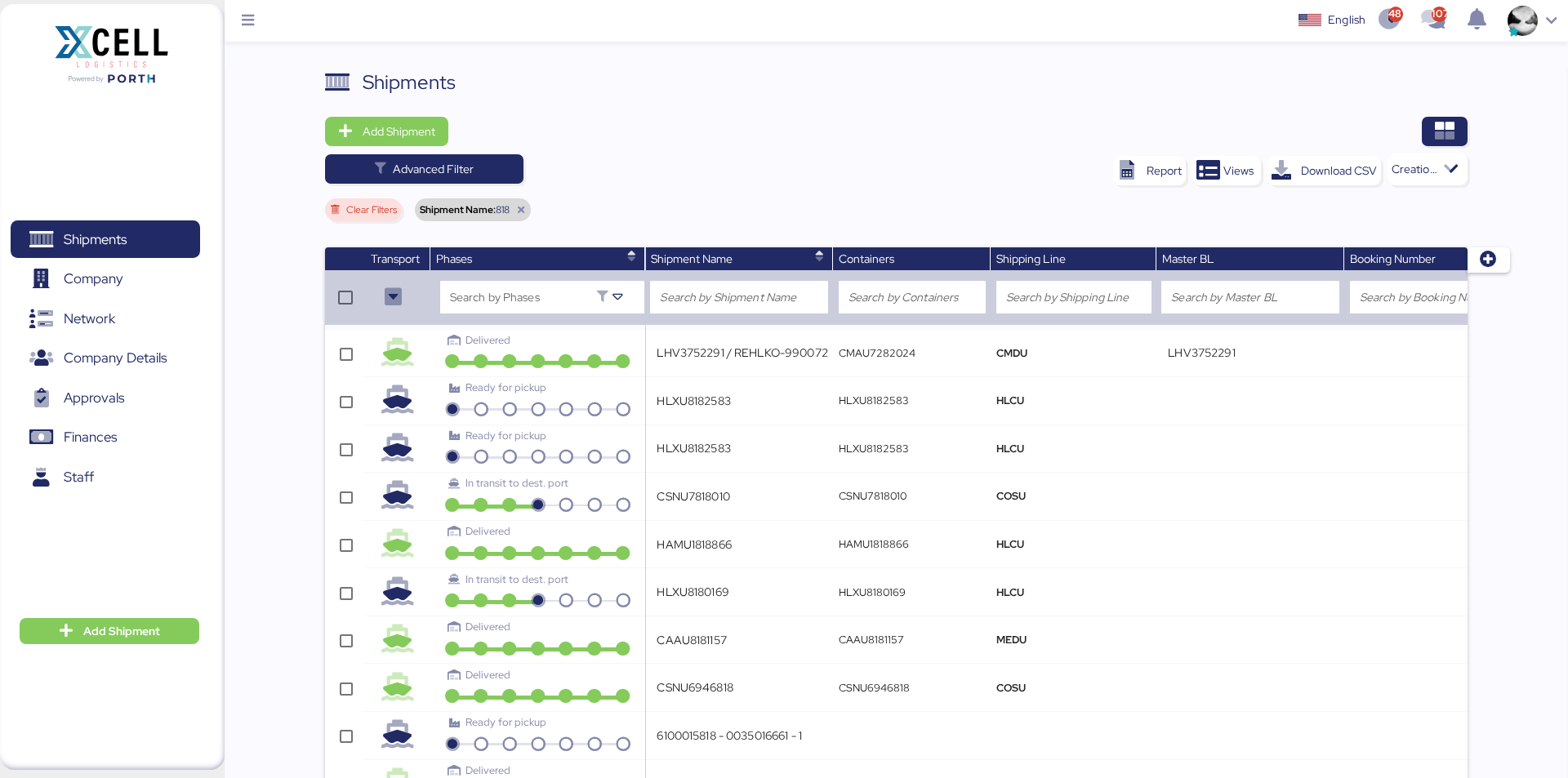
type input "IM00418-2021:/ PO 214186 MX08182021-292- 214187/ZHEJIANG SUNTRUE HOUSEWARE TECH…"
type input "COSU6885248150"
type input "IM00419-2021 /MX08182021-290/ / S/MEYER INDUSTRIES"
type input "BKK100982000"
type input "Prof. 296-2021 UAB Imlitex - Booking Nº 208185722 - M/21/02-10/04 - Klaipeda - …"
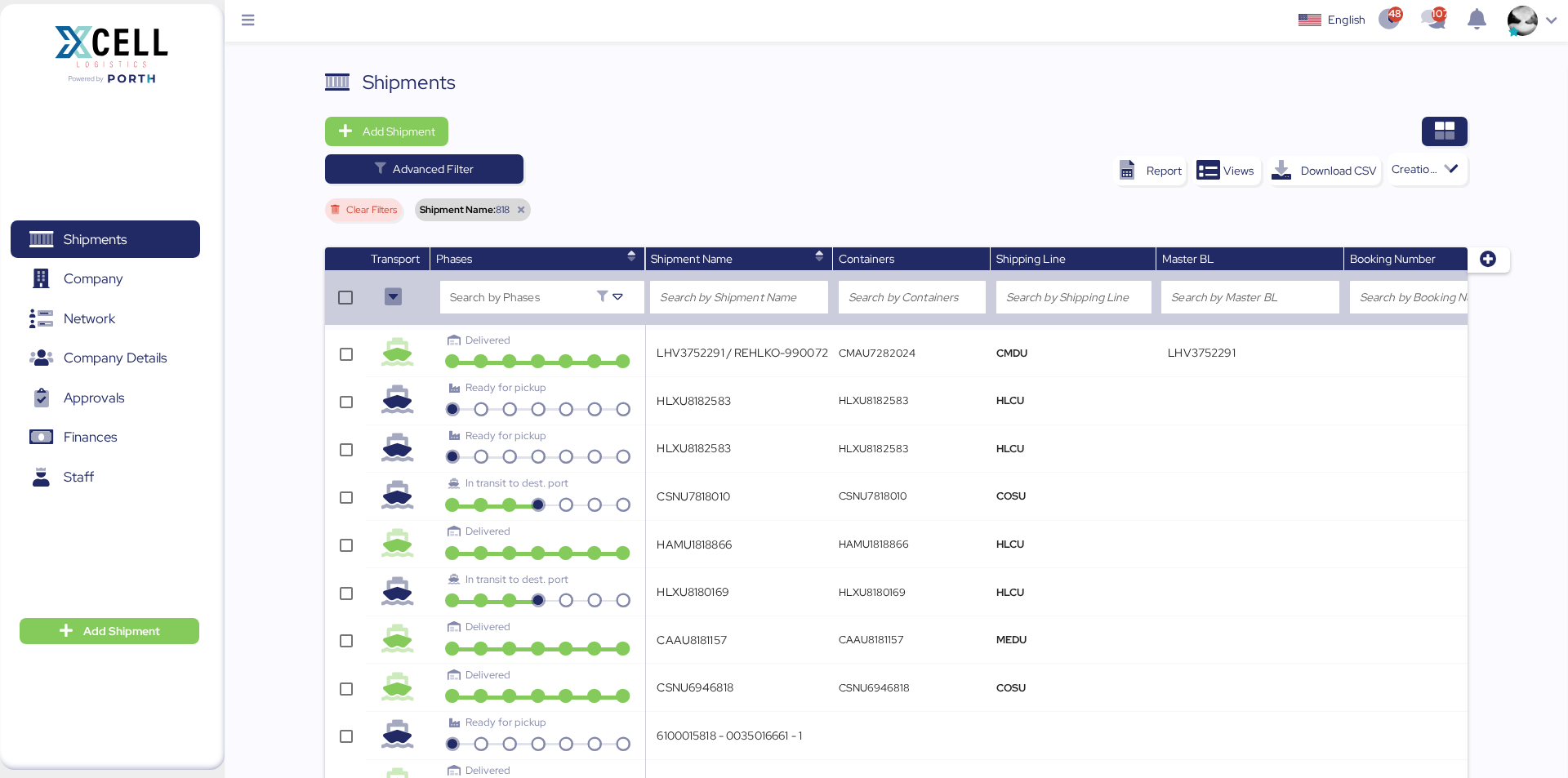
type input "208185935 - CORAL // IUNGO - HBL ME21020065AA // MBL 208185935 || CI 262020020"
type input "208185935"
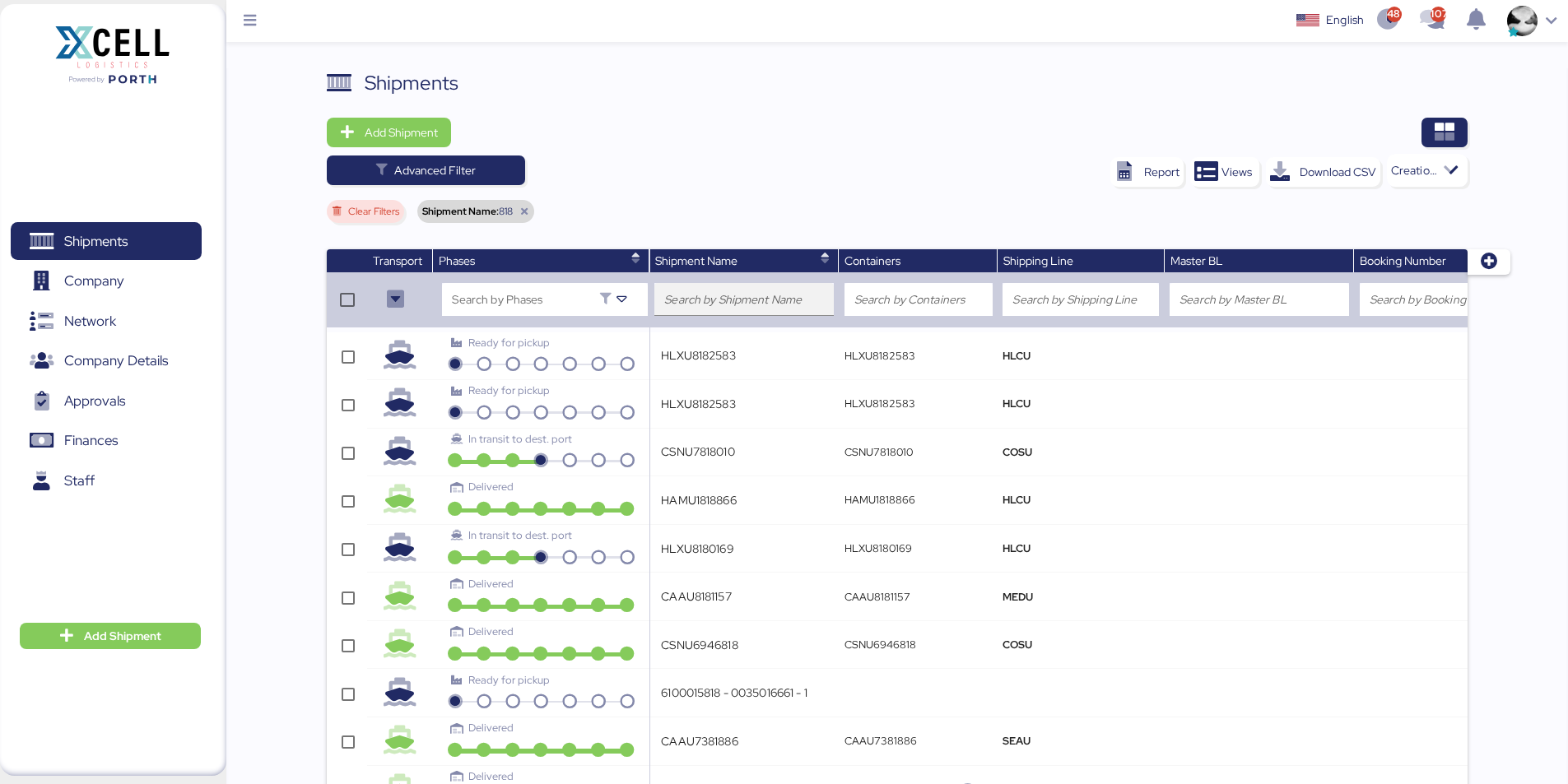
click at [746, 304] on input "search" at bounding box center [744, 300] width 160 height 20
type input "818-MX"
click at [526, 211] on icon at bounding box center [524, 211] width 10 height 10
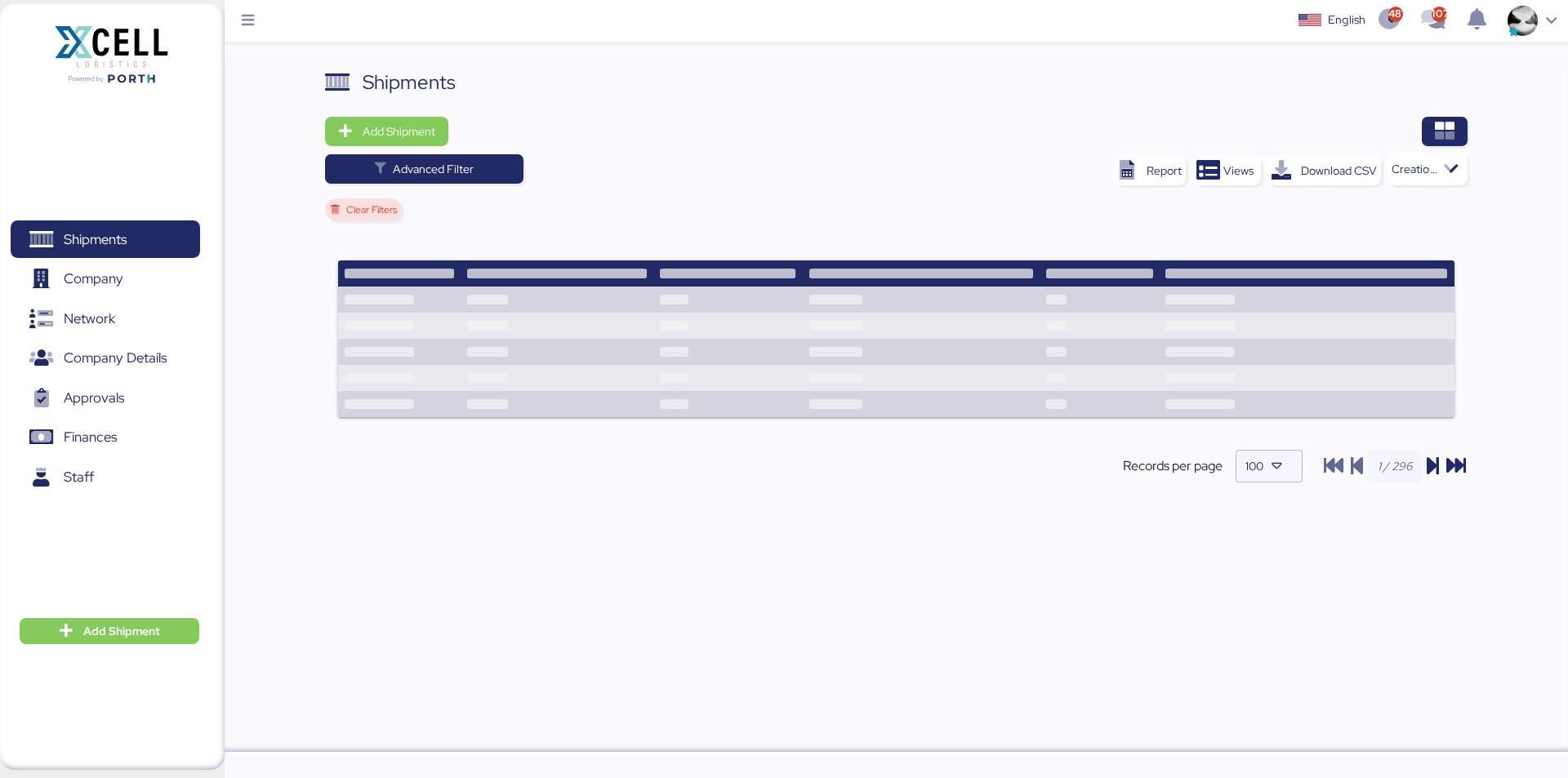
click at [738, 291] on td at bounding box center [727, 300] width 148 height 26
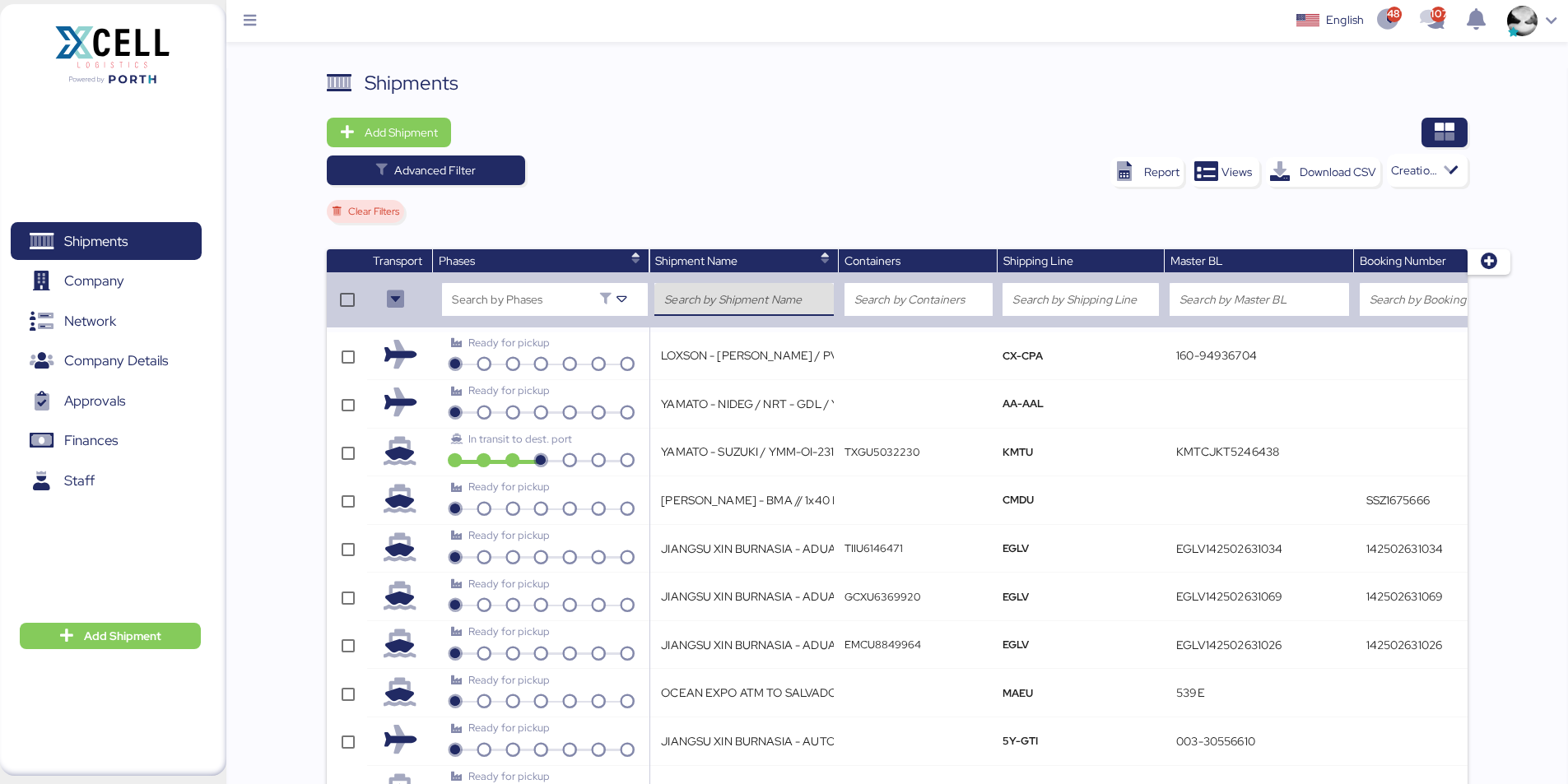
click at [733, 296] on input "search" at bounding box center [744, 300] width 160 height 20
type input "818-MX"
